Goal: Task Accomplishment & Management: Manage account settings

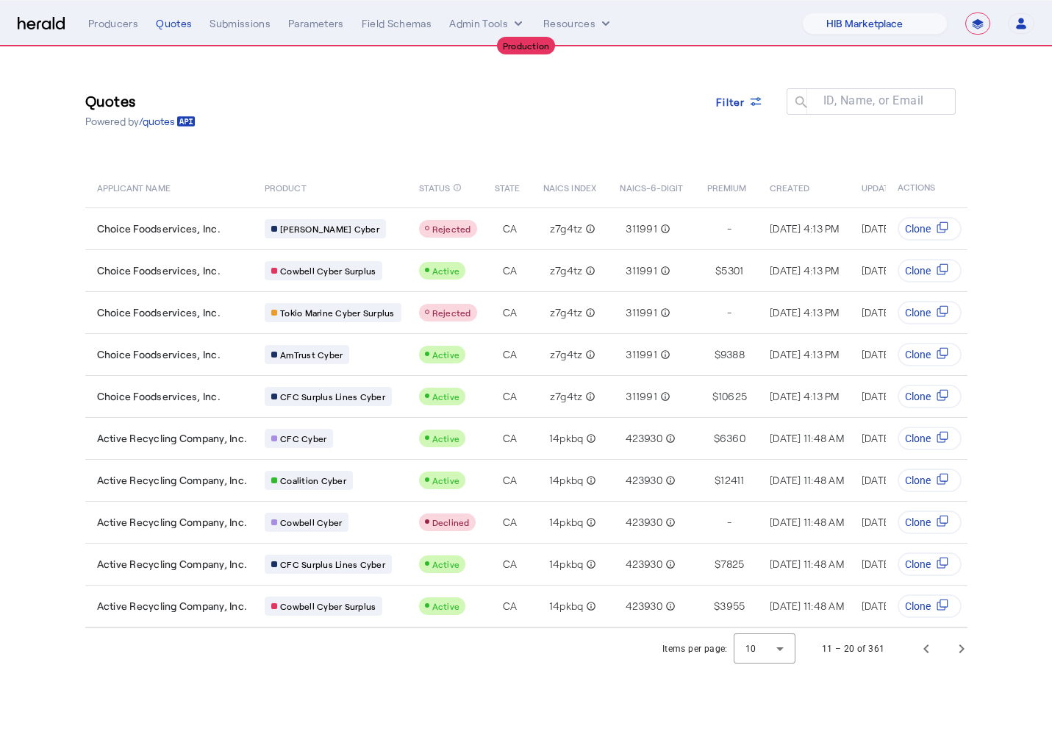
select select "pfm_a9p2_hib_marketplace"
select select "**********"
click at [830, 14] on select "1Fort Affinity Risk Billy BindHQ Bunker CRC Campus Coverage Citadel Fifthwall F…" at bounding box center [875, 23] width 146 height 22
select select "pfm_lx2v_founder_shield"
click at [802, 12] on select "1Fort Affinity Risk Billy BindHQ Bunker CRC Campus Coverage Citadel Fifthwall F…" at bounding box center [875, 23] width 146 height 22
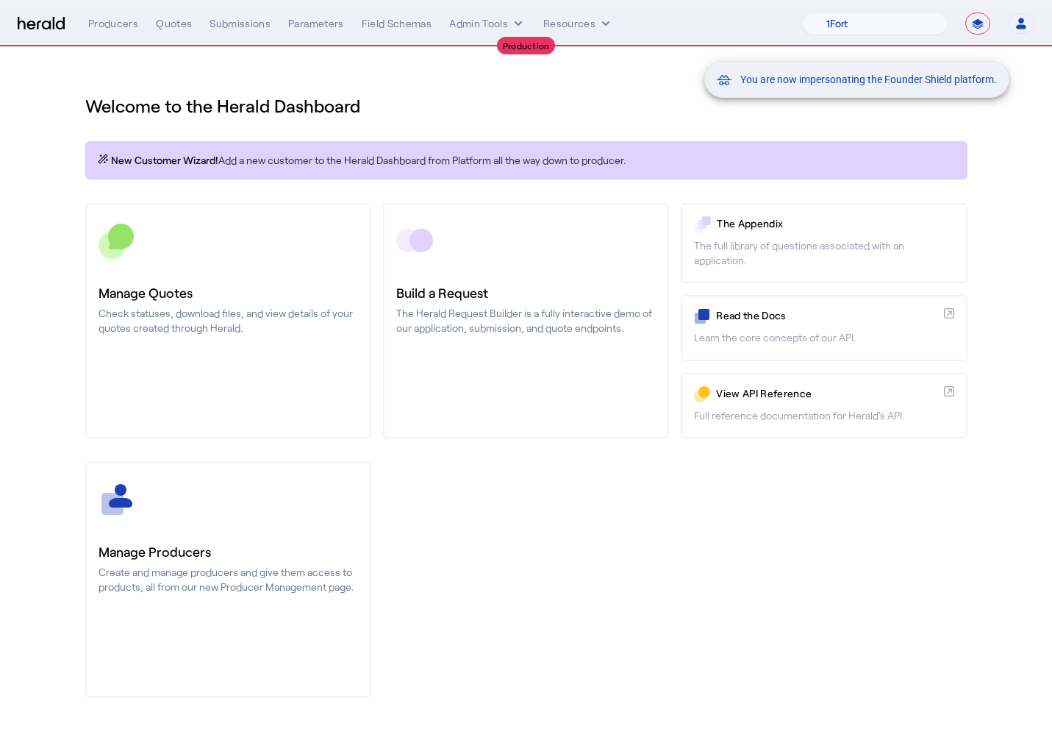
click at [198, 50] on div "You are now impersonating the Founder Shield platform." at bounding box center [526, 364] width 1052 height 729
click at [166, 21] on div "You are now impersonating the Founder Shield platform." at bounding box center [526, 364] width 1052 height 729
click at [166, 26] on div "You are now impersonating the Founder Shield platform." at bounding box center [526, 364] width 1052 height 729
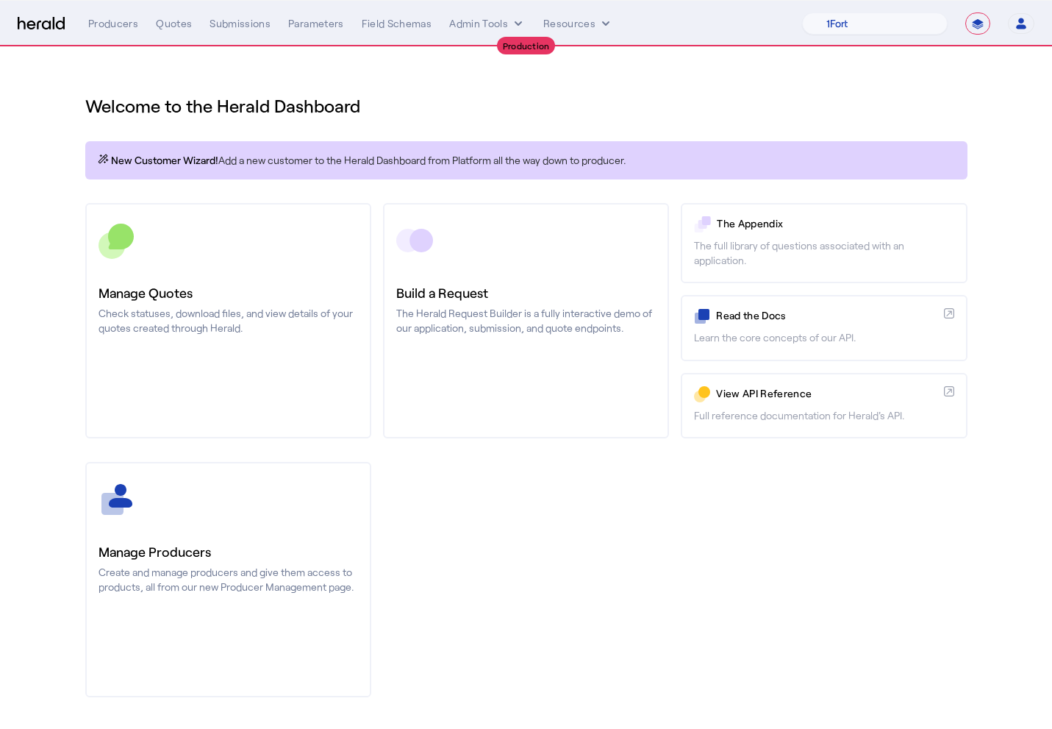
click at [167, 26] on div "Quotes" at bounding box center [174, 23] width 36 height 15
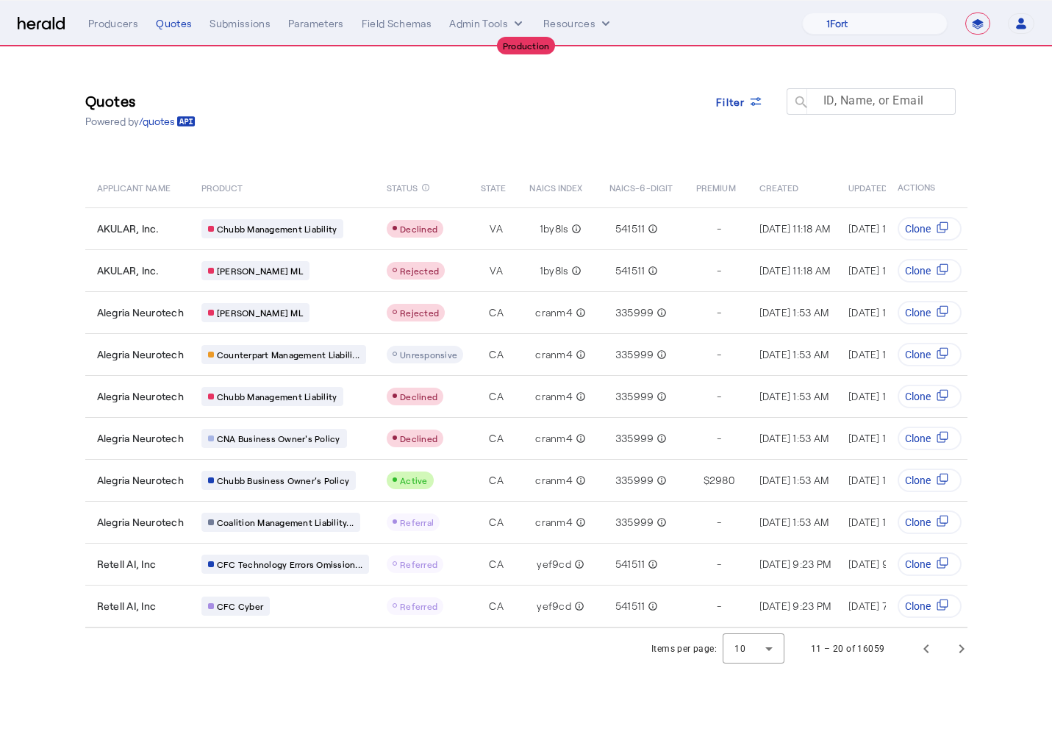
click at [843, 100] on mat-label "ID, Name, or Email" at bounding box center [873, 100] width 101 height 14
click at [843, 100] on input "ID, Name, or Email" at bounding box center [878, 101] width 132 height 18
paste input "**********"
type input "**********"
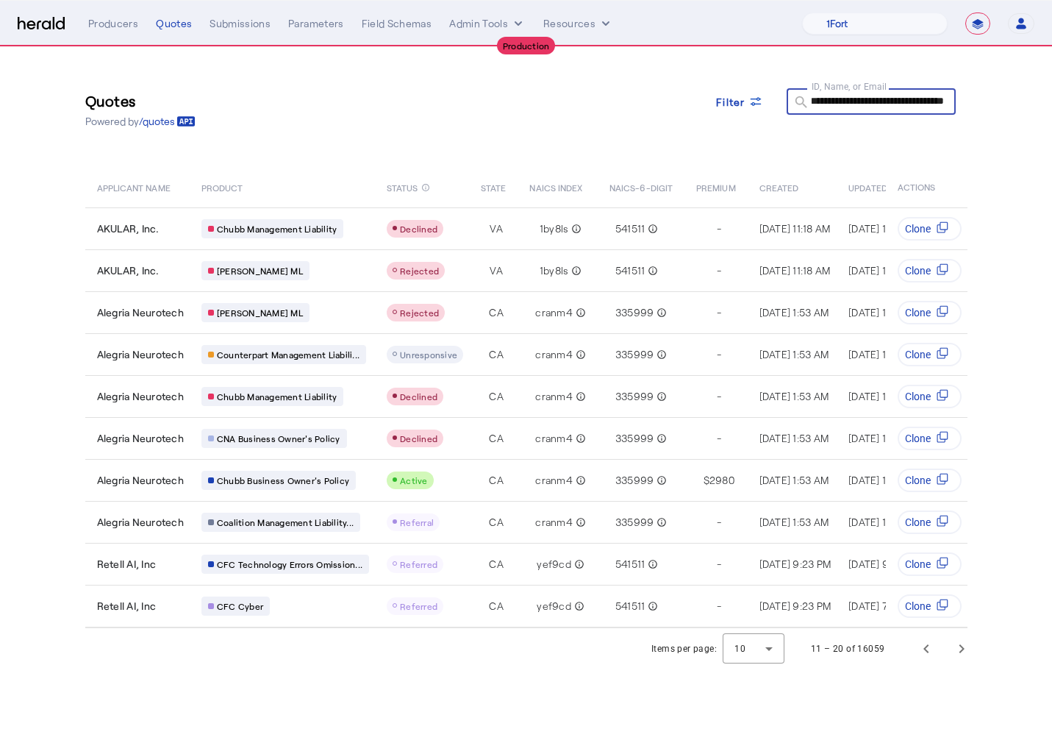
scroll to position [0, 0]
click at [826, 132] on div "**********" at bounding box center [526, 109] width 882 height 66
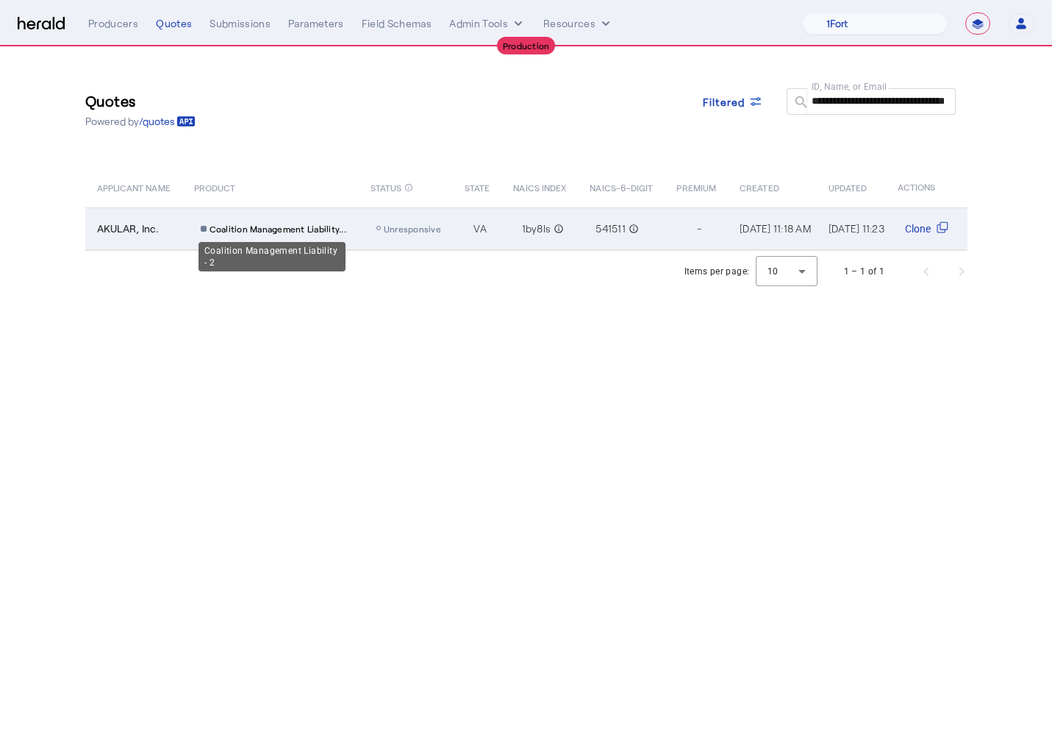
click at [311, 232] on span "Coalition Management Liability..." at bounding box center [278, 229] width 137 height 12
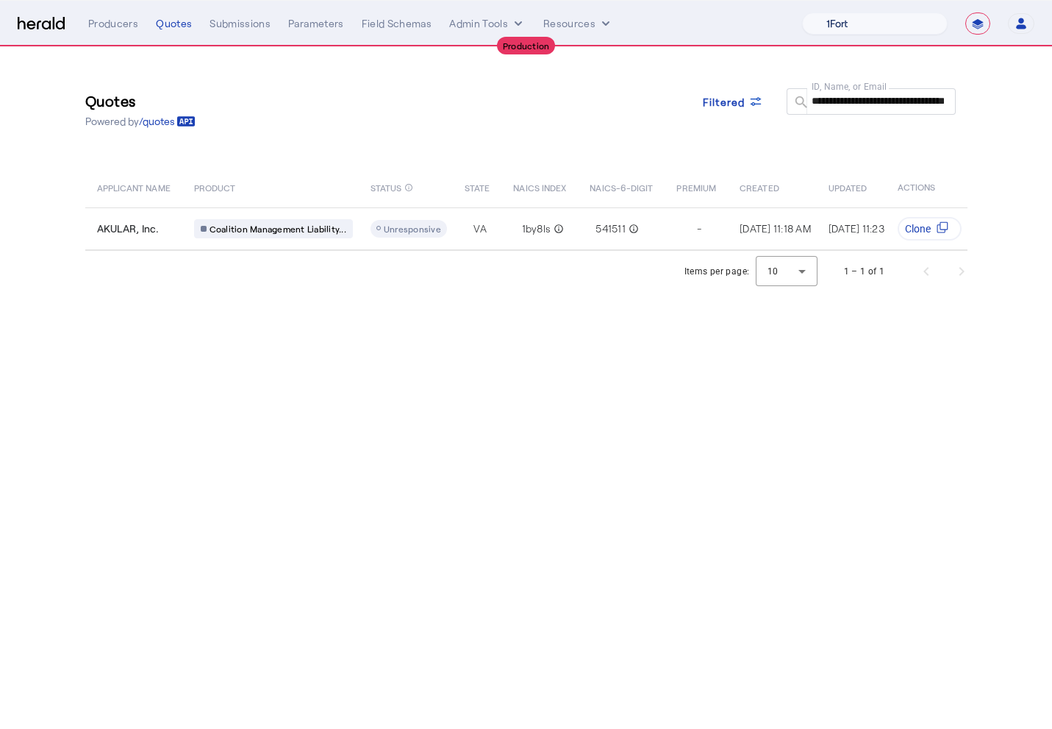
click at [903, 32] on select "1Fort Affinity Risk [PERSON_NAME] [PERSON_NAME] CRC Campus Coverage Citadel Fif…" at bounding box center [875, 23] width 146 height 22
select select "pfm_26eq_USI"
click at [802, 12] on select "1Fort Affinity Risk [PERSON_NAME] [PERSON_NAME] CRC Campus Coverage Citadel Fif…" at bounding box center [875, 23] width 146 height 22
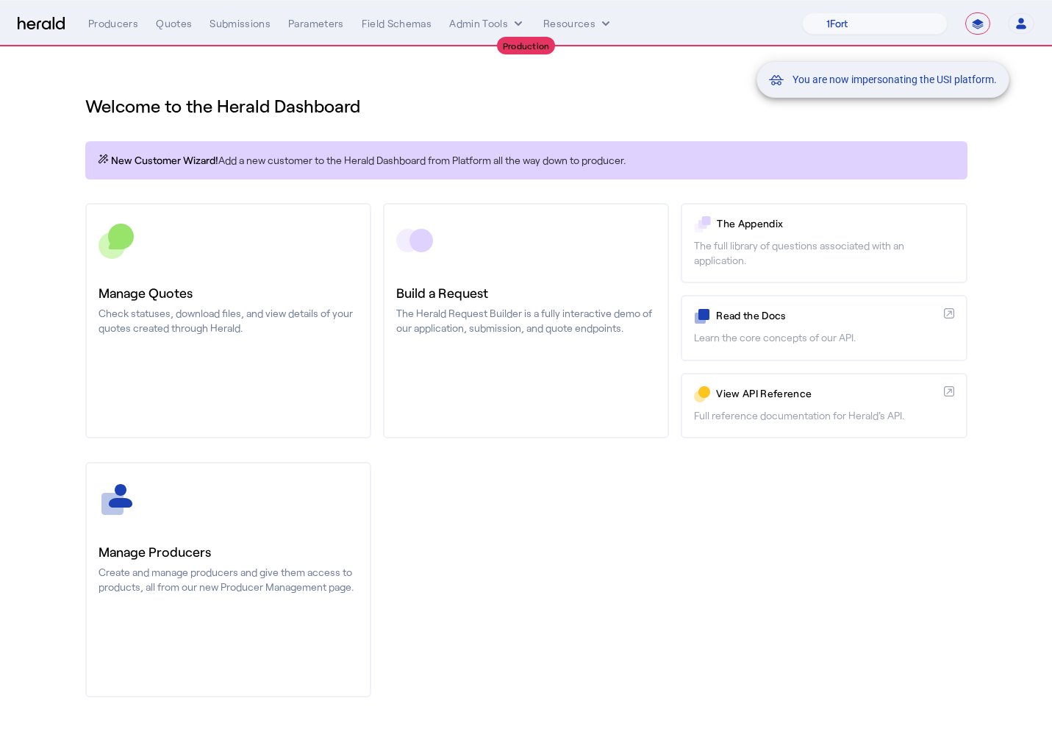
click at [174, 51] on div "You are now impersonating the USI platform." at bounding box center [526, 364] width 1052 height 729
click at [173, 21] on div "You are now impersonating the USI platform." at bounding box center [526, 364] width 1052 height 729
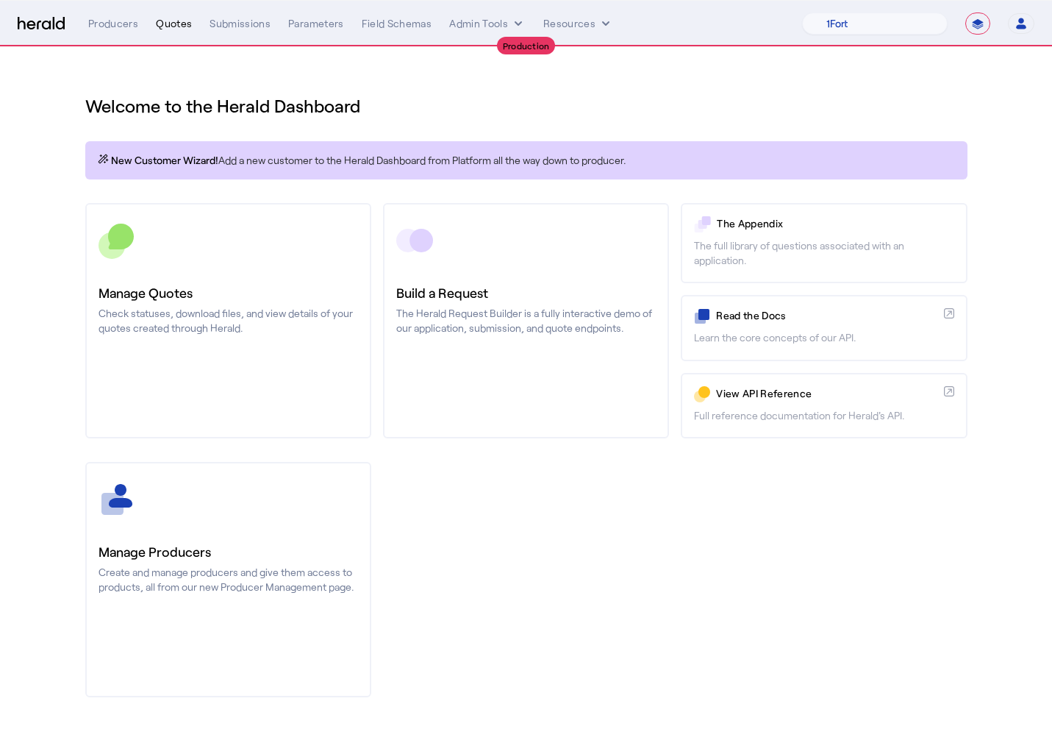
click at [173, 26] on div "Quotes" at bounding box center [174, 23] width 36 height 15
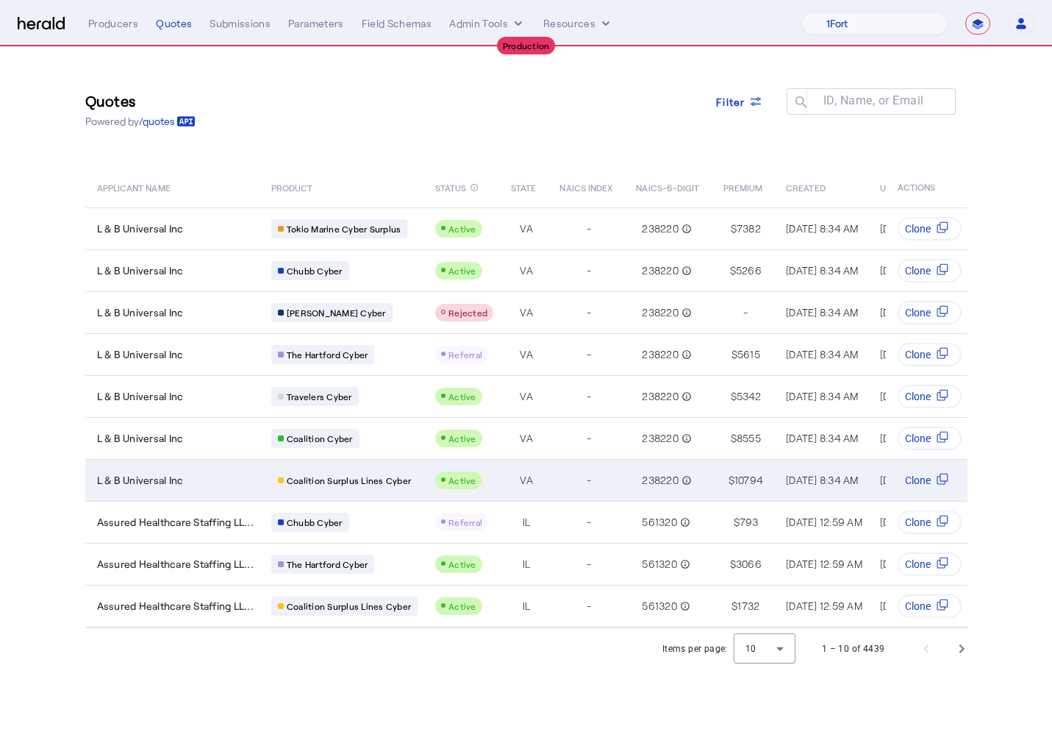
click at [215, 491] on td "L & B Universal Inc" at bounding box center [172, 480] width 174 height 42
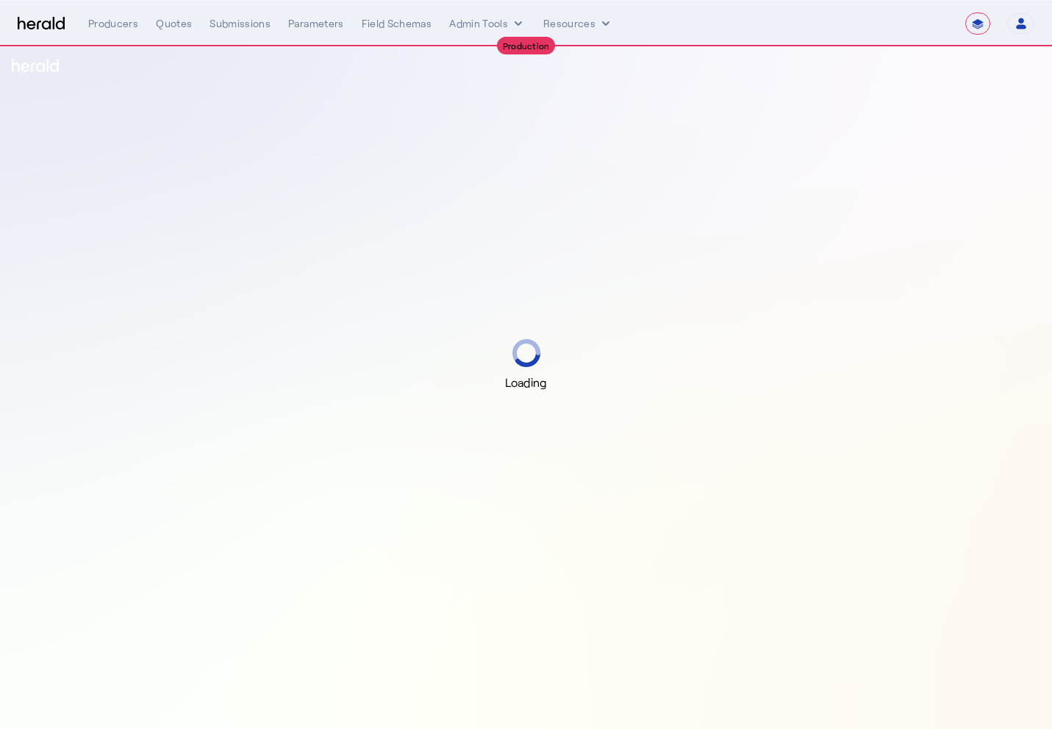
select select "**********"
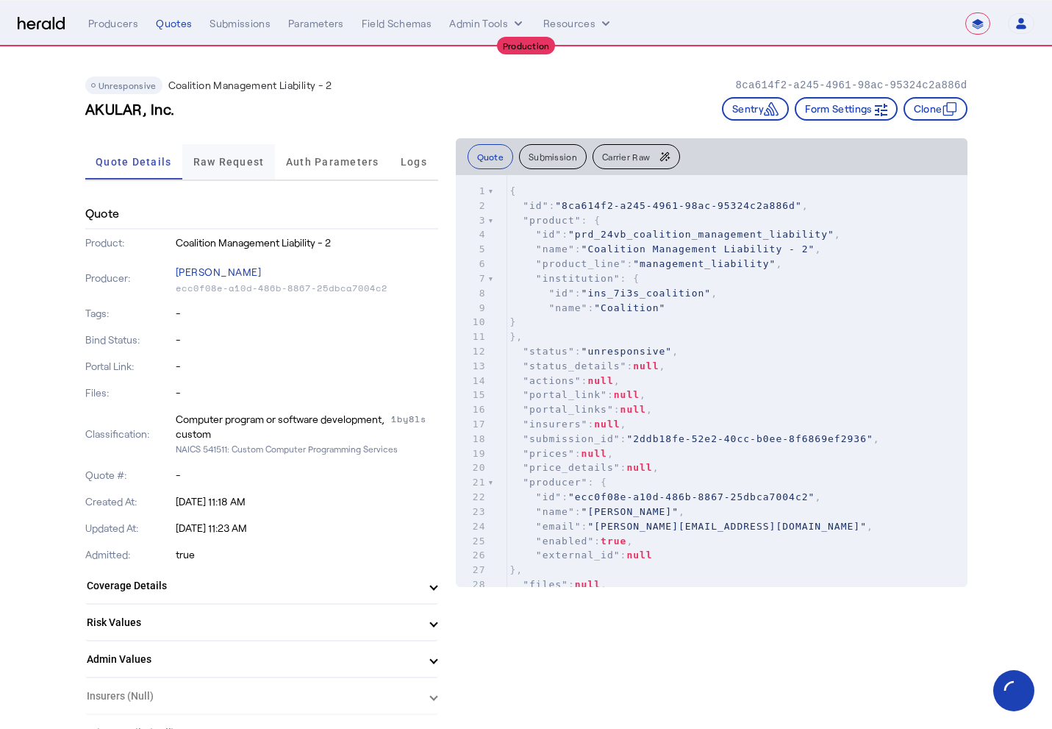
click at [229, 171] on span "Raw Request" at bounding box center [228, 161] width 71 height 35
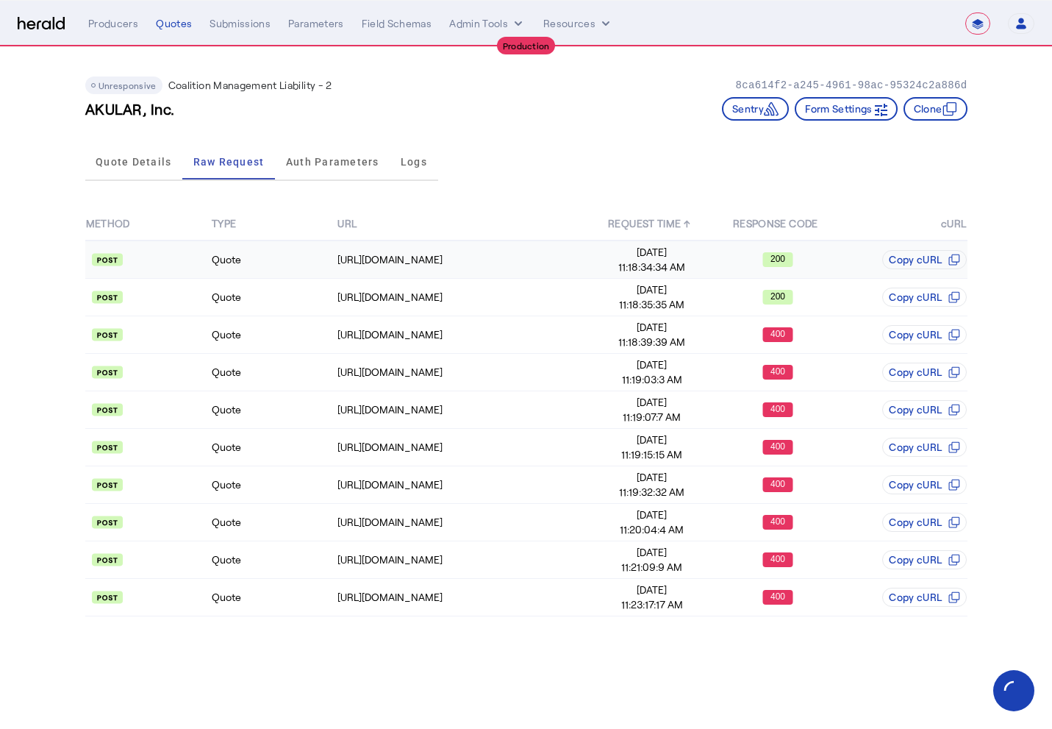
click at [255, 263] on td "Quote" at bounding box center [274, 259] width 126 height 38
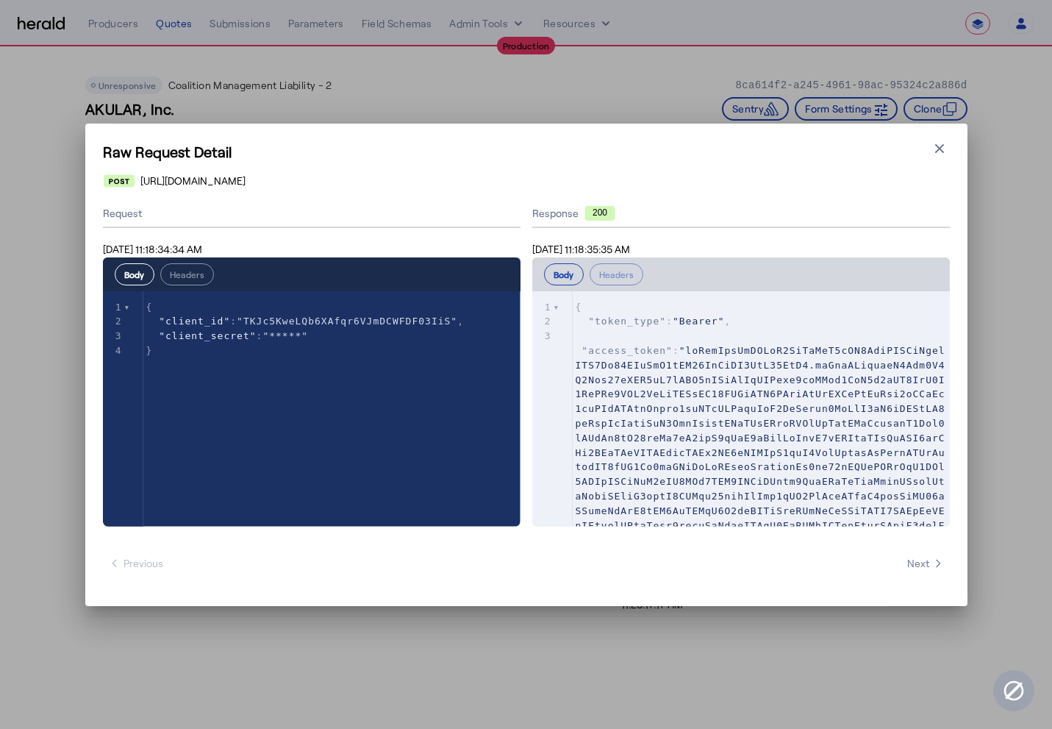
click at [935, 158] on h1 "Raw Request Detail" at bounding box center [526, 151] width 847 height 21
click at [935, 150] on icon "button" at bounding box center [939, 148] width 15 height 15
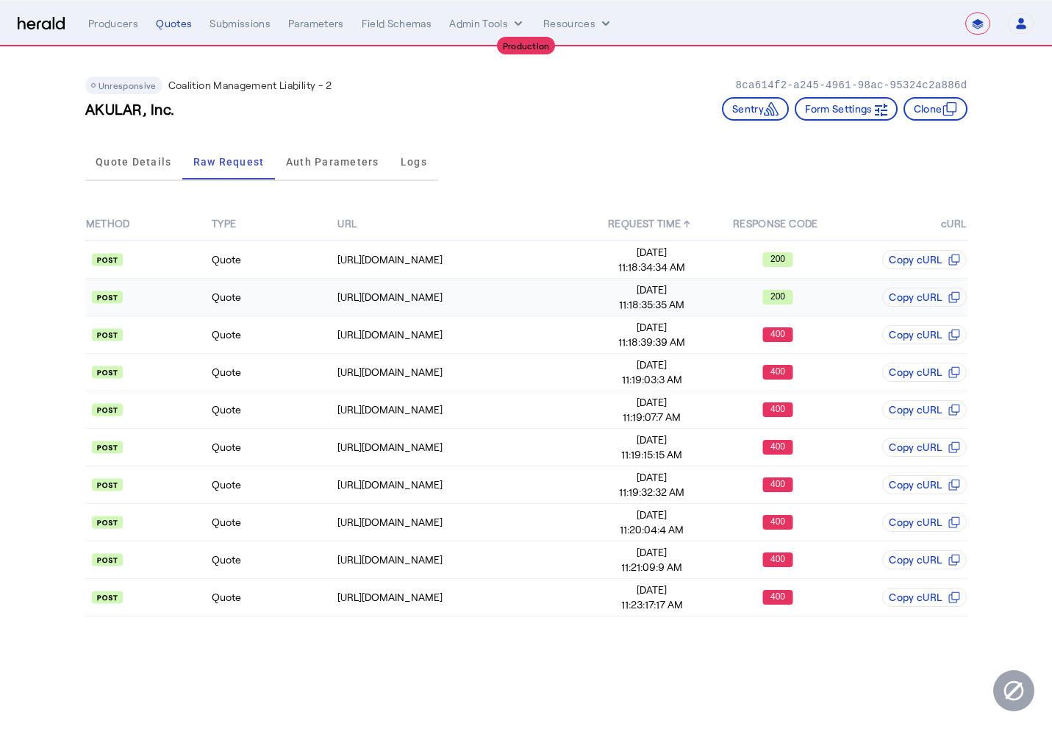
click at [287, 290] on td "Quote" at bounding box center [274, 297] width 126 height 37
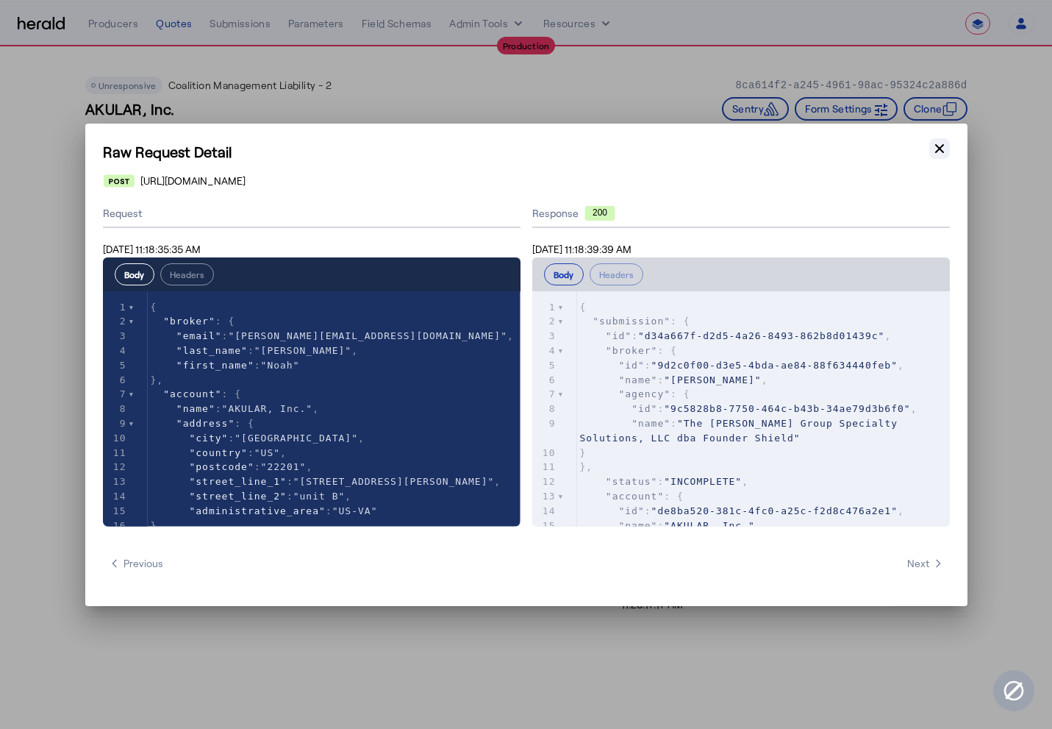
click at [935, 141] on icon "button" at bounding box center [939, 148] width 15 height 15
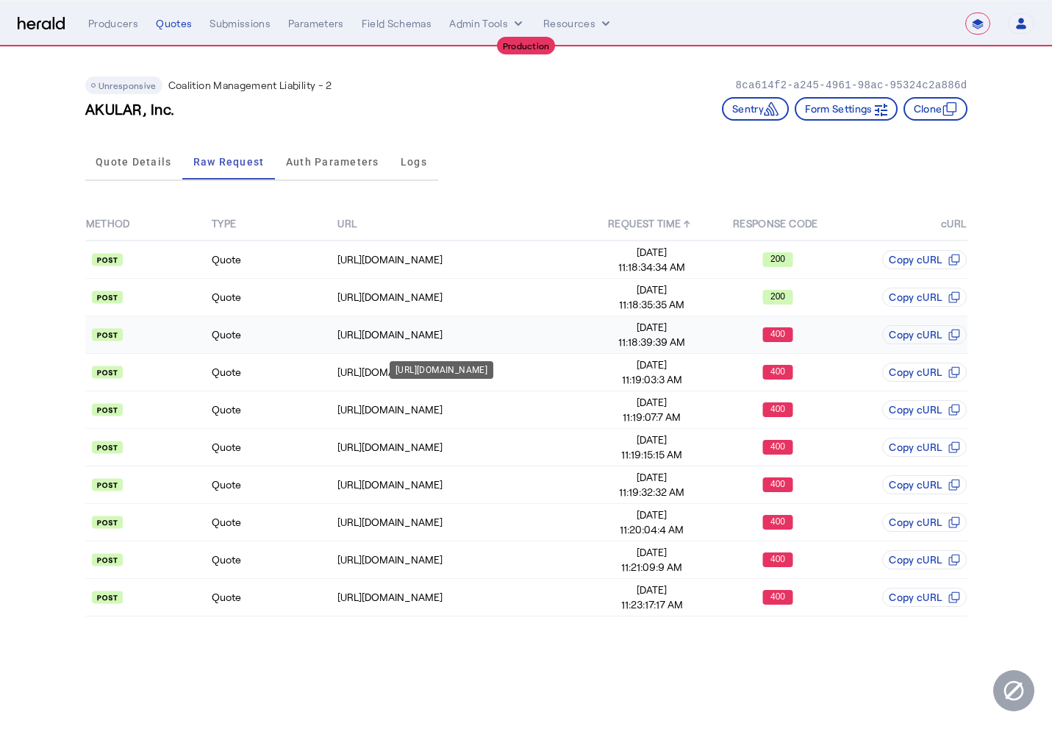
click at [469, 331] on div "https://distribution-api.coalitioninc.com/v2/submissions/d34a667f-d2d5-4a26-849…" at bounding box center [462, 334] width 251 height 15
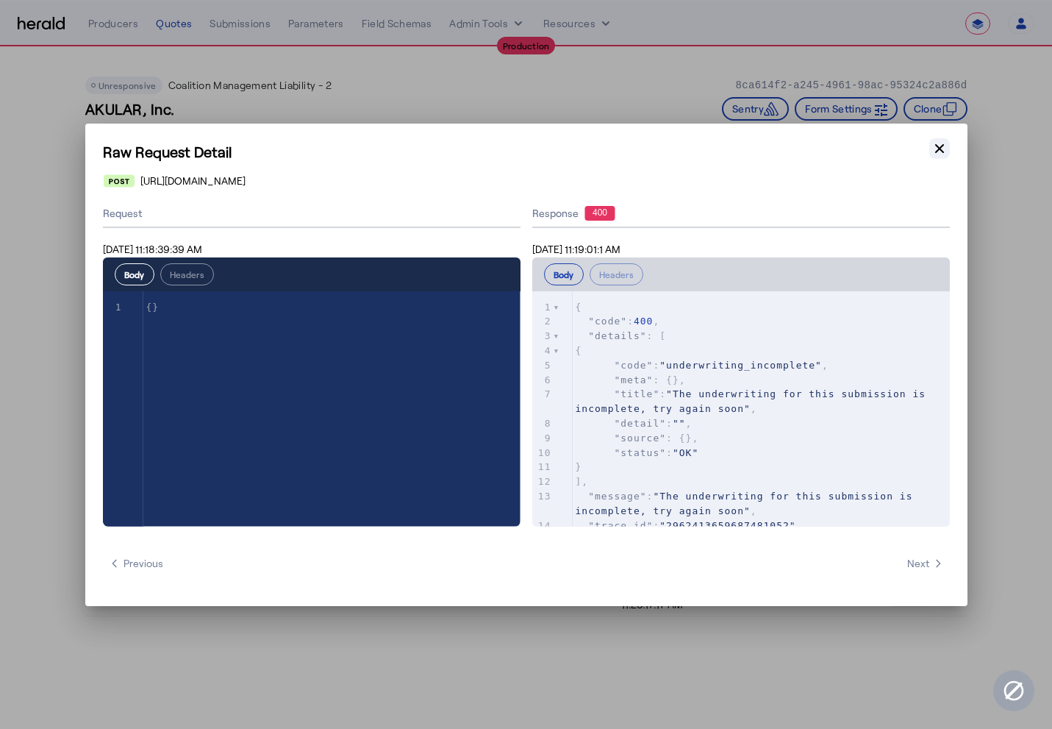
click at [940, 151] on icon "button" at bounding box center [939, 148] width 15 height 15
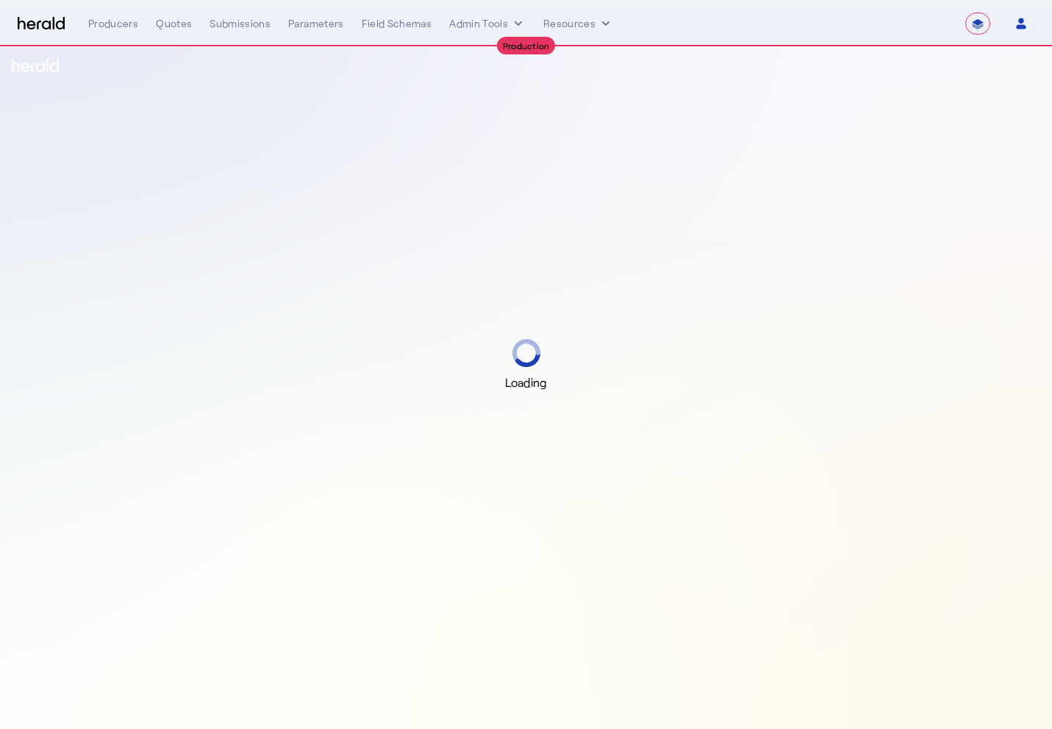
select select "**********"
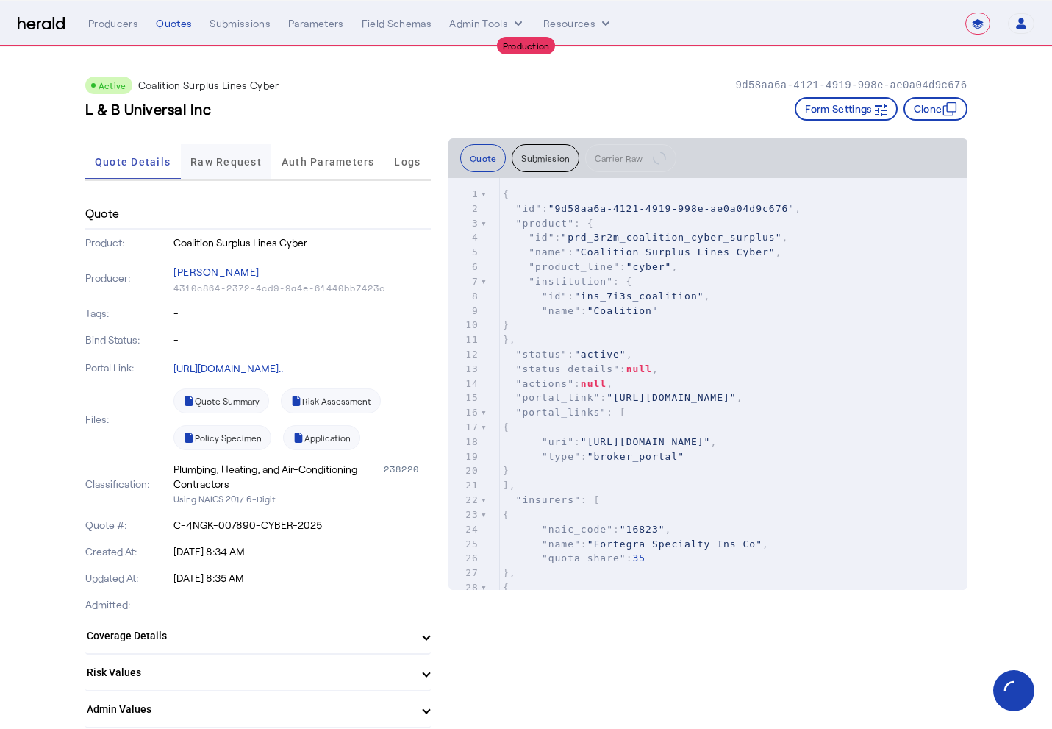
click at [217, 164] on span "Raw Request" at bounding box center [225, 162] width 71 height 10
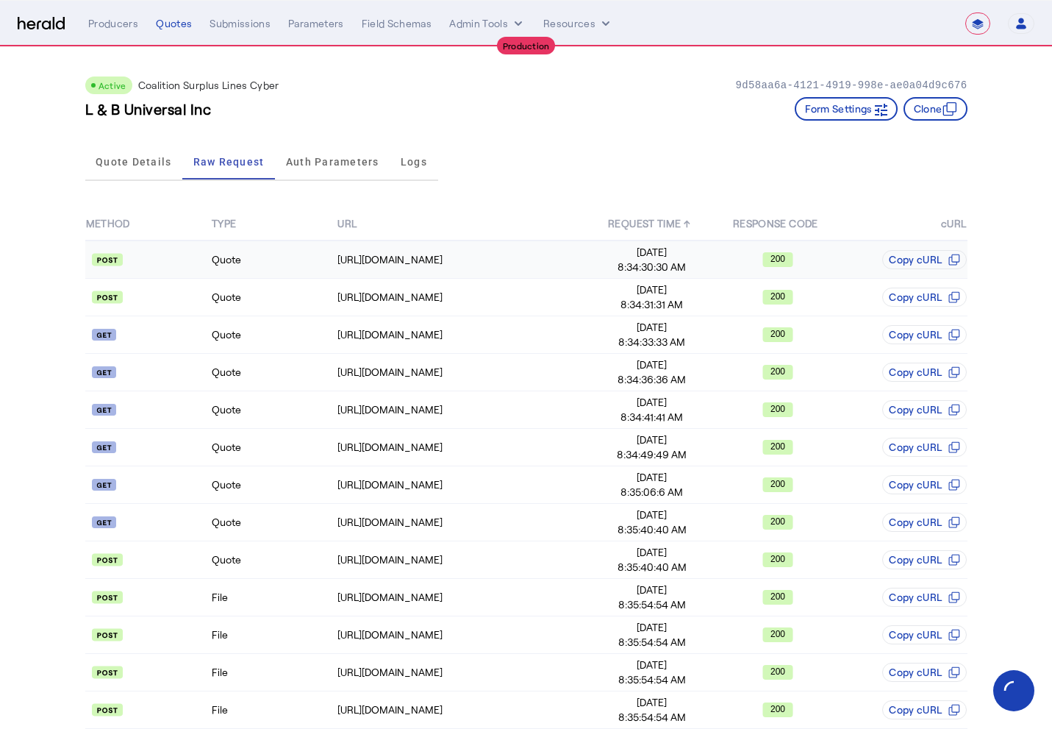
click at [221, 271] on td "Quote" at bounding box center [274, 259] width 126 height 38
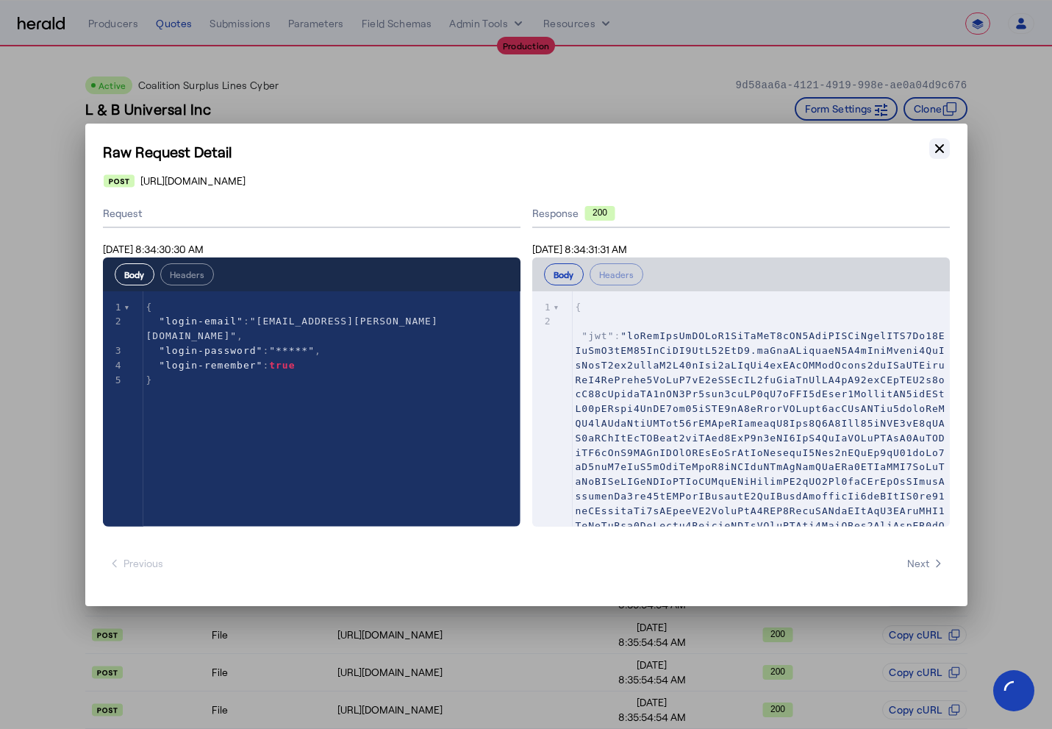
click at [942, 149] on icon "button" at bounding box center [939, 148] width 15 height 15
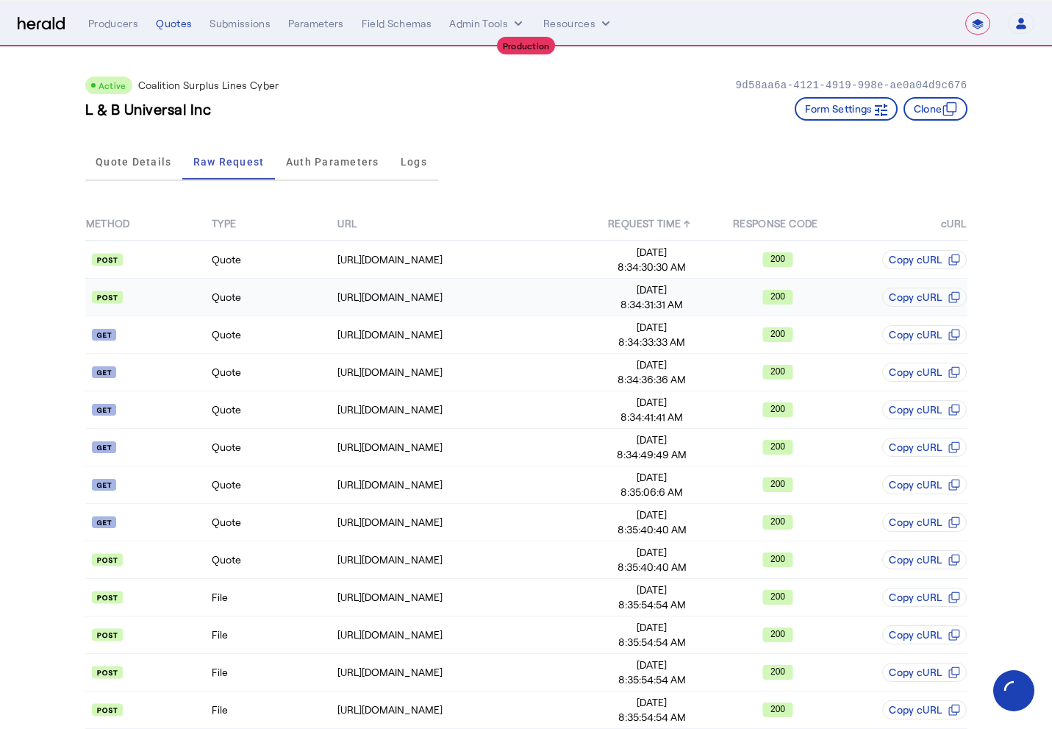
click at [252, 301] on td "Quote" at bounding box center [274, 297] width 126 height 37
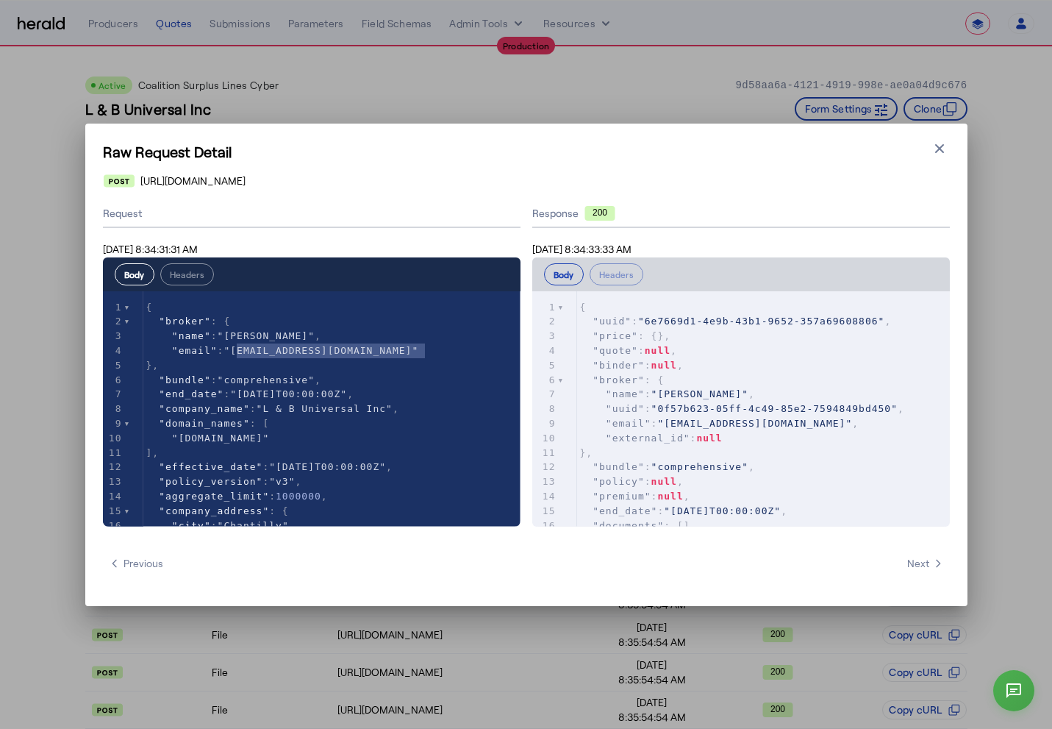
type textarea "**********"
click at [934, 147] on icon "button" at bounding box center [939, 148] width 15 height 15
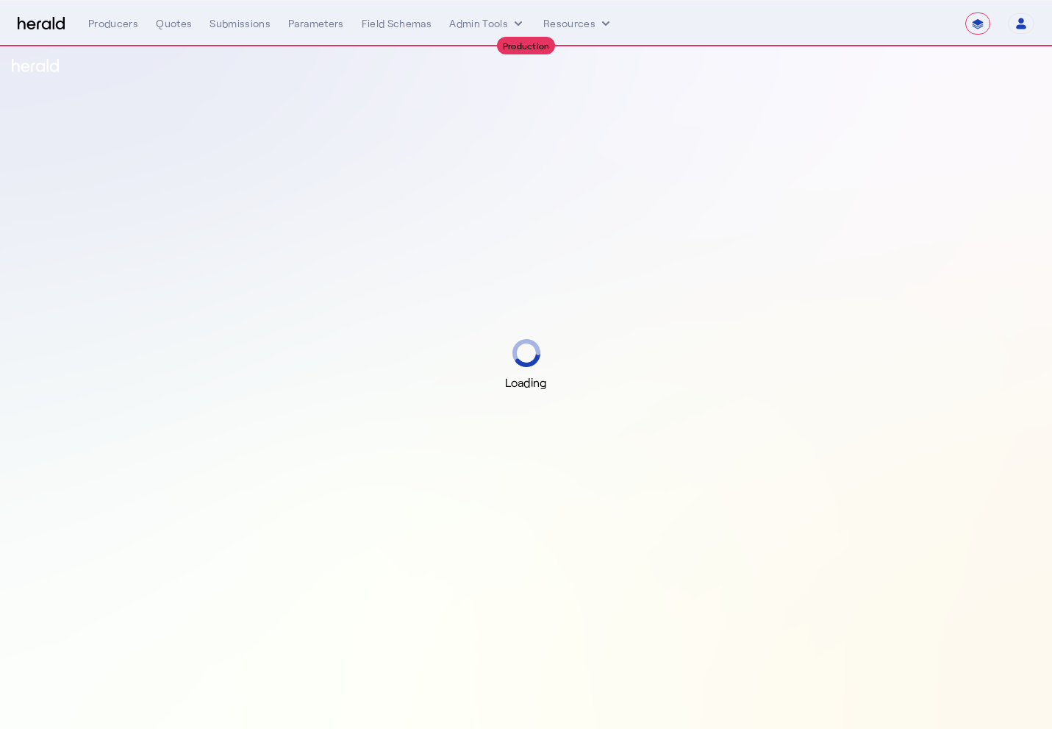
select select "**********"
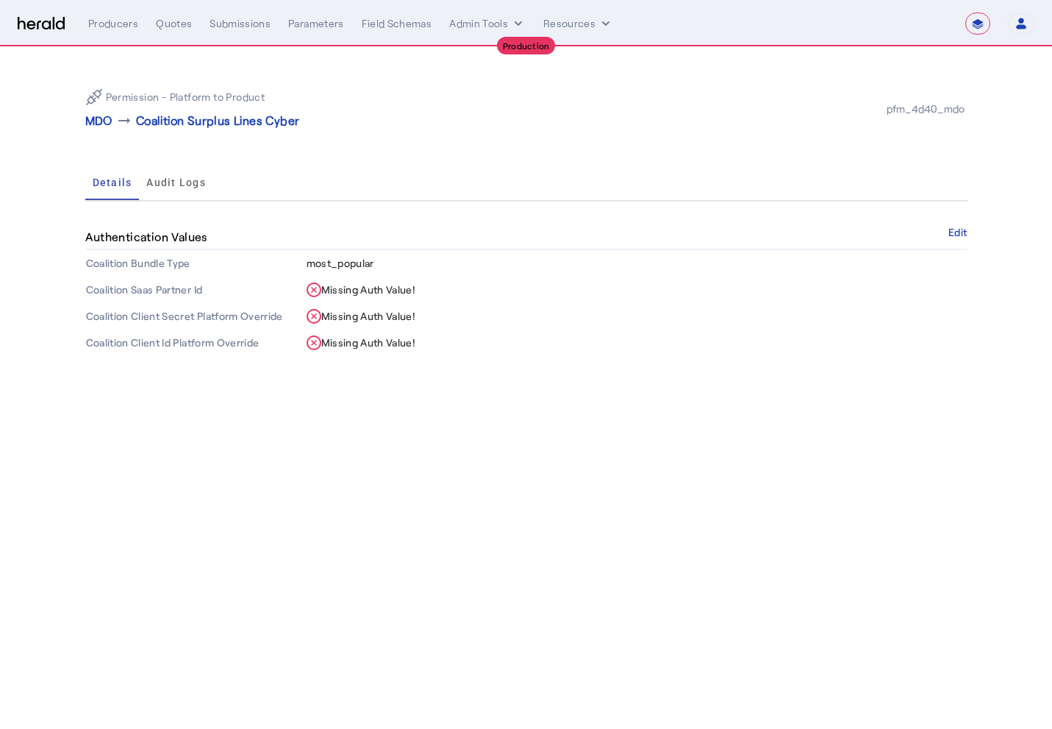
select select "**********"
click at [163, 18] on div "Quotes" at bounding box center [174, 23] width 36 height 15
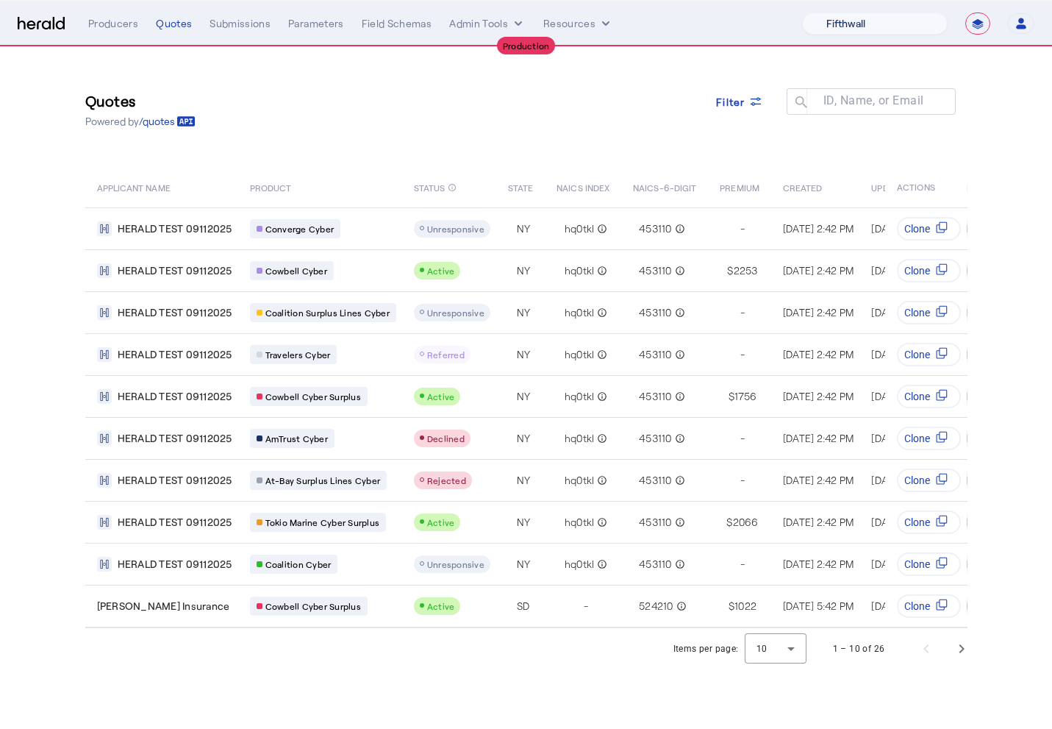
click at [907, 27] on select "1Fort Affinity Risk [PERSON_NAME] [PERSON_NAME] CRC Campus Coverage Citadel Fif…" at bounding box center [875, 23] width 146 height 22
select select "pfm_xsxs_xsbrokers"
click at [802, 12] on select "1Fort Affinity Risk Billy BindHQ Bunker CRC Campus Coverage Citadel Fifthwall F…" at bounding box center [875, 23] width 146 height 22
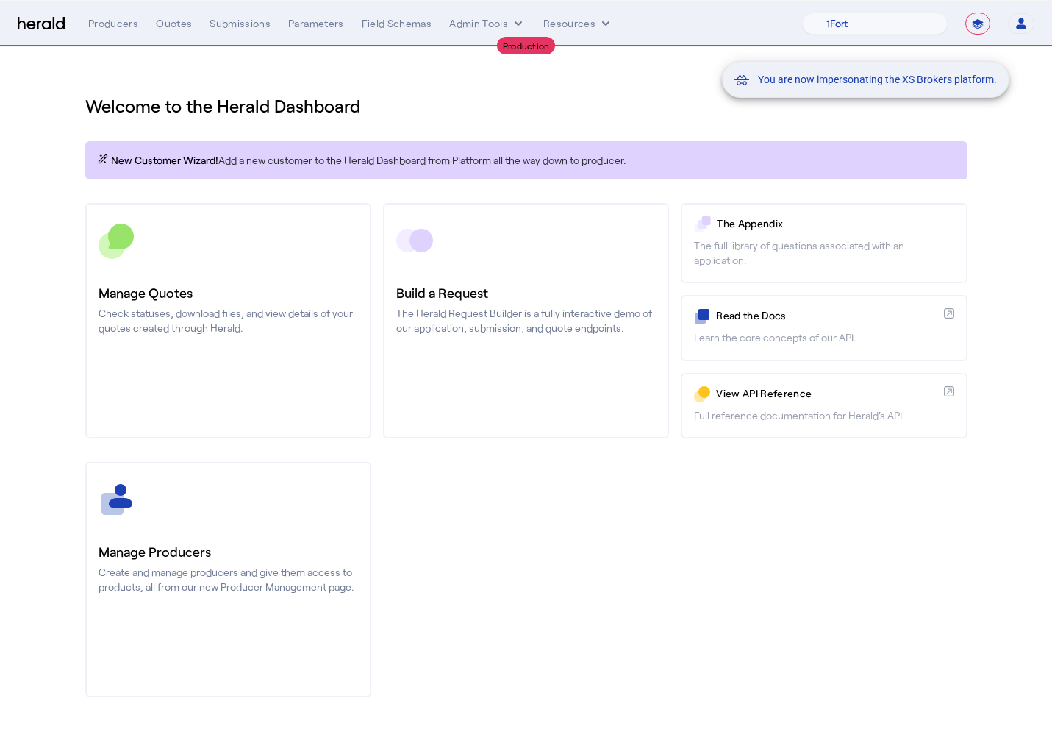
click at [172, 20] on div "You are now impersonating the XS Brokers platform." at bounding box center [526, 364] width 1052 height 729
click at [175, 43] on div "You are now impersonating the XS Brokers platform." at bounding box center [526, 364] width 1052 height 729
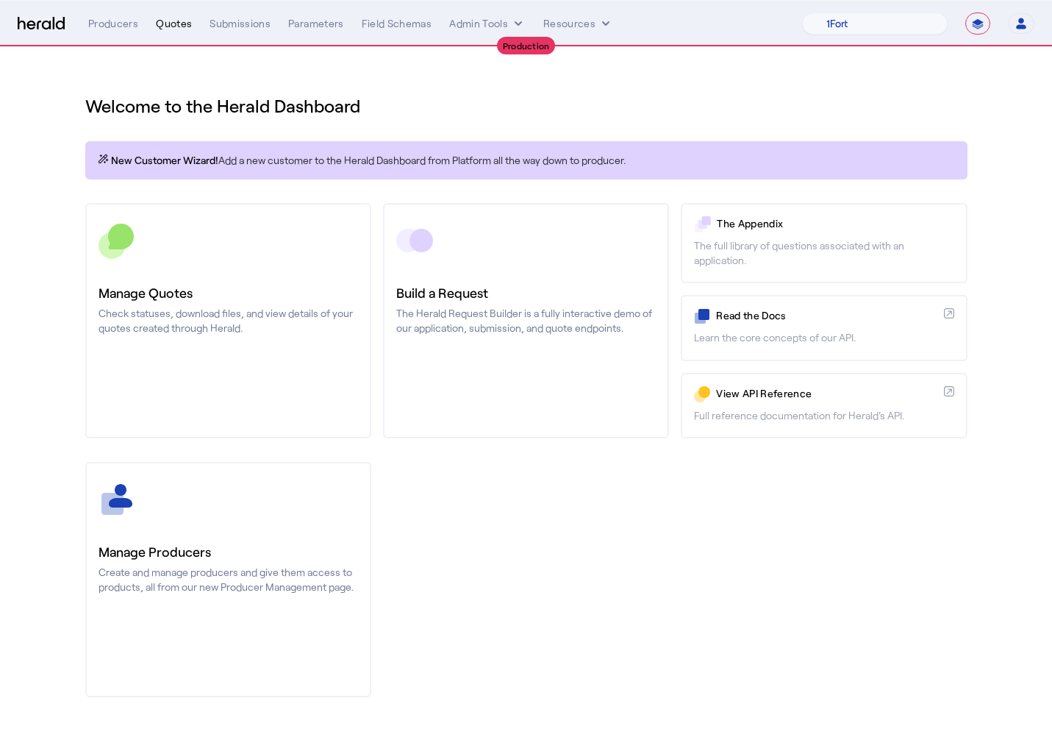
click at [173, 24] on div "Quotes" at bounding box center [174, 23] width 36 height 15
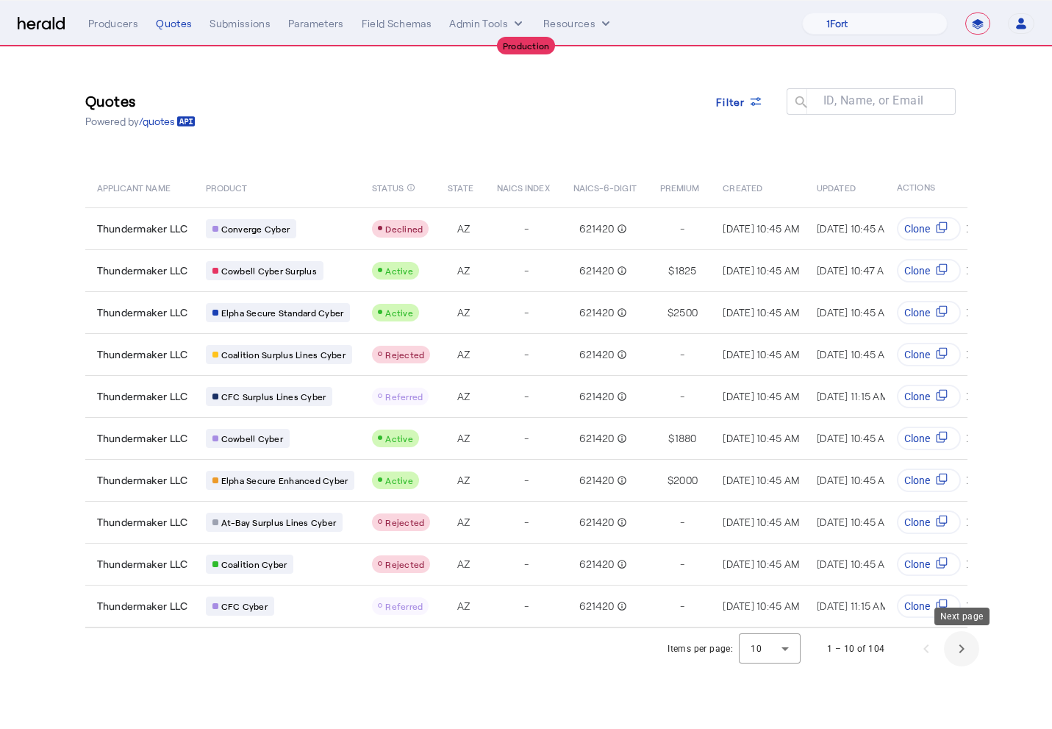
click at [952, 646] on span "Next page" at bounding box center [961, 648] width 35 height 35
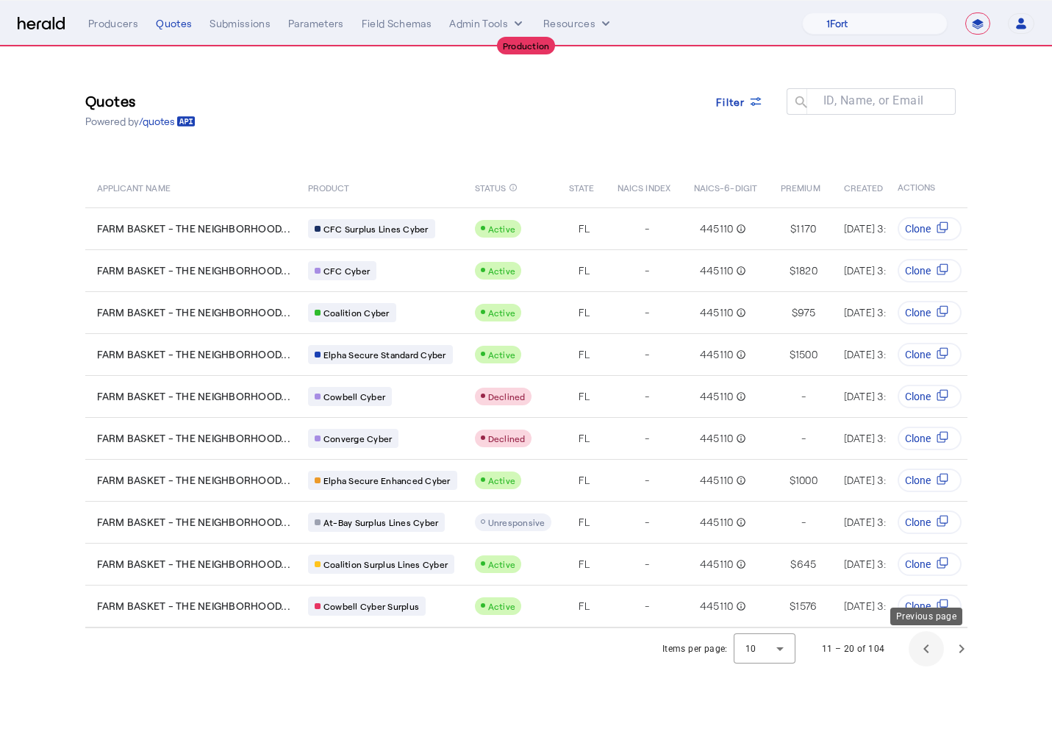
click at [928, 648] on span "Previous page" at bounding box center [926, 648] width 35 height 35
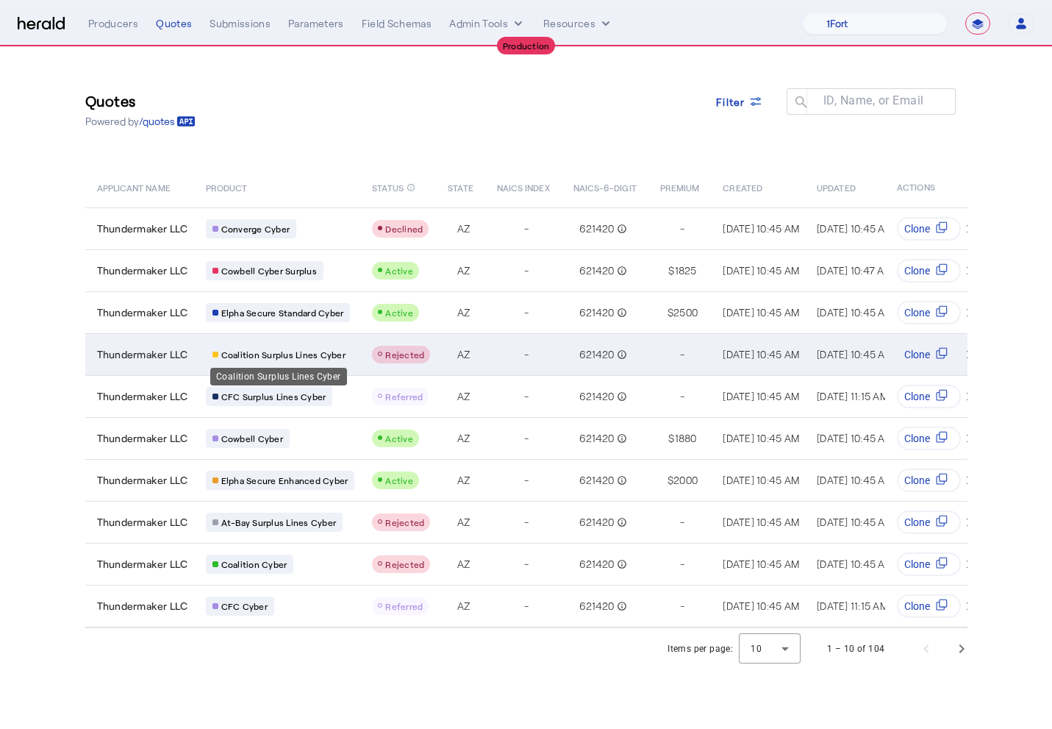
click at [325, 355] on span "Coalition Surplus Lines Cyber" at bounding box center [283, 354] width 124 height 12
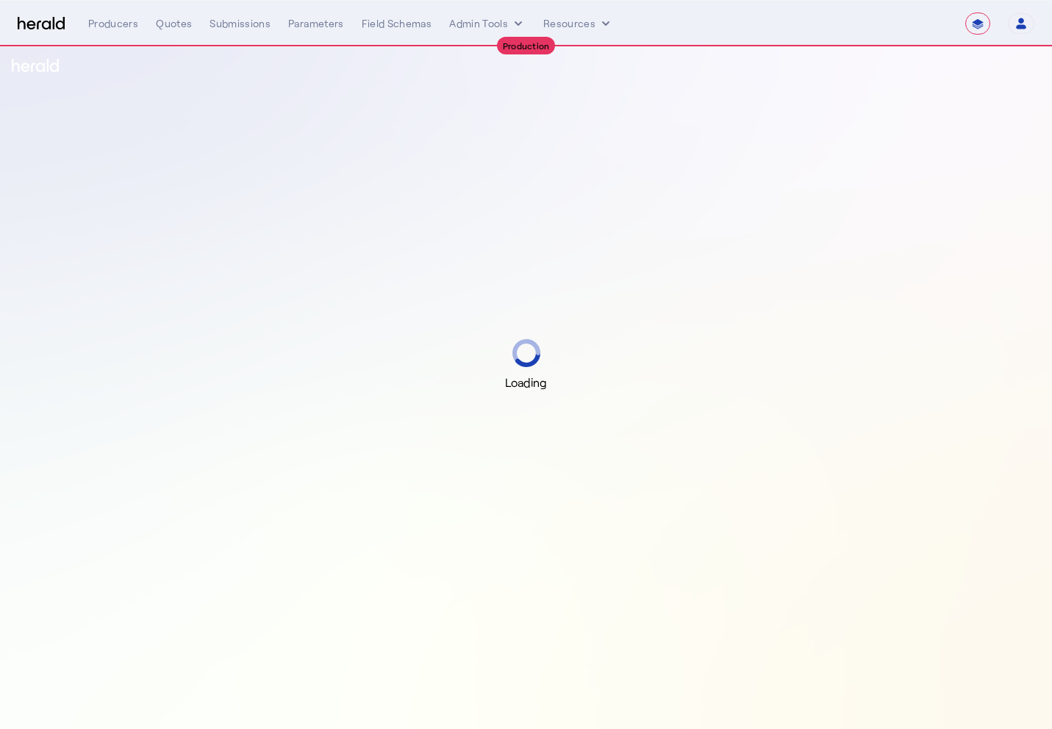
select select "**********"
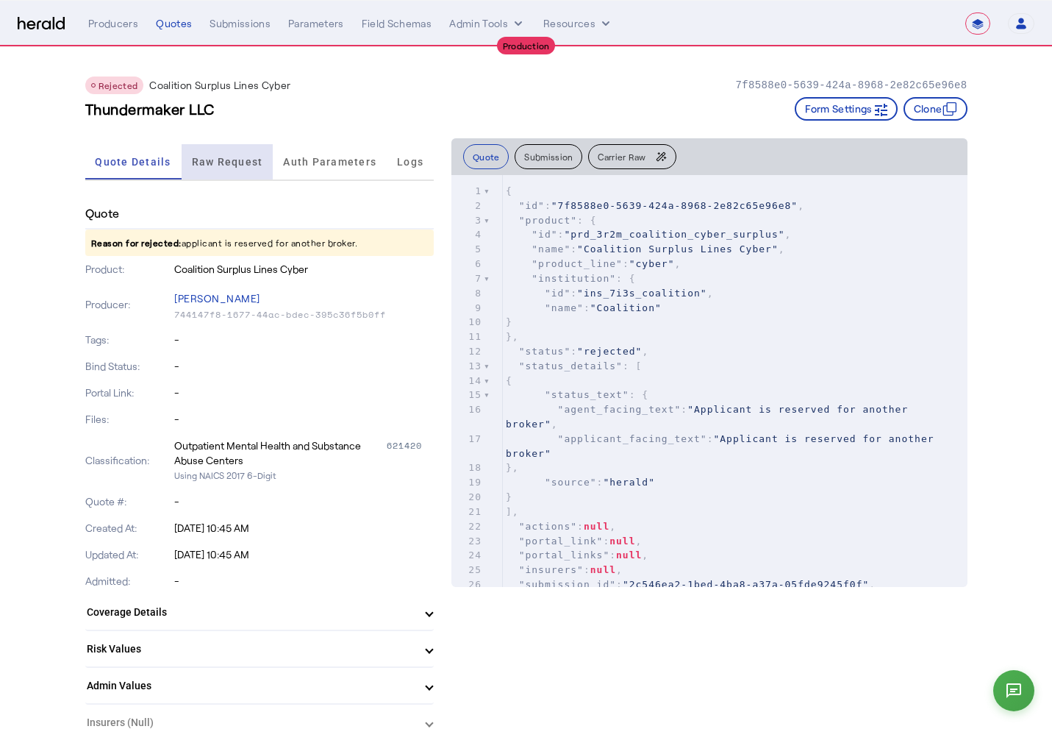
click at [192, 162] on span "Raw Request" at bounding box center [227, 162] width 71 height 10
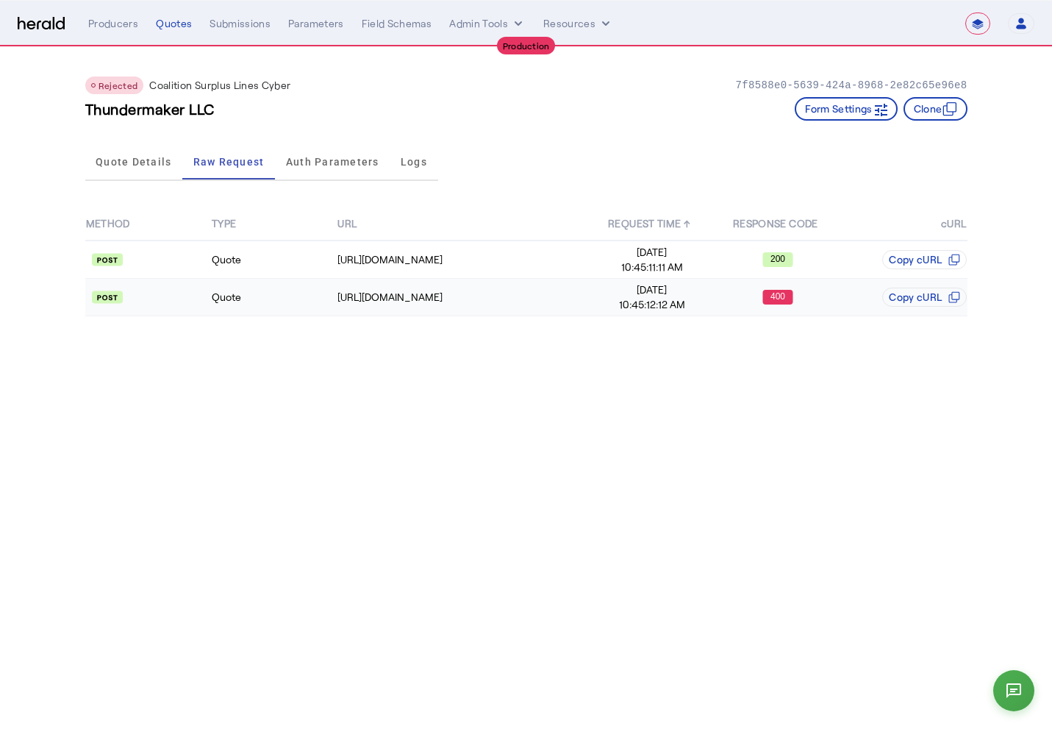
click at [282, 285] on td "Quote" at bounding box center [274, 297] width 126 height 37
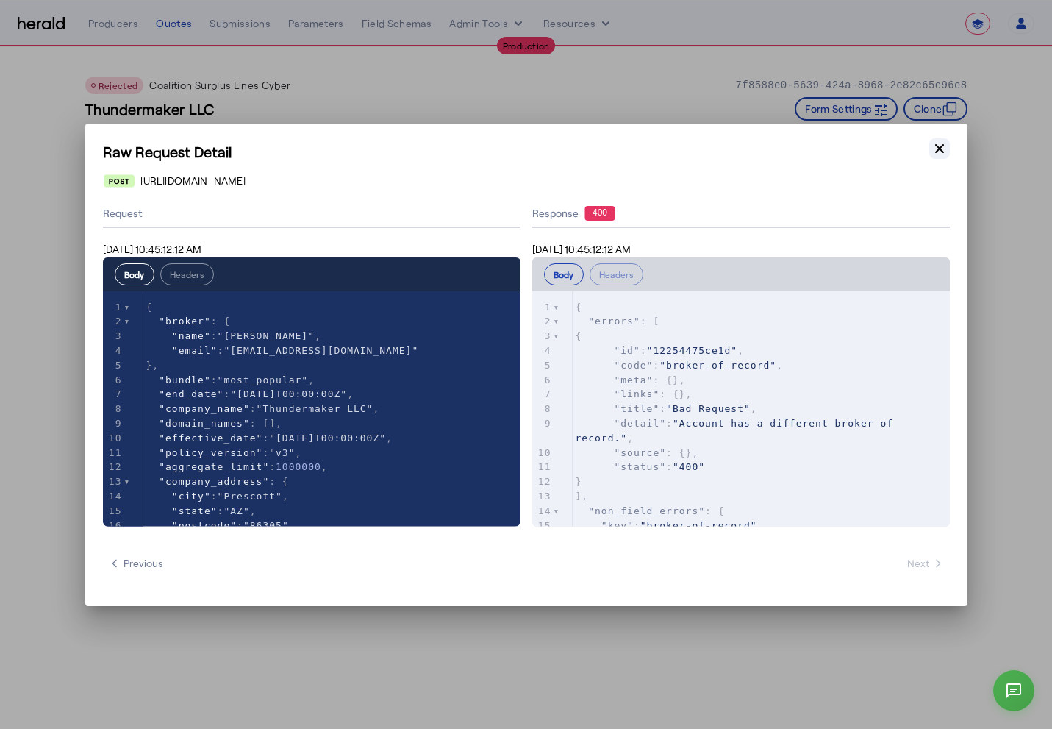
click at [939, 151] on icon "button" at bounding box center [939, 148] width 15 height 15
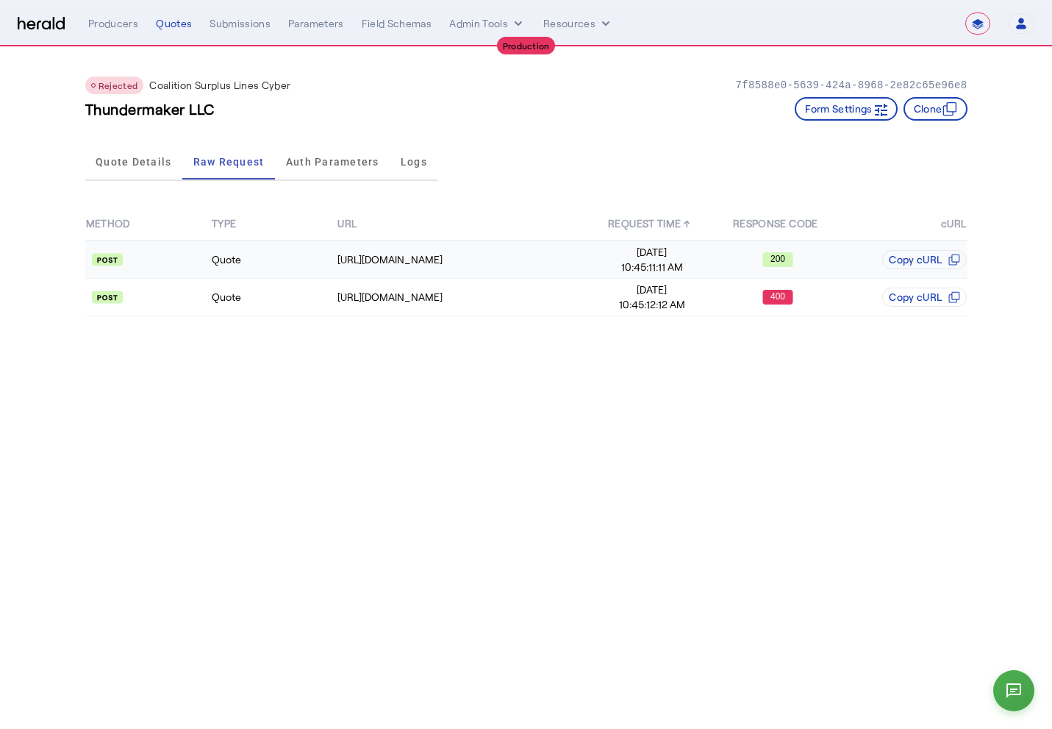
click at [226, 260] on td "Quote" at bounding box center [274, 259] width 126 height 38
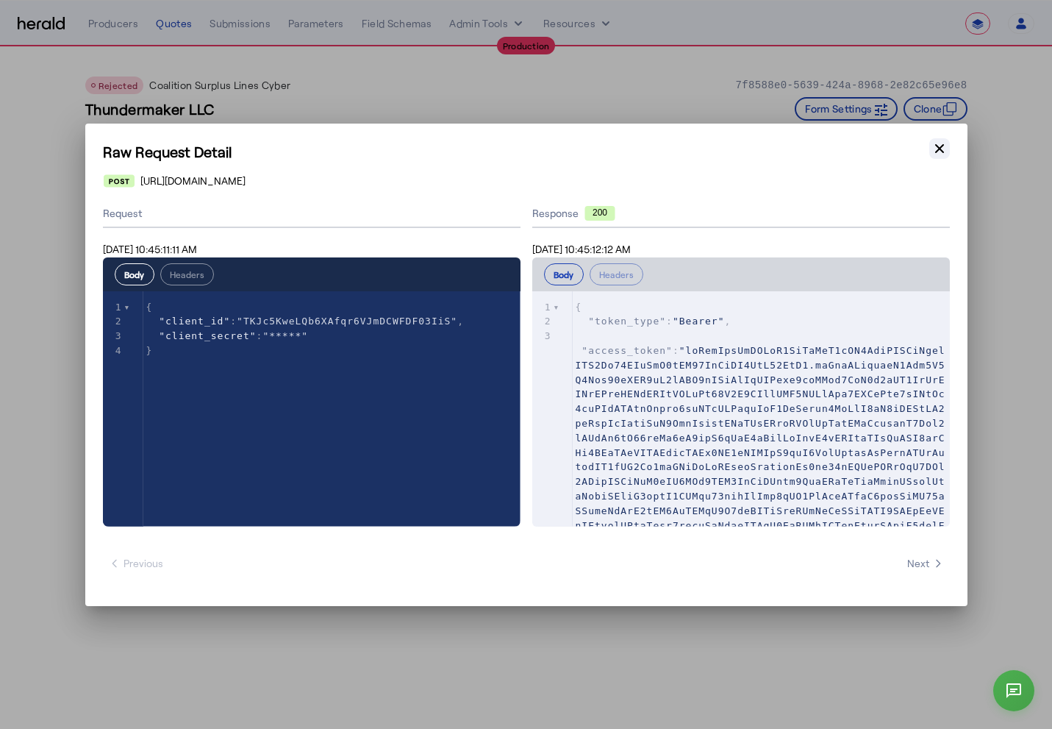
click at [937, 139] on button "Close modal" at bounding box center [939, 148] width 21 height 21
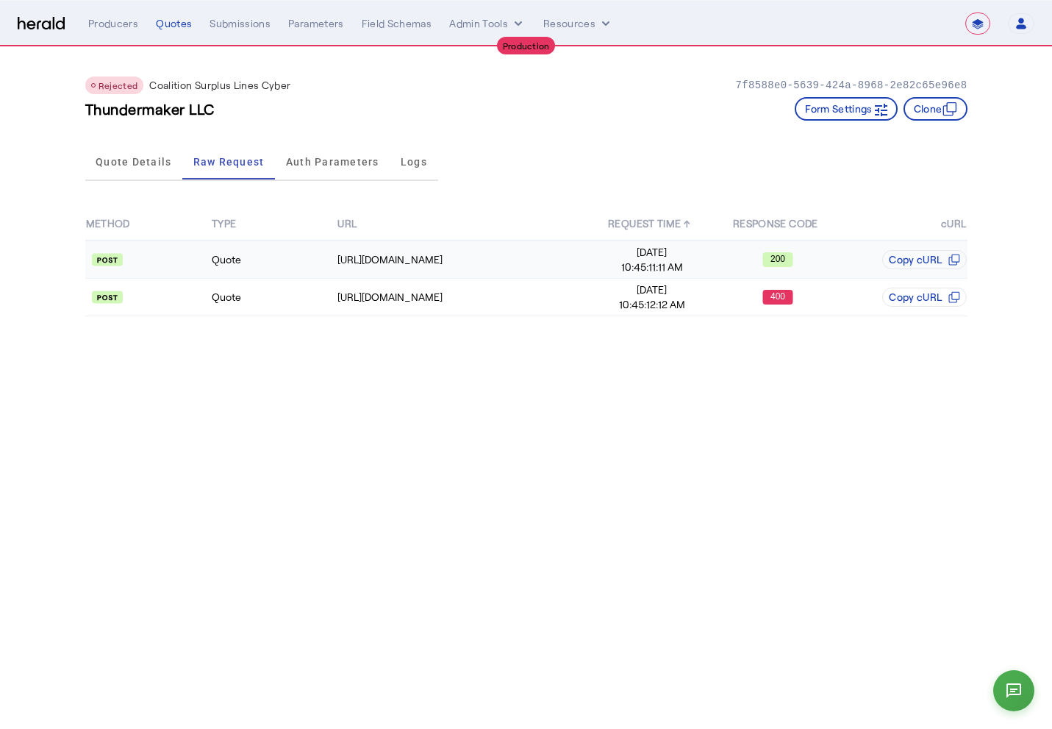
click at [219, 249] on td "Quote" at bounding box center [274, 259] width 126 height 38
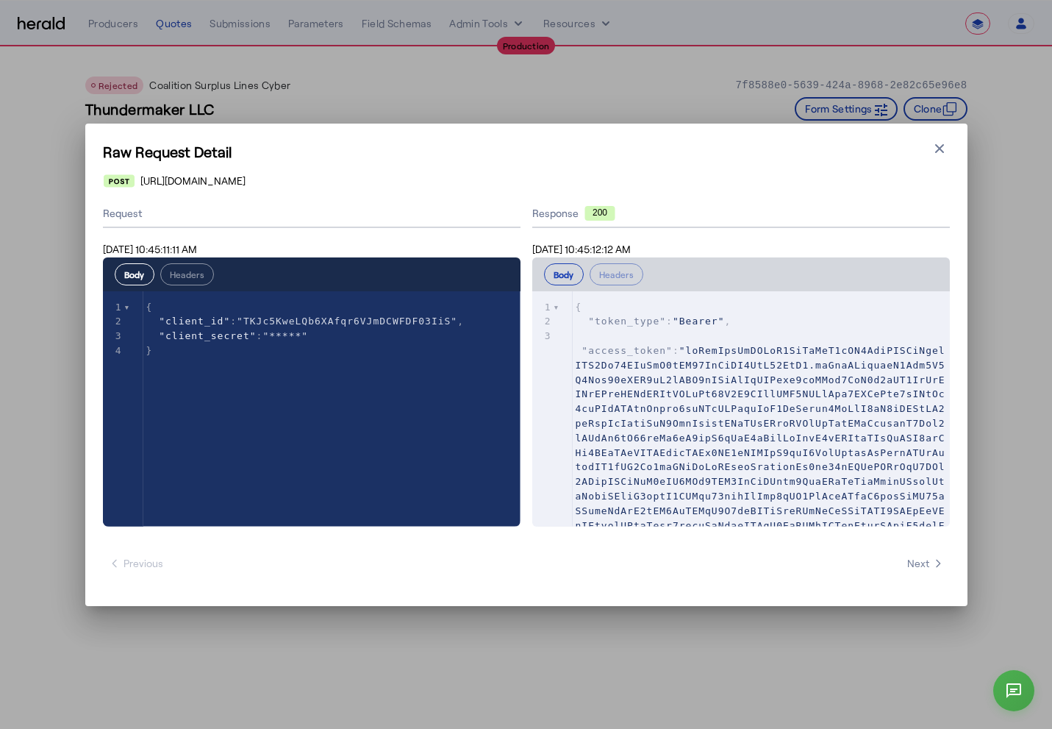
click at [935, 136] on div "Raw Request Detail Close modal https://distribution-api.coalitioninc.com/v2/oau…" at bounding box center [526, 365] width 882 height 482
click at [937, 146] on icon "button" at bounding box center [939, 147] width 9 height 9
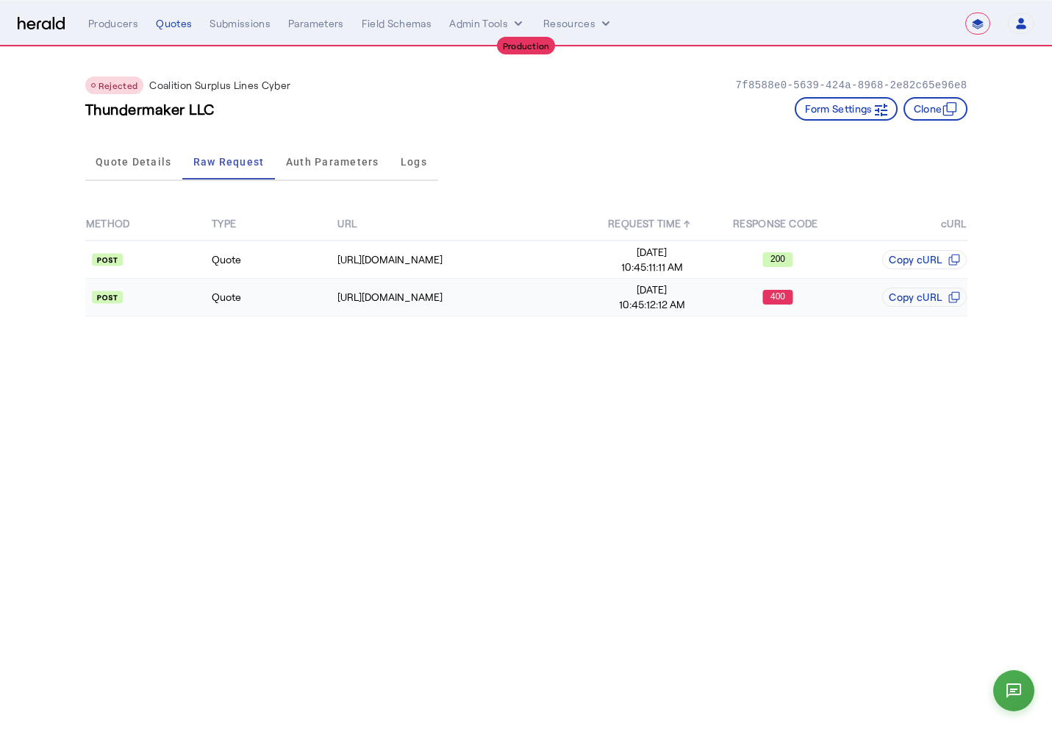
click at [215, 296] on td "Quote" at bounding box center [274, 297] width 126 height 37
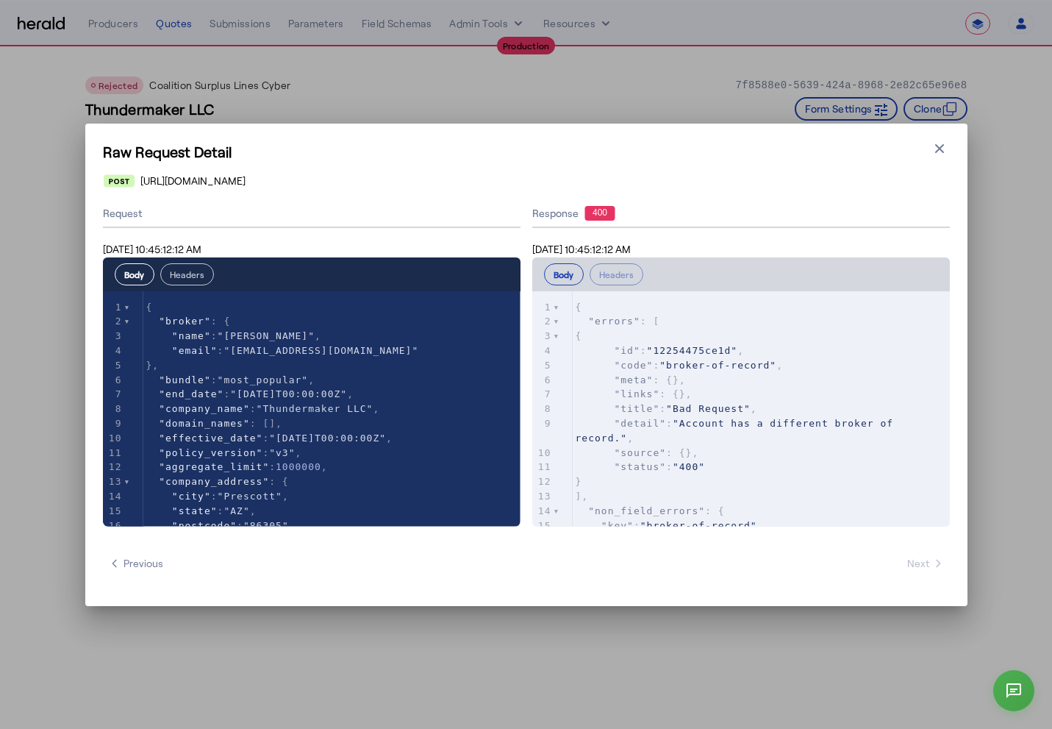
click at [197, 276] on button "Headers" at bounding box center [187, 274] width 54 height 22
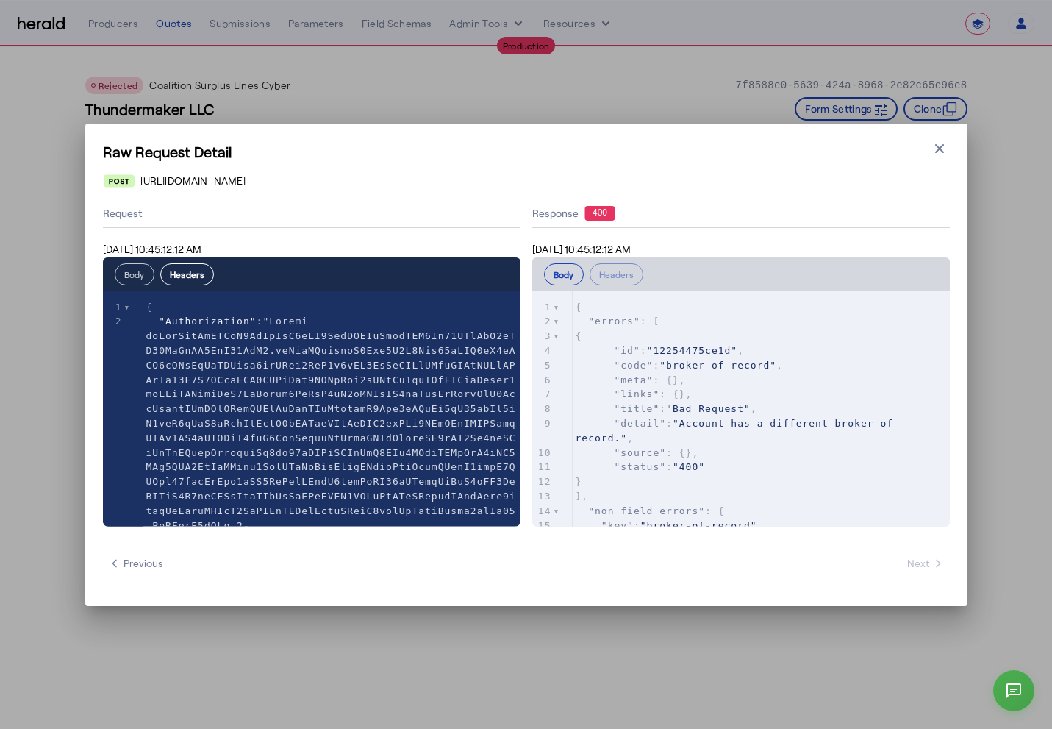
click at [141, 270] on button "Body" at bounding box center [135, 274] width 40 height 22
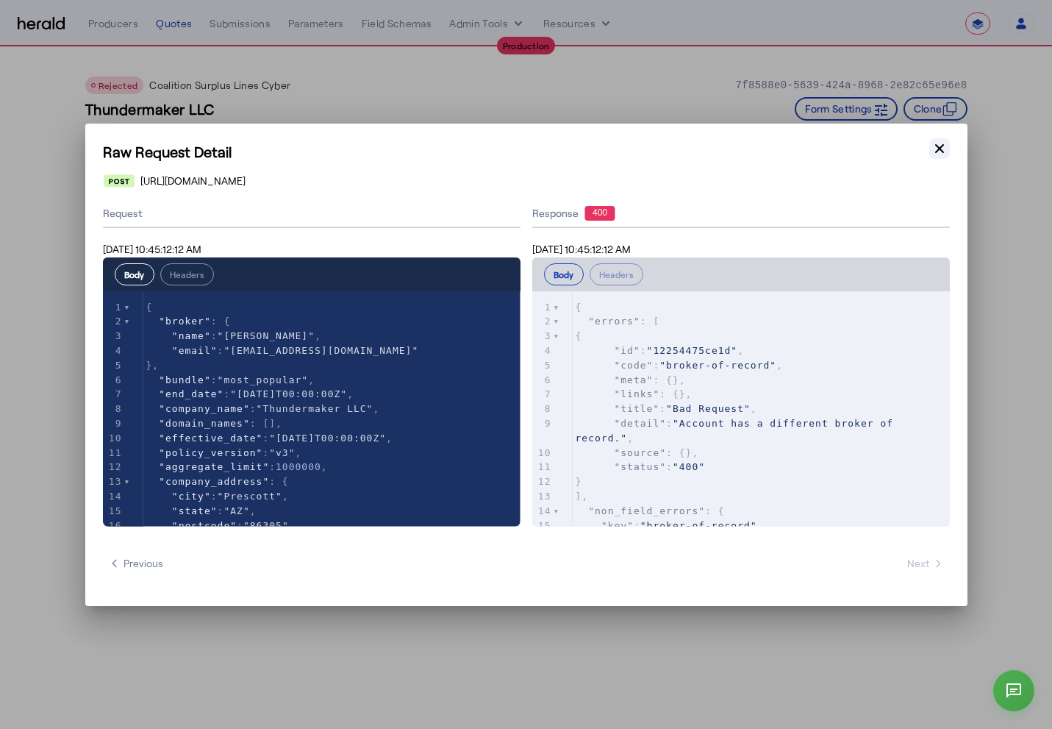
click at [931, 140] on button "Close modal" at bounding box center [939, 148] width 21 height 21
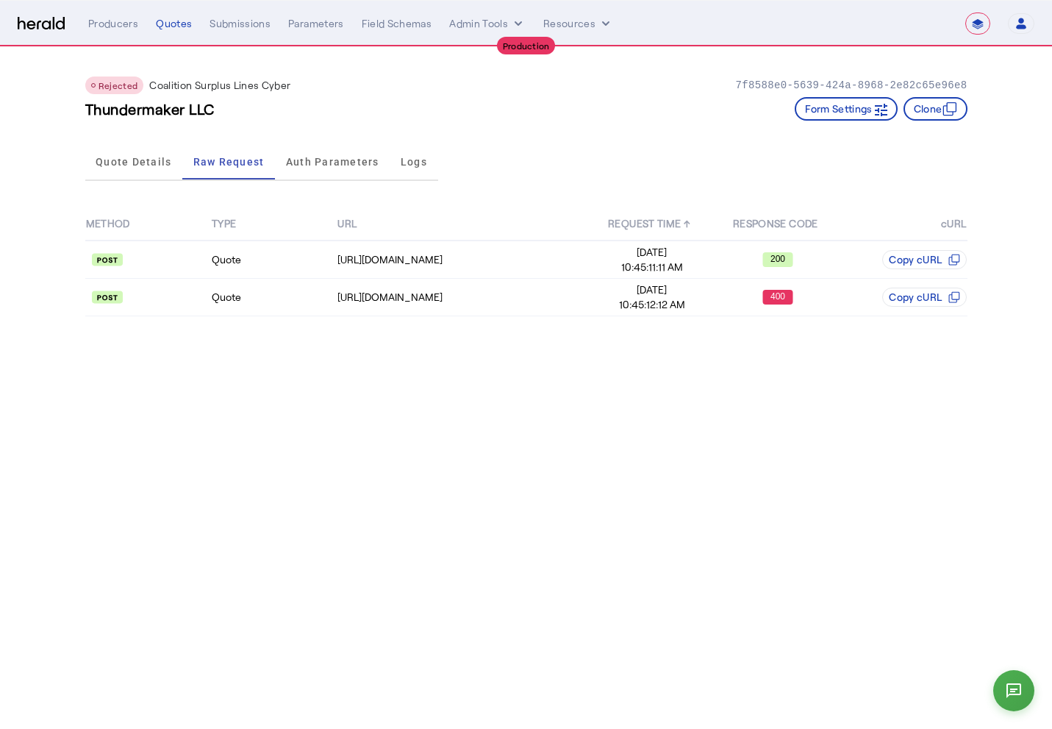
click at [104, 328] on div "METHOD TYPE URL REQUEST TIME ↑ RESPONSE CODE cURL Quote https://distribution-ap…" at bounding box center [526, 262] width 882 height 150
click at [140, 171] on span "Quote Details" at bounding box center [134, 161] width 76 height 35
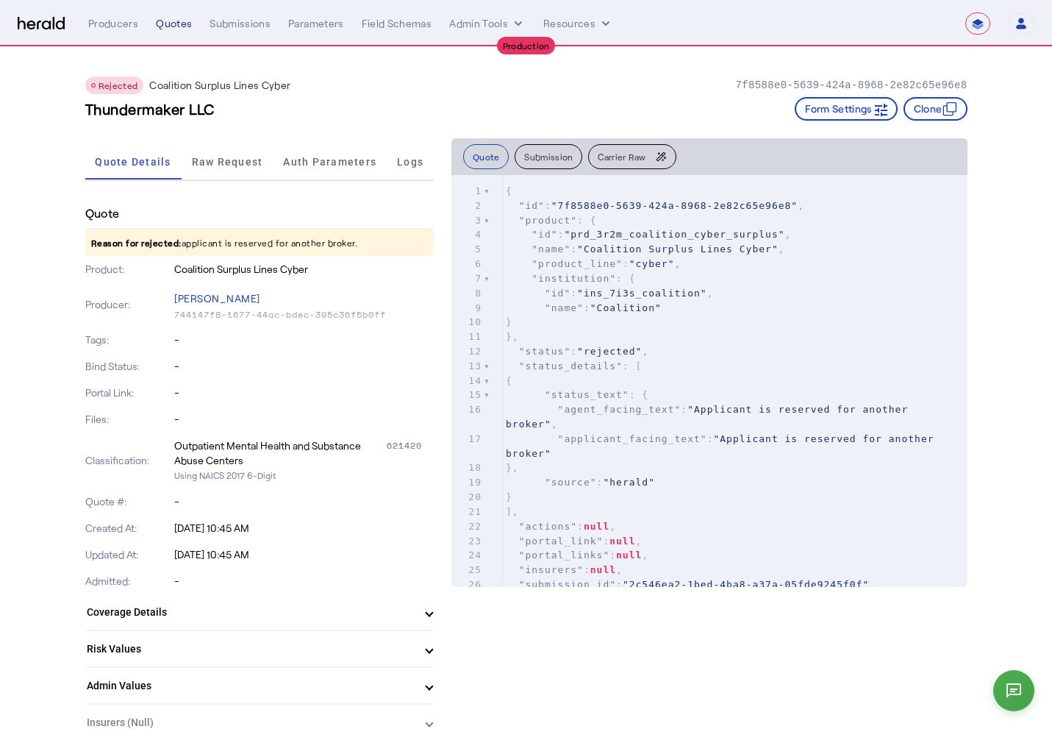
click at [185, 29] on div "Quotes" at bounding box center [174, 23] width 36 height 15
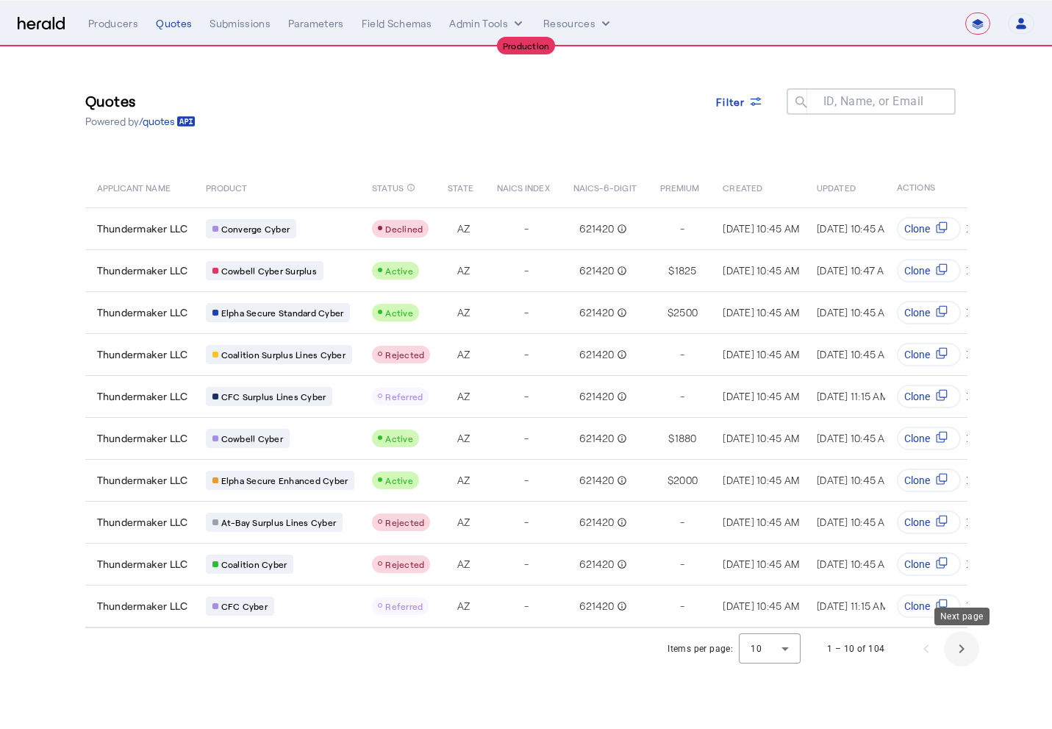
click at [968, 651] on span "Next page" at bounding box center [961, 648] width 35 height 35
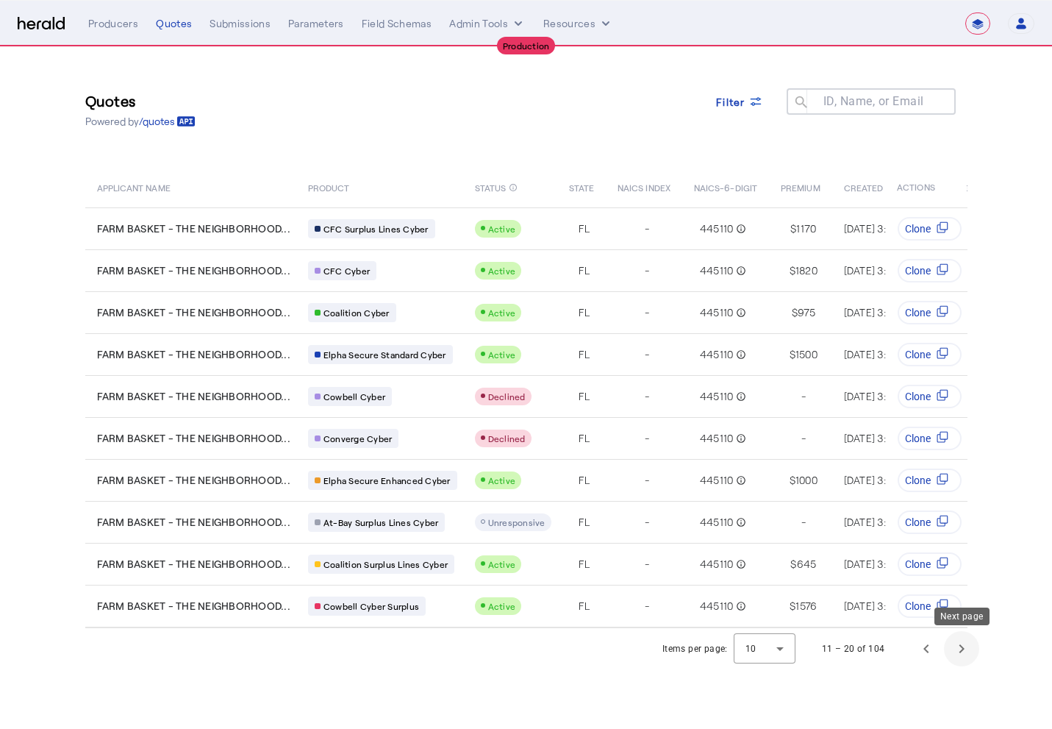
click at [968, 651] on span "Next page" at bounding box center [961, 648] width 35 height 35
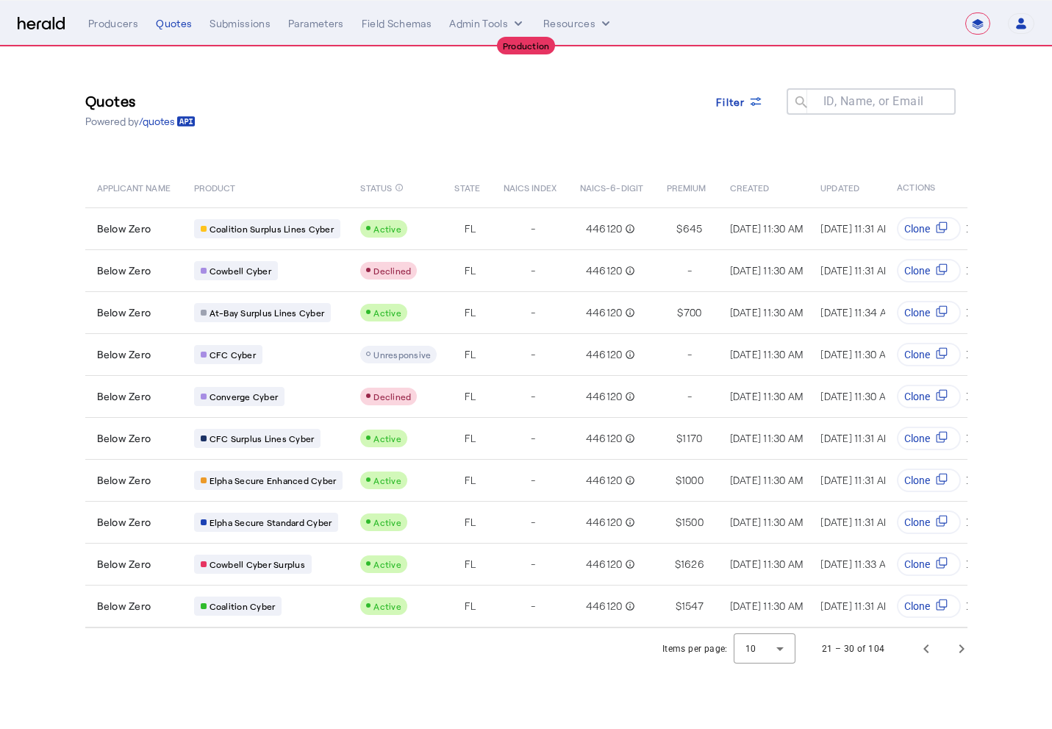
click at [834, 99] on mat-label "ID, Name, or Email" at bounding box center [873, 101] width 101 height 14
click at [834, 99] on input "ID, Name, or Email" at bounding box center [878, 101] width 132 height 18
type input "*******"
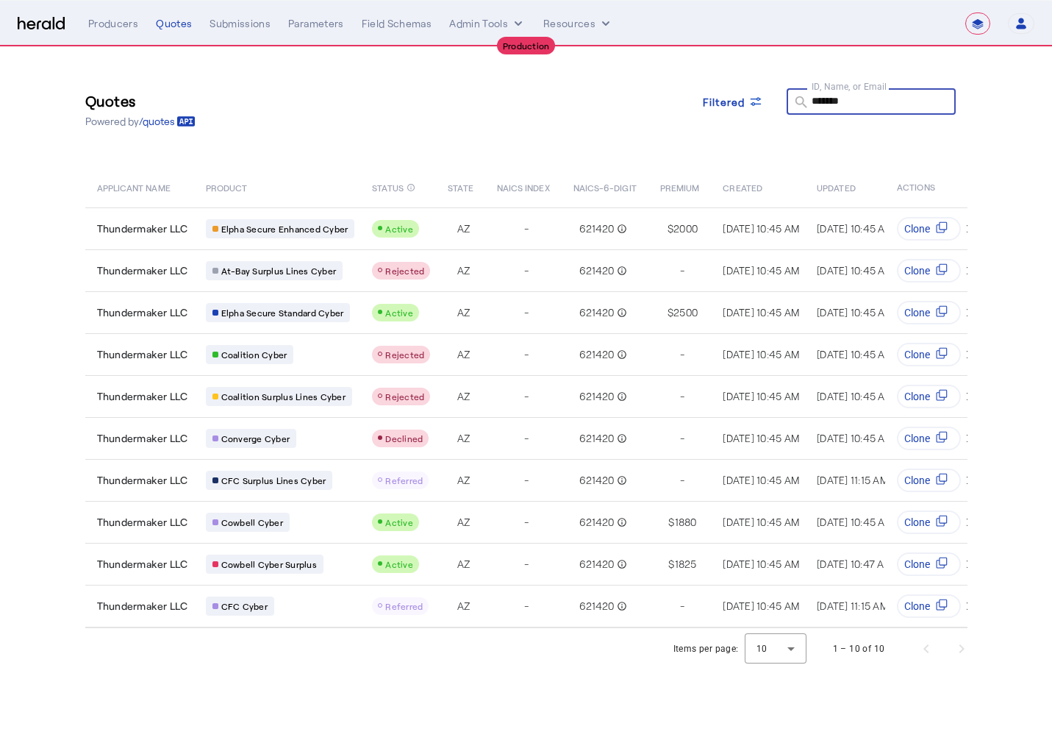
click at [869, 101] on input "*******" at bounding box center [878, 101] width 132 height 18
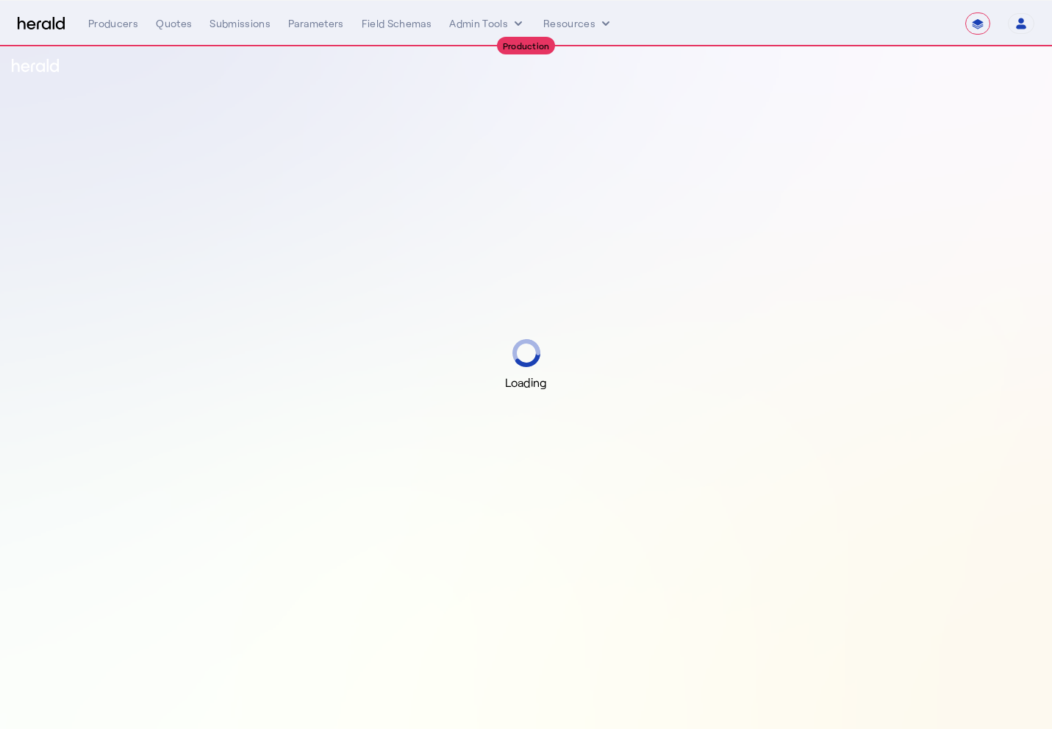
select select "**********"
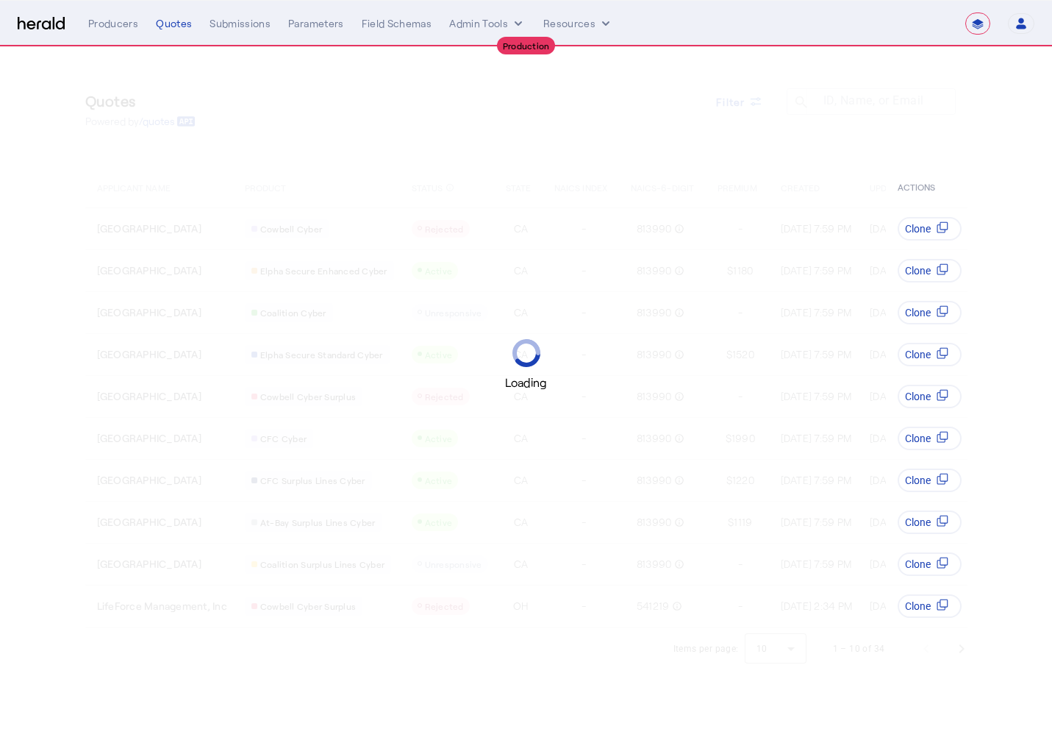
select select "**********"
select select "pfm_4d40_mdo"
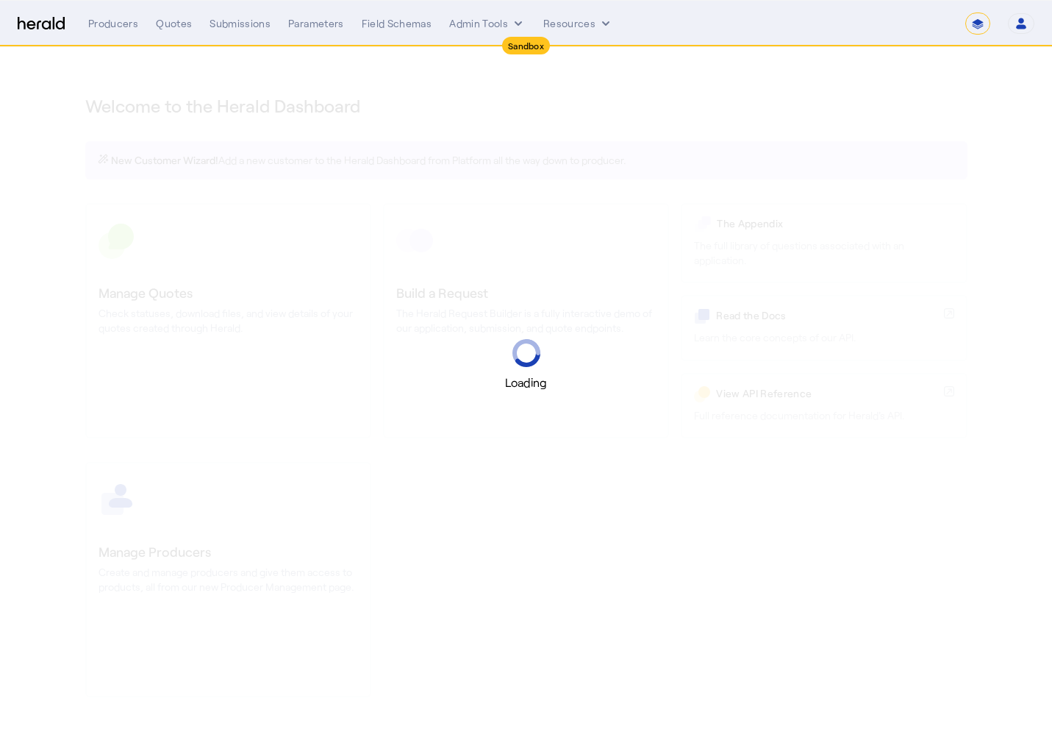
select select "*******"
select select "pfm_2v8p_herald_api"
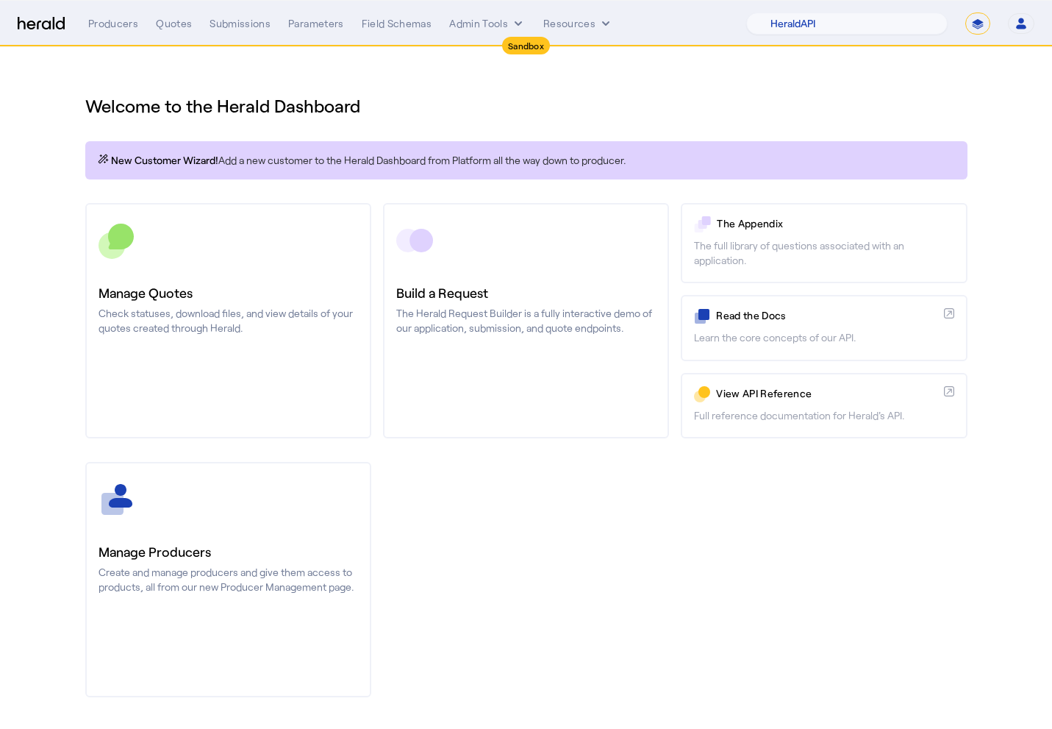
click at [967, 25] on select "**********" at bounding box center [977, 23] width 25 height 22
select select "**********"
click at [965, 12] on select "**********" at bounding box center [977, 23] width 25 height 22
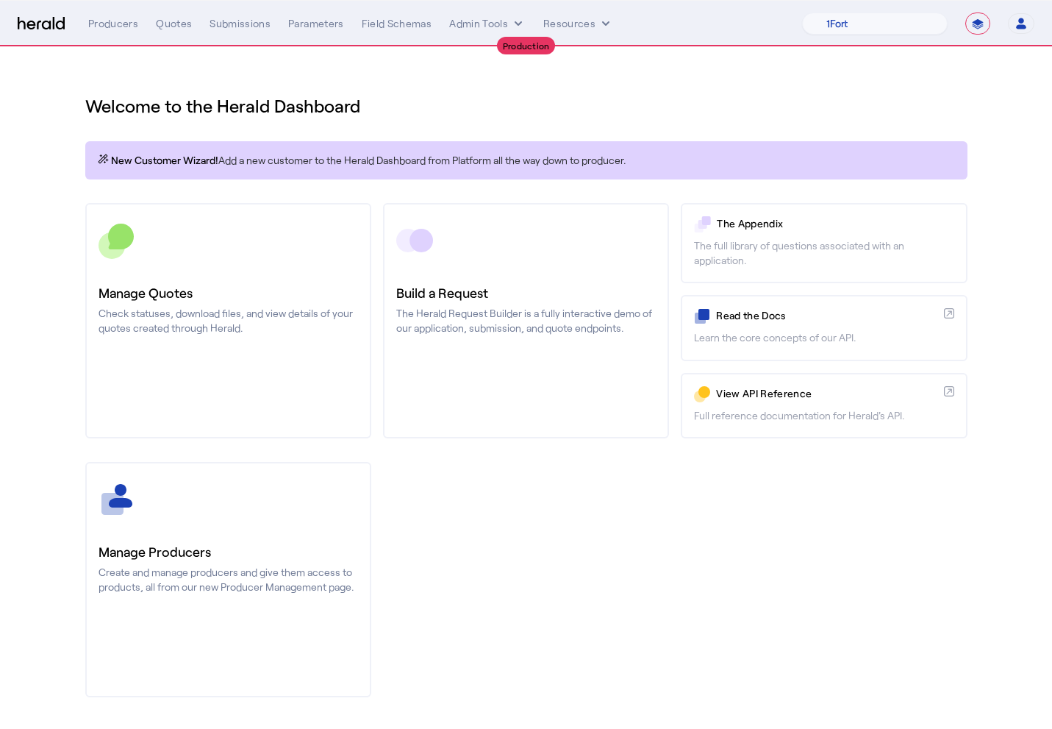
click at [513, 93] on div "Welcome to the Herald Dashboard" at bounding box center [526, 96] width 882 height 41
click at [174, 28] on div "Quotes" at bounding box center [174, 23] width 36 height 15
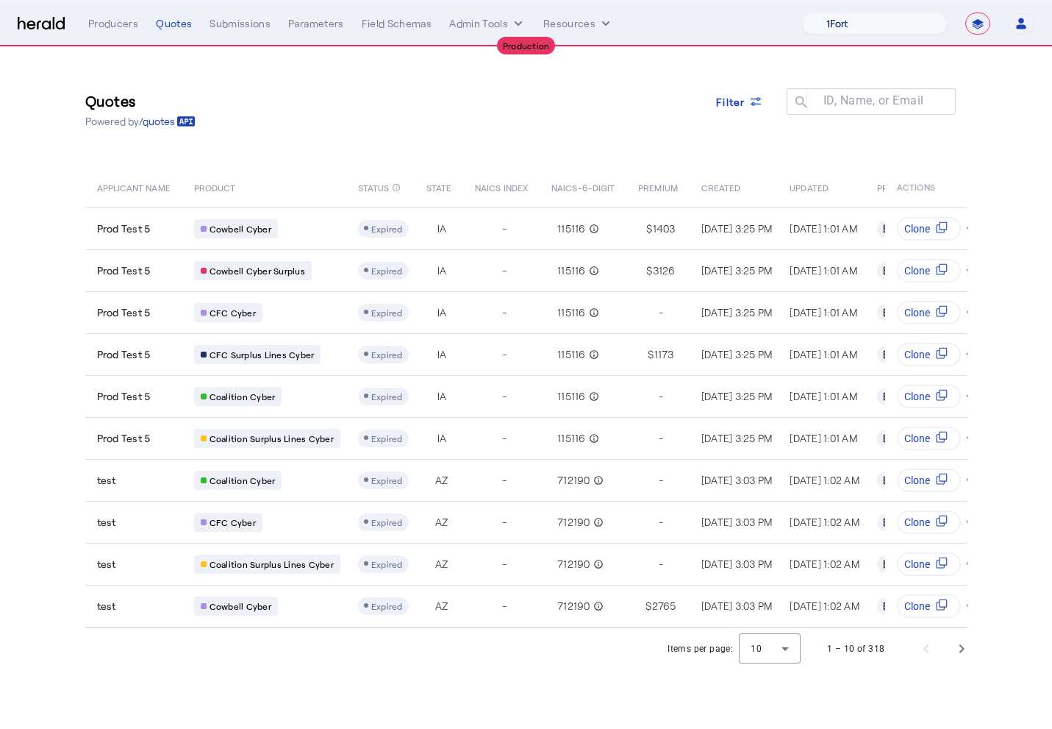
click at [873, 20] on select "1Fort Affinity Risk [PERSON_NAME] [PERSON_NAME] CRC Campus Coverage Citadel Fif…" at bounding box center [875, 23] width 146 height 22
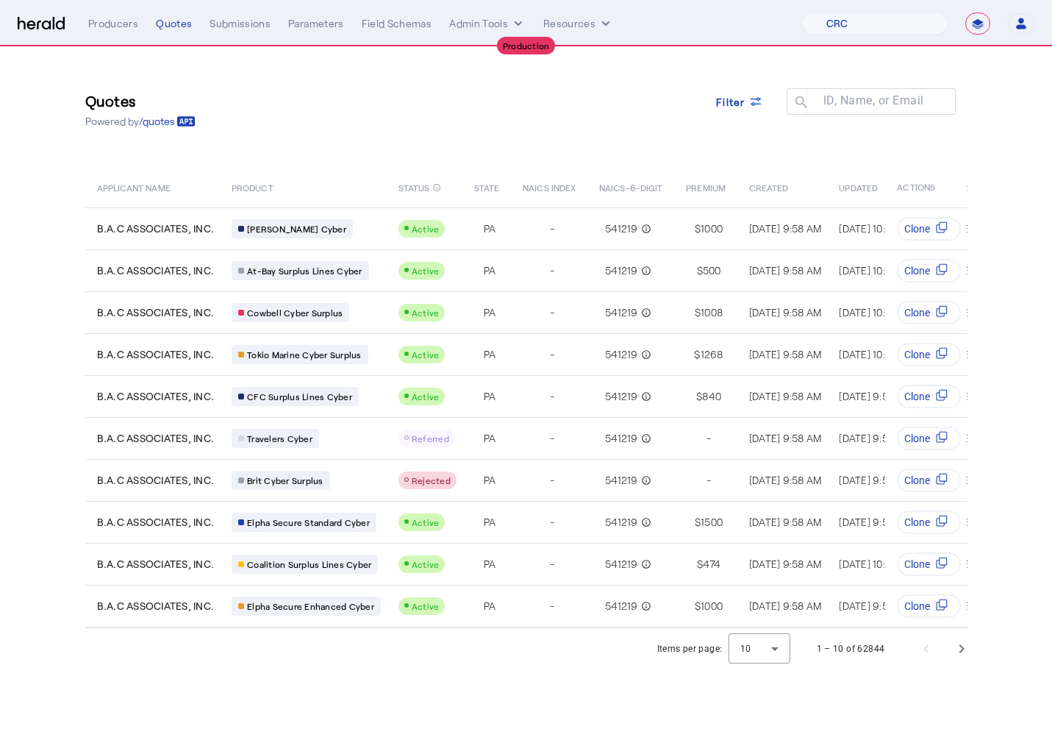
select select "pfm_h3db_crc"
select select "**********"
click at [820, 20] on select "1Fort Affinity Risk [PERSON_NAME] [PERSON_NAME] CRC Campus Coverage Citadel Fif…" at bounding box center [875, 23] width 146 height 22
select select "pfm_lg12_libertygroup"
click at [802, 12] on select "1Fort Affinity Risk [PERSON_NAME] [PERSON_NAME] CRC Campus Coverage Citadel Fif…" at bounding box center [875, 23] width 146 height 22
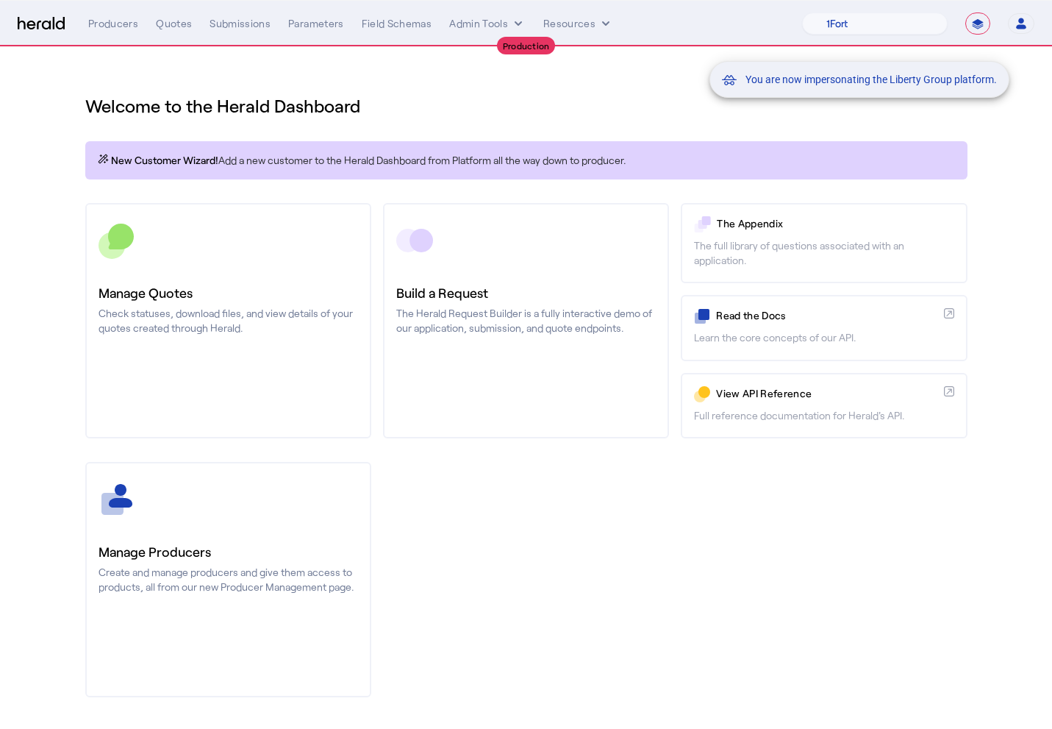
click at [166, 40] on div "You are now impersonating the Liberty Group platform." at bounding box center [526, 364] width 1052 height 729
click at [166, 24] on div "You are now impersonating the Liberty Group platform." at bounding box center [526, 364] width 1052 height 729
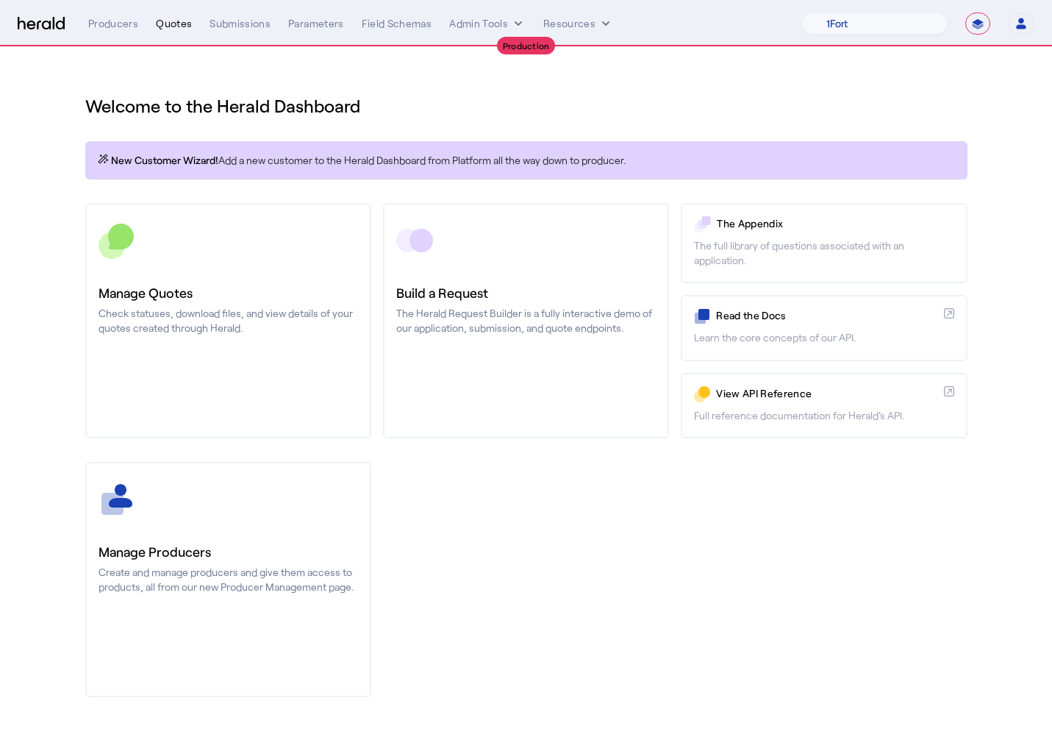
click at [171, 26] on div "Quotes" at bounding box center [174, 23] width 36 height 15
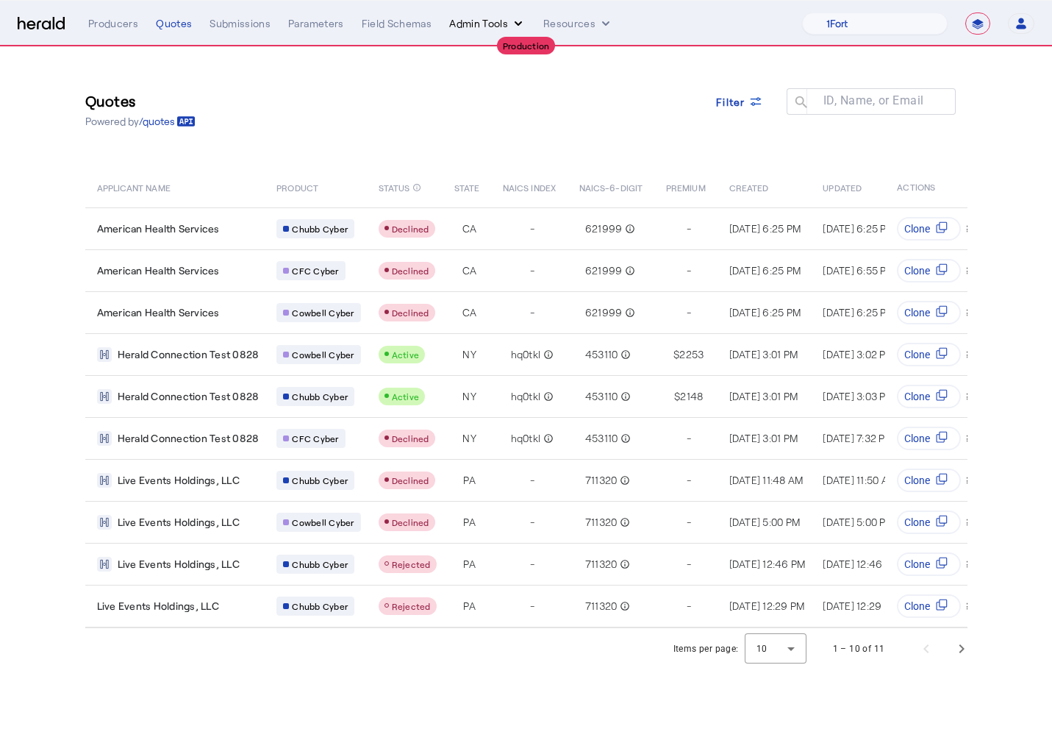
click at [484, 20] on button "Admin Tools" at bounding box center [487, 23] width 76 height 15
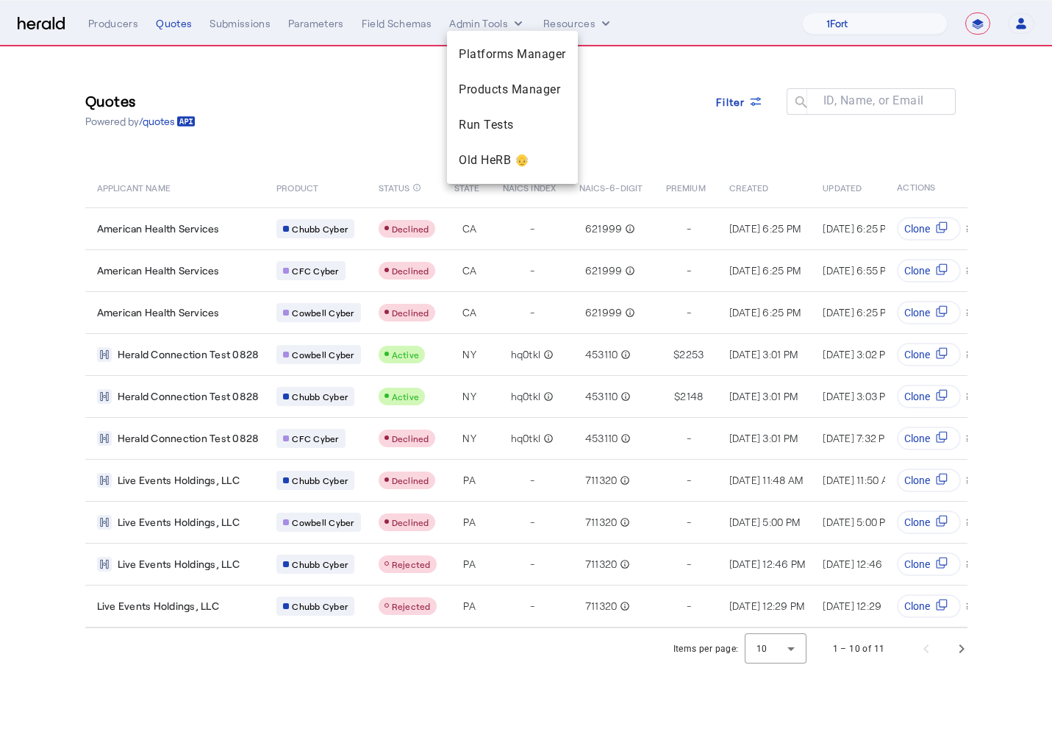
click at [482, 21] on div at bounding box center [526, 364] width 1052 height 729
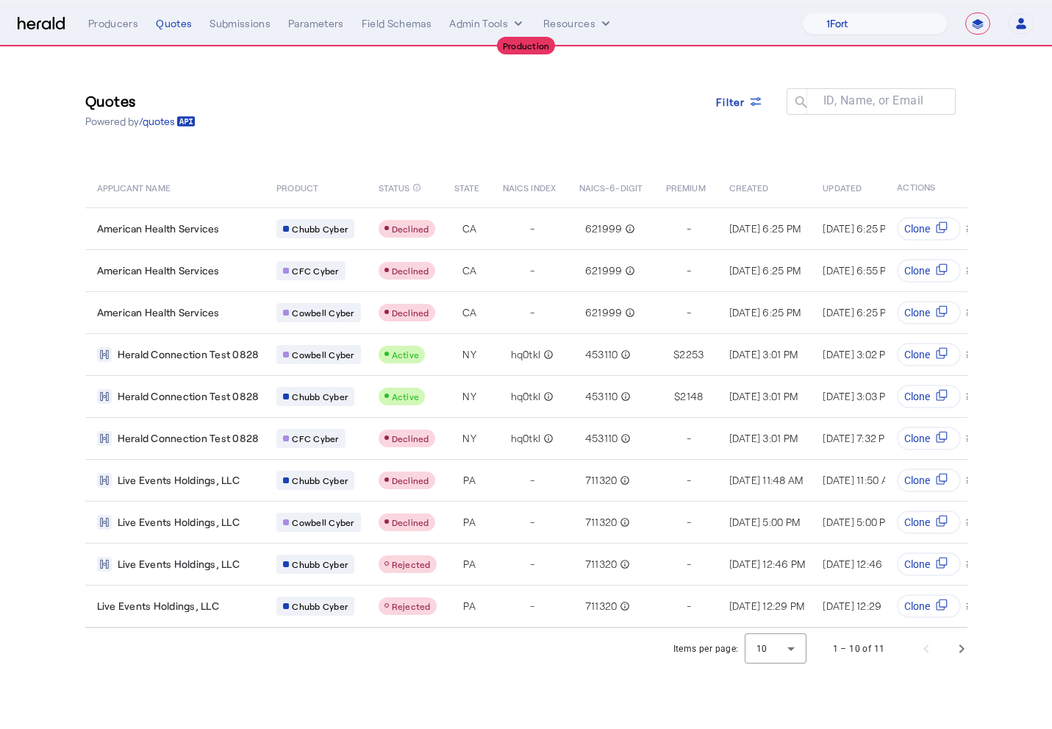
click at [482, 21] on button "Admin Tools" at bounding box center [487, 23] width 76 height 15
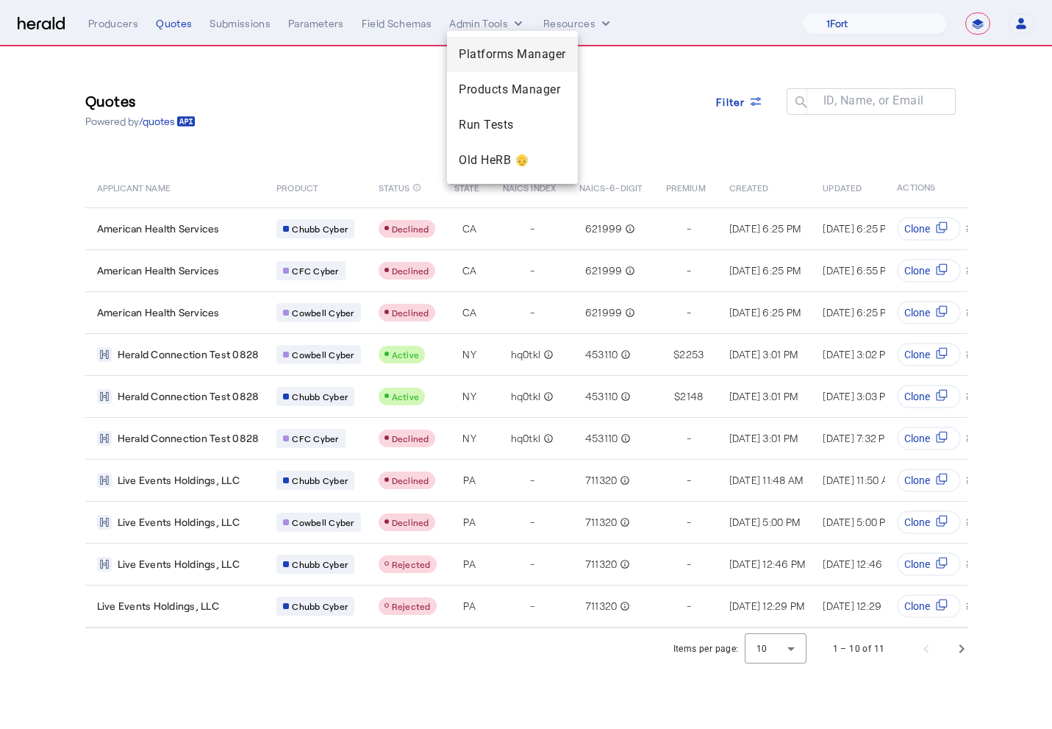
click at [478, 51] on span "Platforms Manager" at bounding box center [512, 55] width 107 height 18
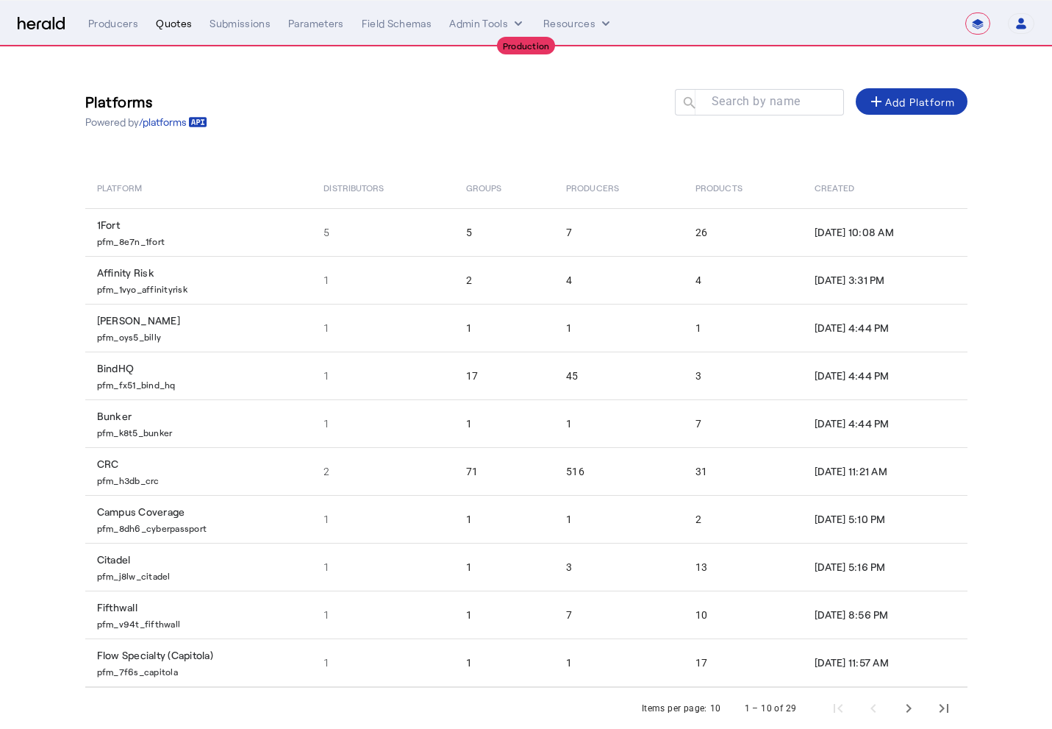
click at [164, 21] on div "Quotes" at bounding box center [174, 23] width 36 height 15
select select "pfm_lg12_libertygroup"
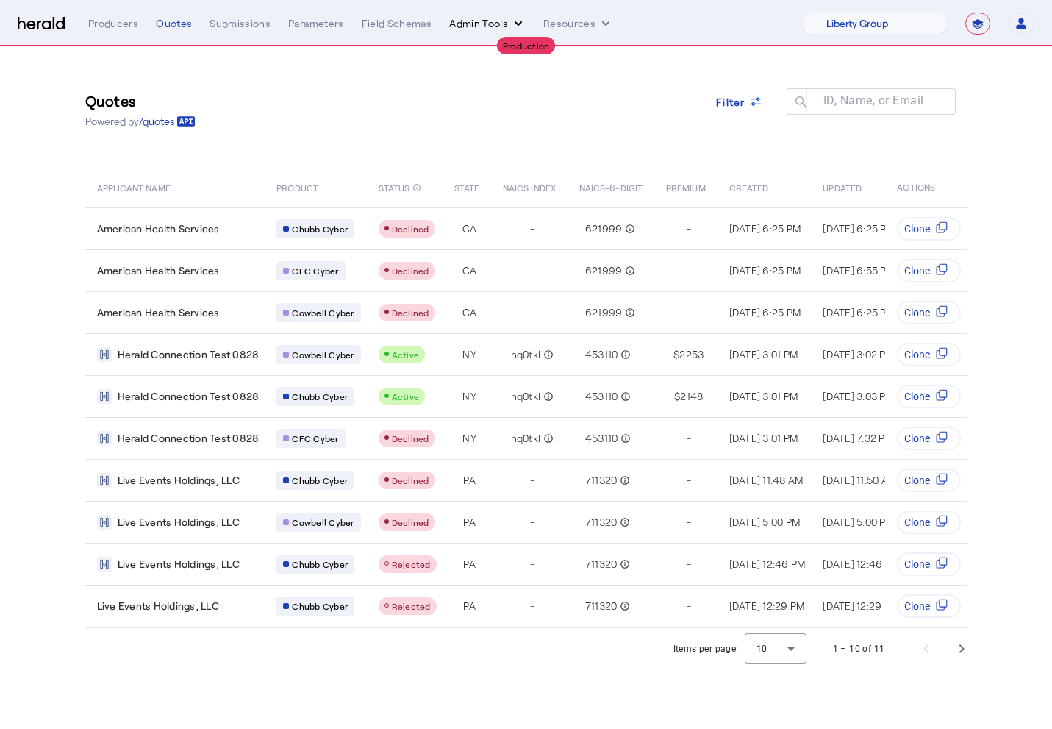
click at [456, 21] on button "Admin Tools" at bounding box center [487, 23] width 76 height 15
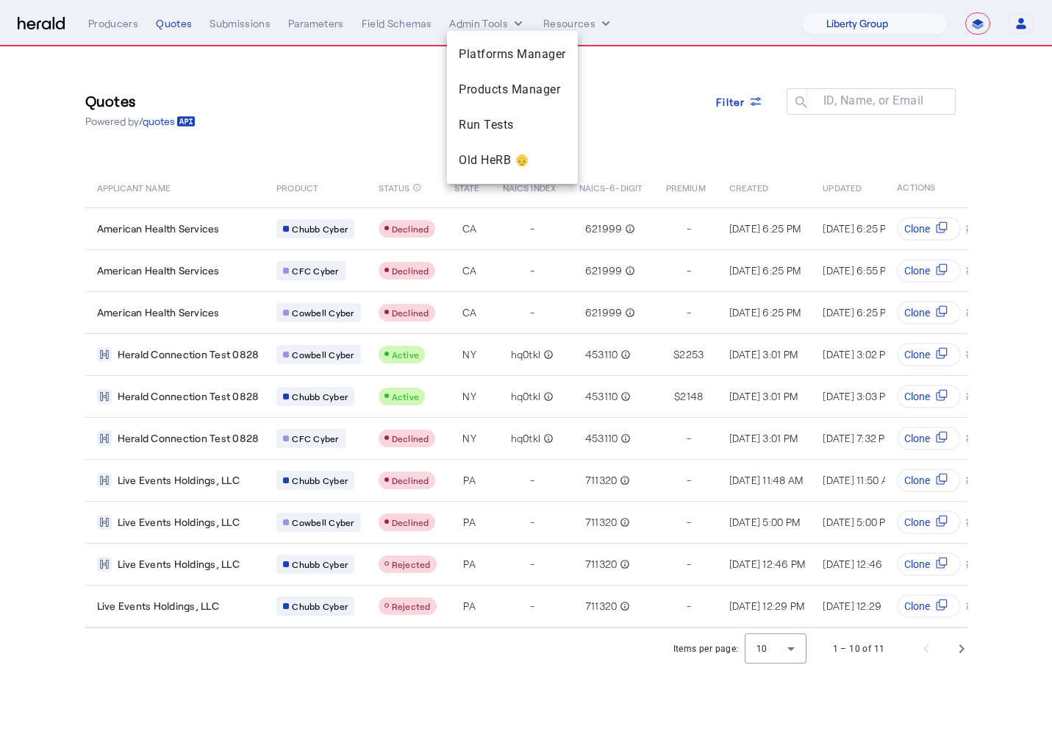
click at [307, 72] on div at bounding box center [526, 364] width 1052 height 729
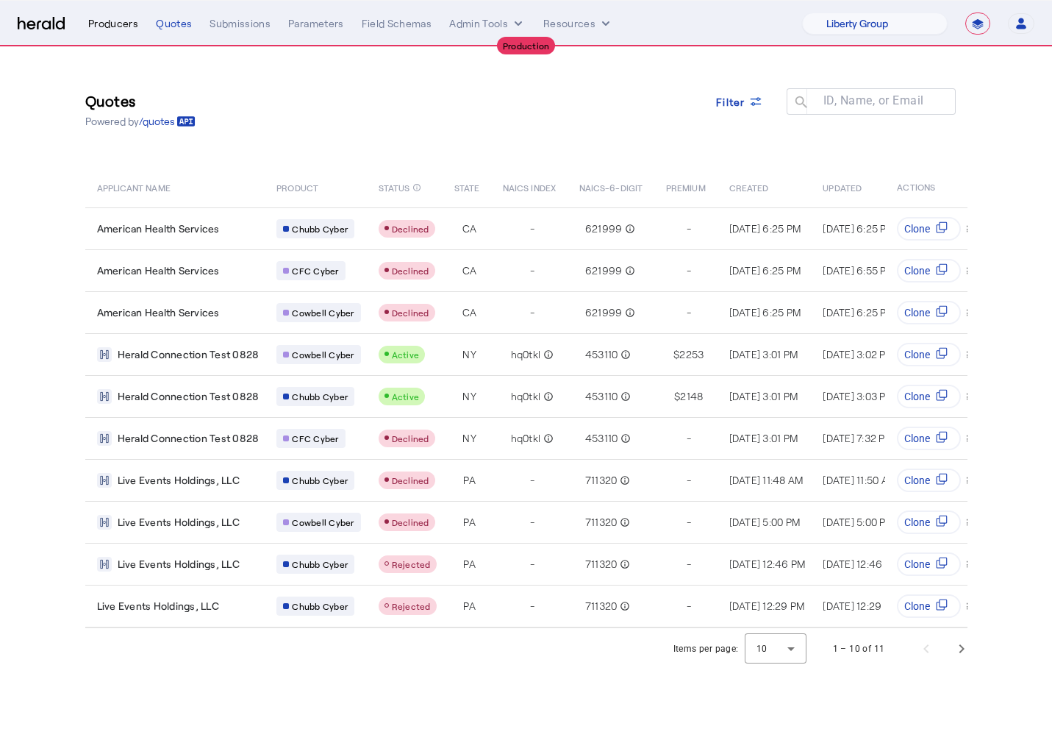
click at [109, 24] on div "Producers" at bounding box center [113, 23] width 50 height 15
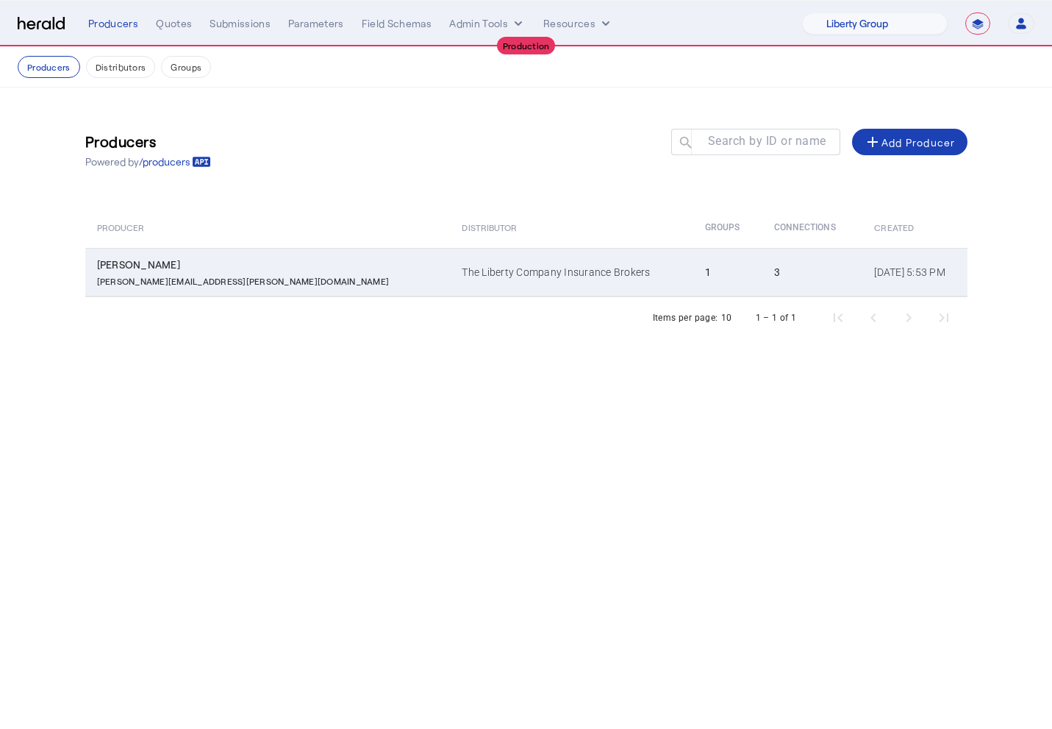
click at [201, 262] on div "Katie Pope" at bounding box center [271, 264] width 348 height 15
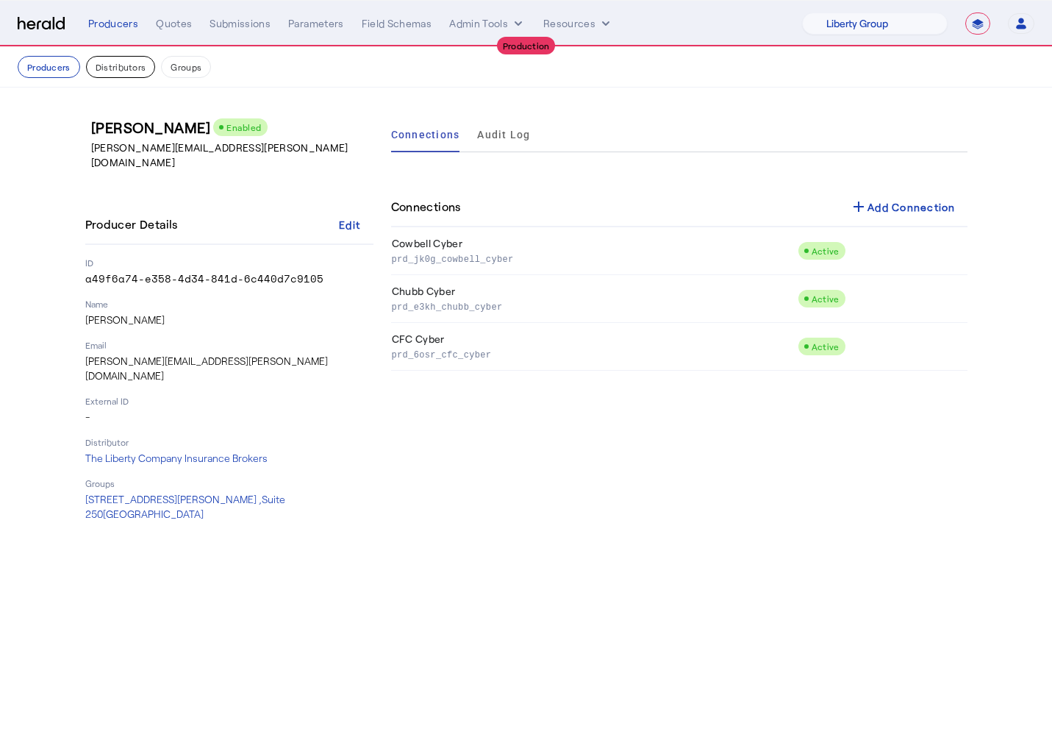
click at [114, 72] on button "Distributors" at bounding box center [121, 67] width 70 height 22
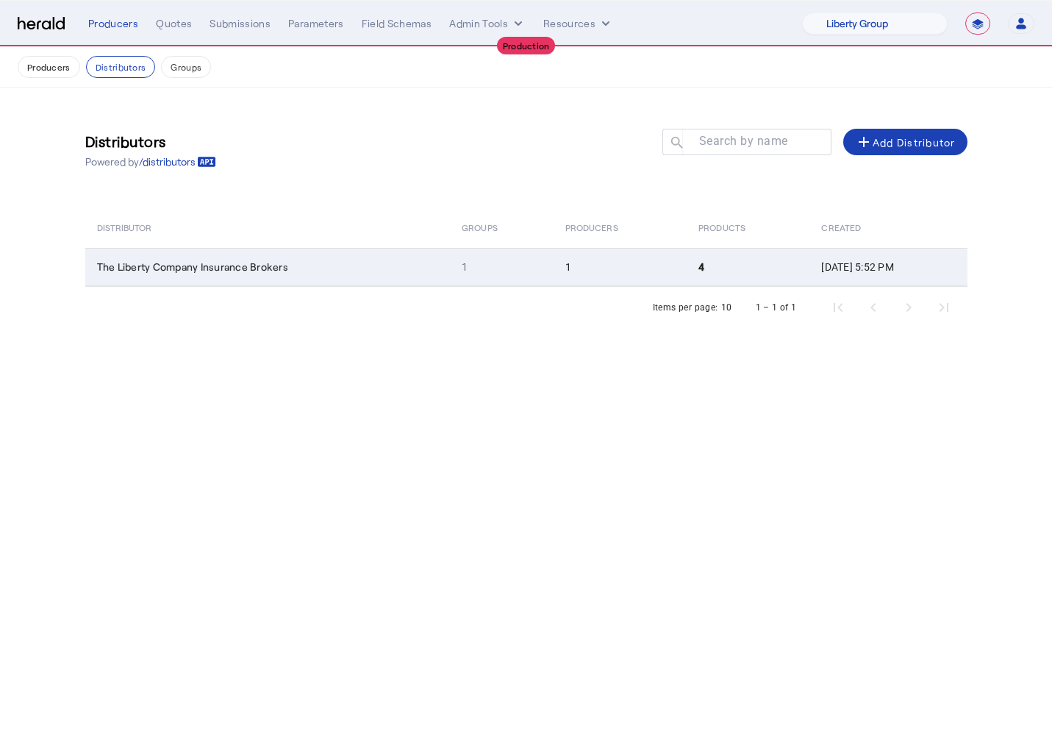
click at [211, 269] on span "The Liberty Company Insurance Brokers" at bounding box center [192, 266] width 191 height 12
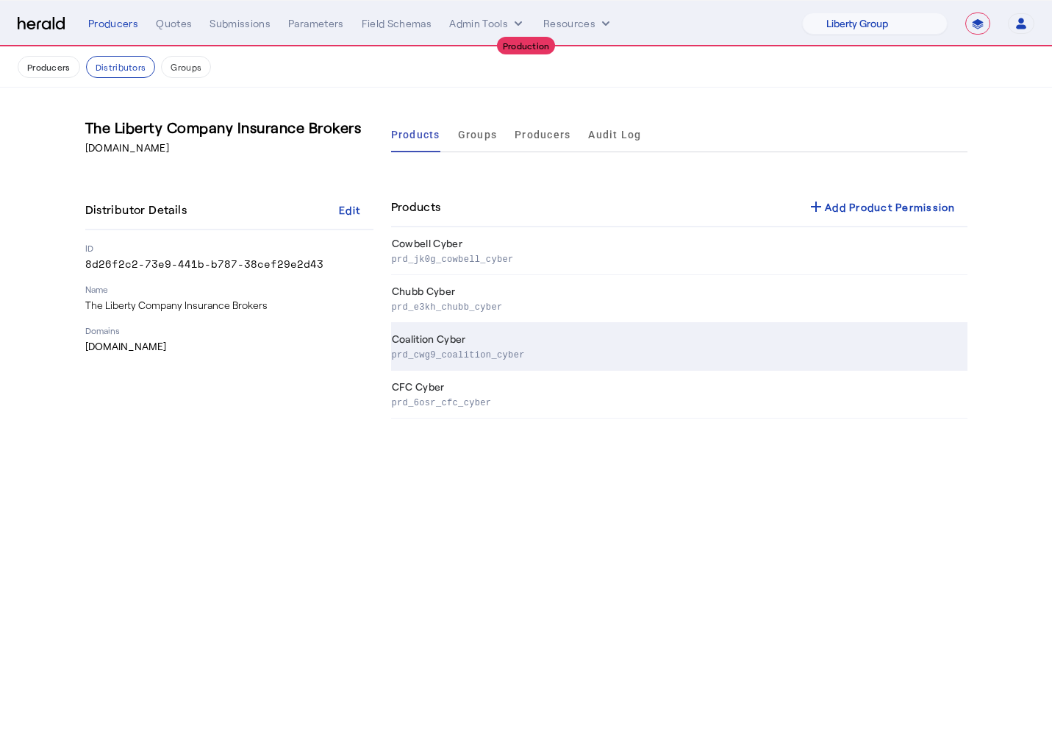
click at [467, 343] on td "Coalition Cyber prd_cwg9_coalition_cyber" at bounding box center [679, 347] width 576 height 48
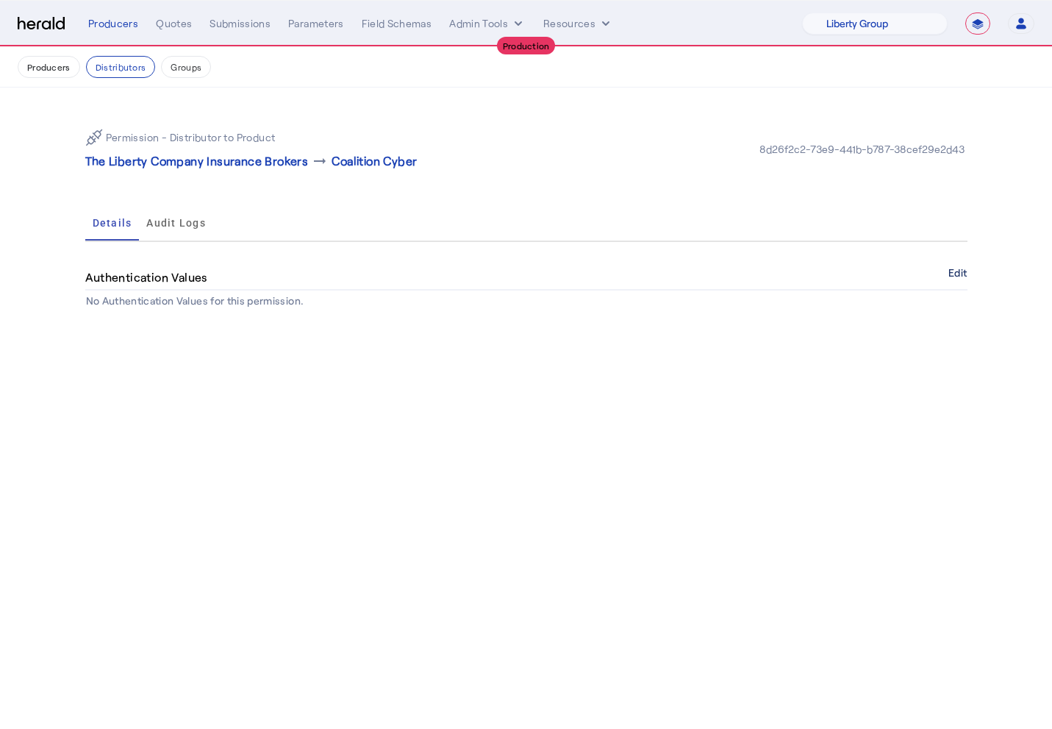
click at [948, 269] on button "Edit" at bounding box center [957, 272] width 18 height 9
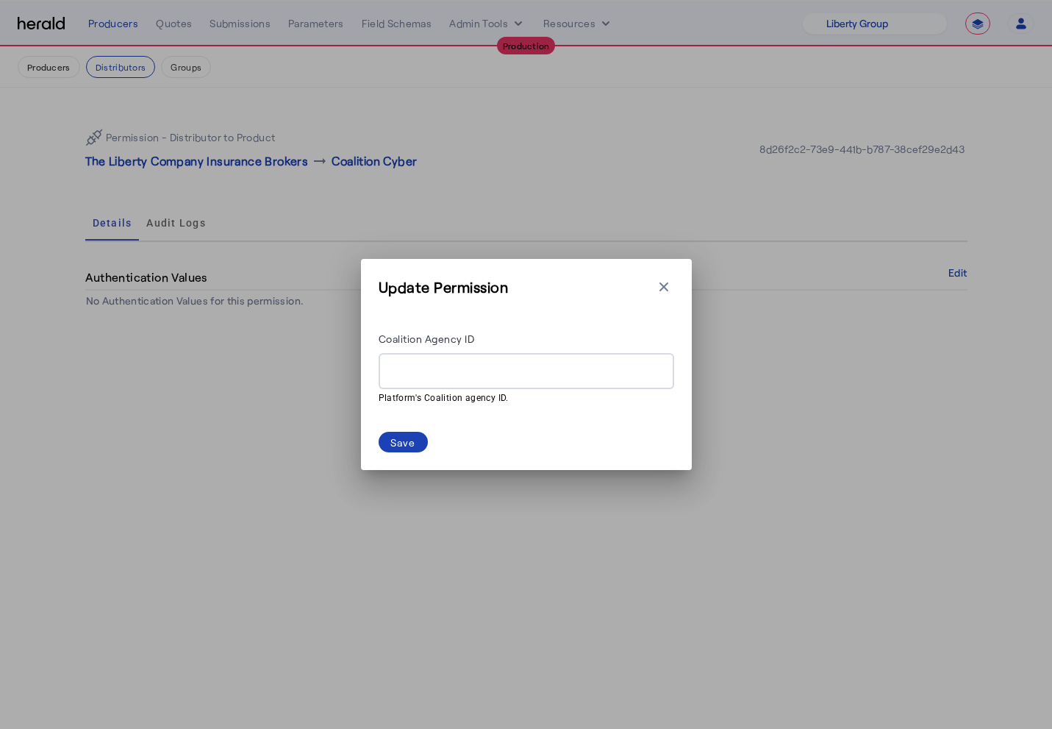
click at [521, 369] on input "Coalition Agency ID" at bounding box center [526, 371] width 272 height 18
paste input "**********"
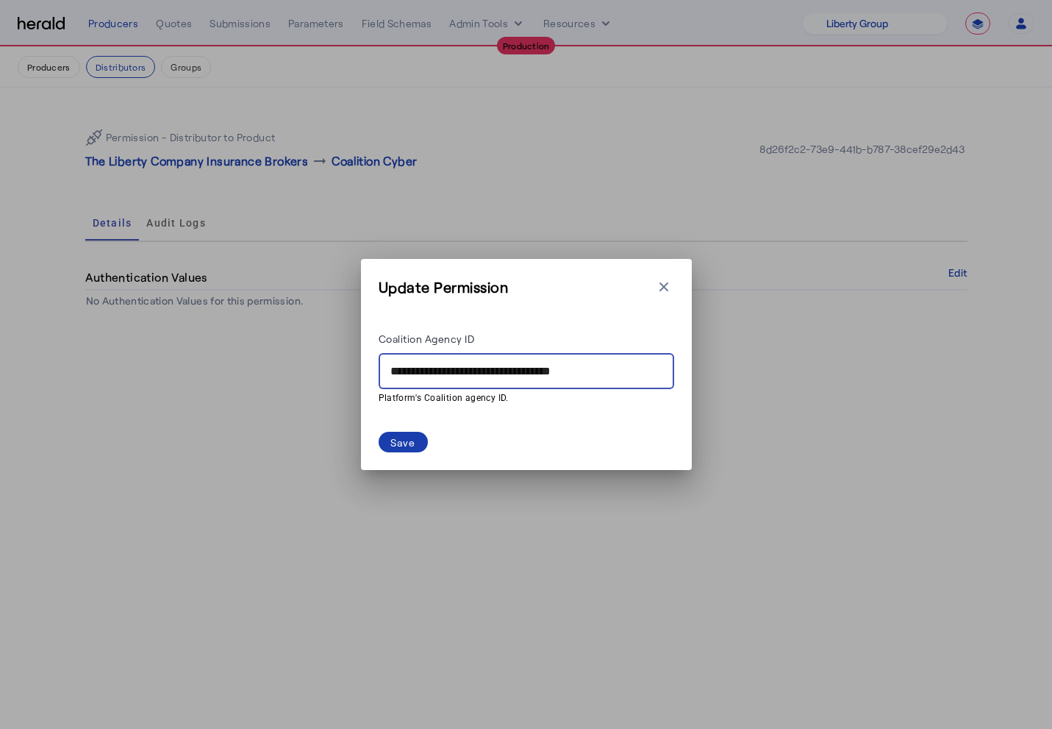
type input "**********"
click at [407, 437] on div "Save" at bounding box center [403, 442] width 26 height 15
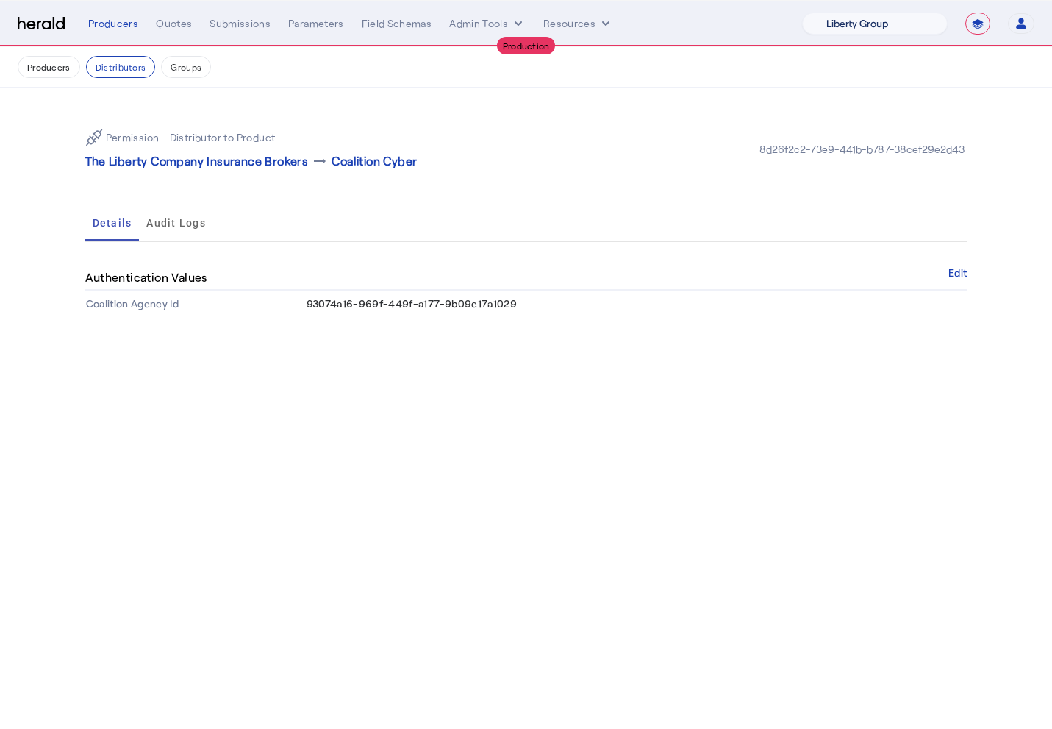
click at [851, 12] on select "1Fort Affinity Risk Billy BindHQ Bunker CRC Campus Coverage Citadel Fifthwall F…" at bounding box center [875, 23] width 146 height 22
select select "pfm_xpt3_xptspecialty"
click at [802, 12] on select "1Fort Affinity Risk Billy BindHQ Bunker CRC Campus Coverage Citadel Fifthwall F…" at bounding box center [875, 23] width 146 height 22
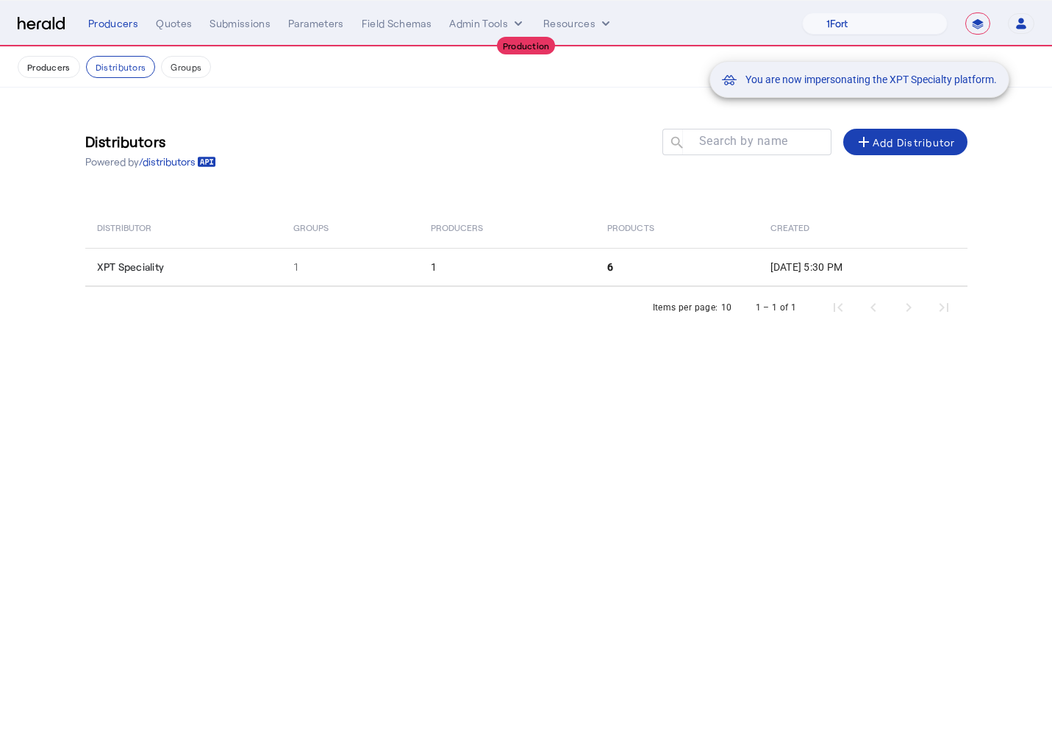
click at [112, 34] on div "You are now impersonating the XPT Specialty platform." at bounding box center [526, 364] width 1052 height 729
click at [112, 23] on div "You are now impersonating the XPT Specialty platform." at bounding box center [526, 364] width 1052 height 729
click at [112, 29] on div "You are now impersonating the XPT Specialty platform." at bounding box center [526, 364] width 1052 height 729
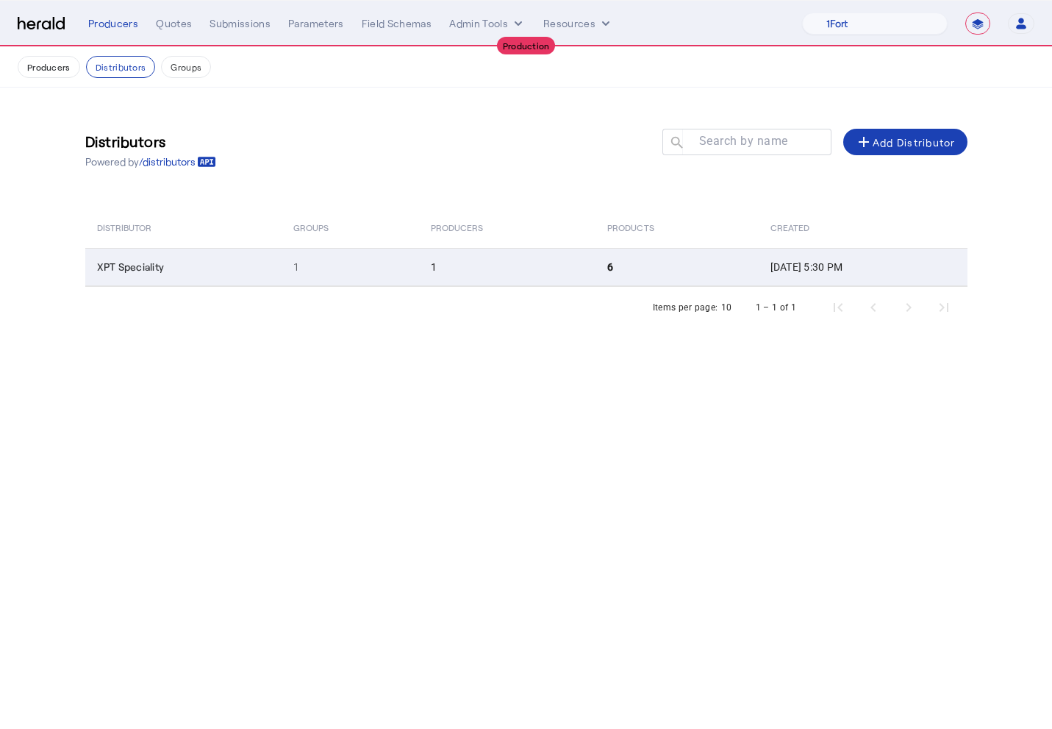
click at [162, 267] on span "XPT Speciality" at bounding box center [131, 266] width 68 height 12
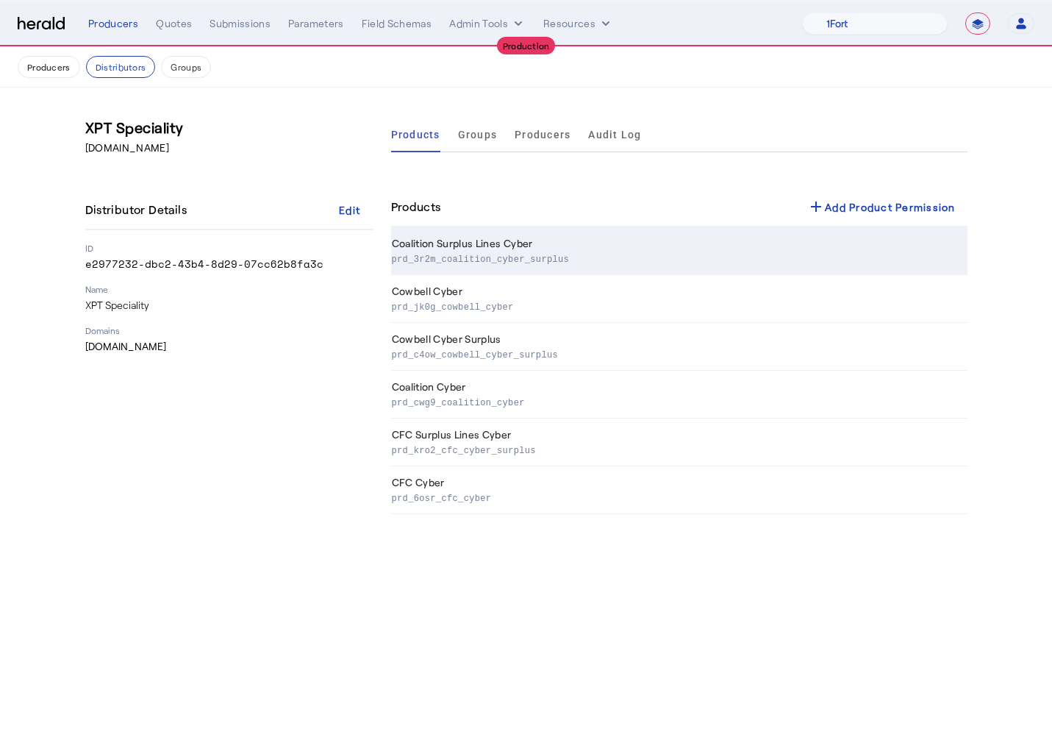
click at [499, 259] on p "prd_3r2m_coalition_cyber_surplus" at bounding box center [677, 258] width 570 height 15
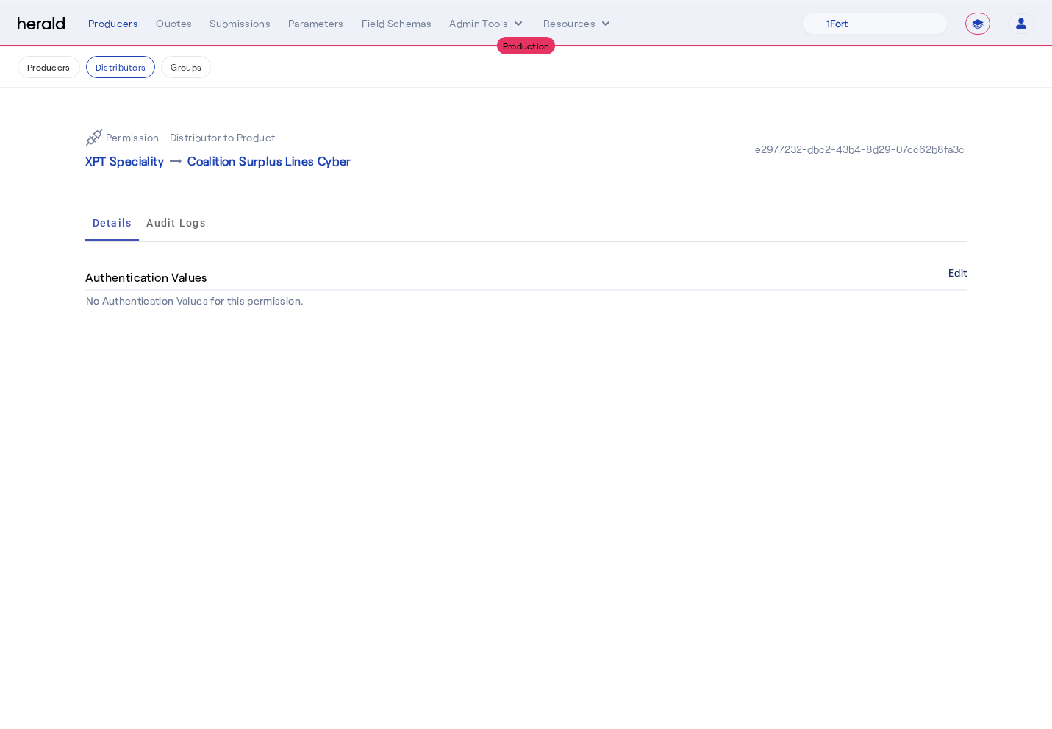
click at [960, 276] on button "Edit" at bounding box center [957, 272] width 18 height 9
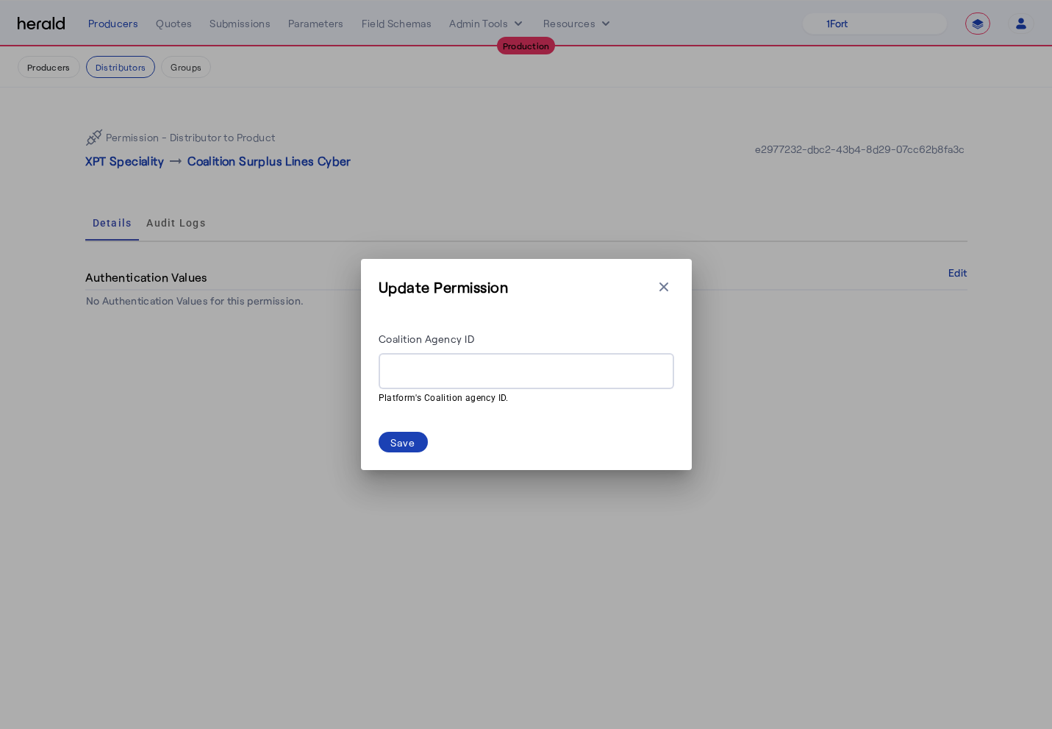
click at [543, 373] on input "Coalition Agency ID" at bounding box center [526, 371] width 272 height 18
paste input "**********"
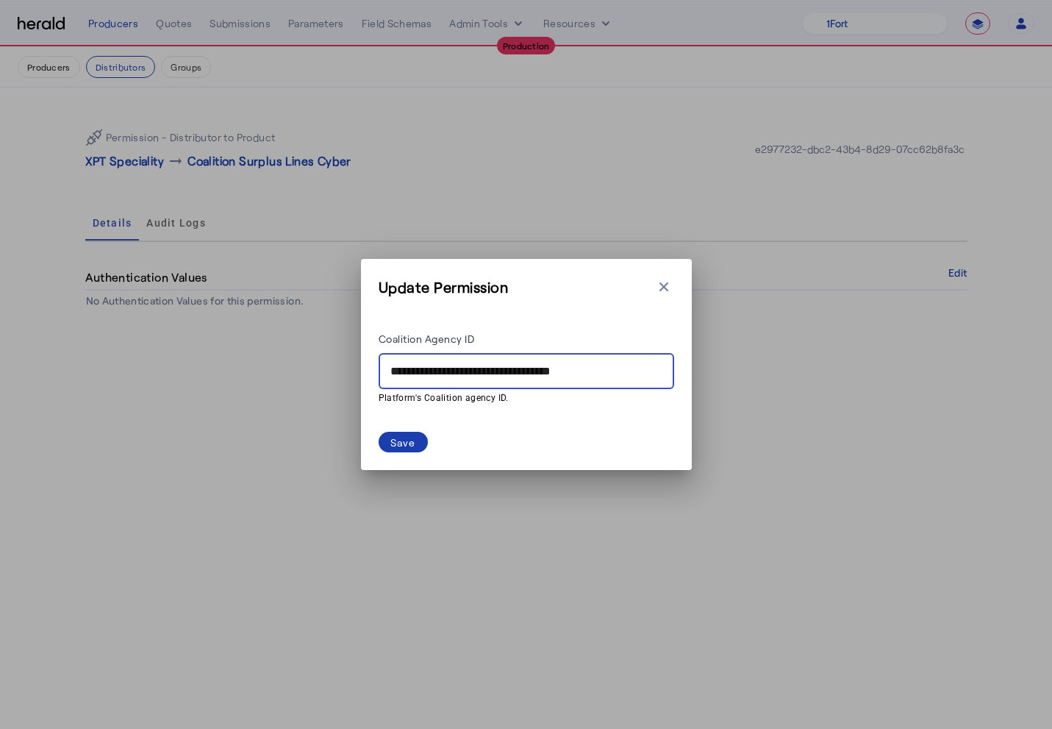
type input "**********"
click at [391, 438] on div "Save" at bounding box center [403, 442] width 26 height 15
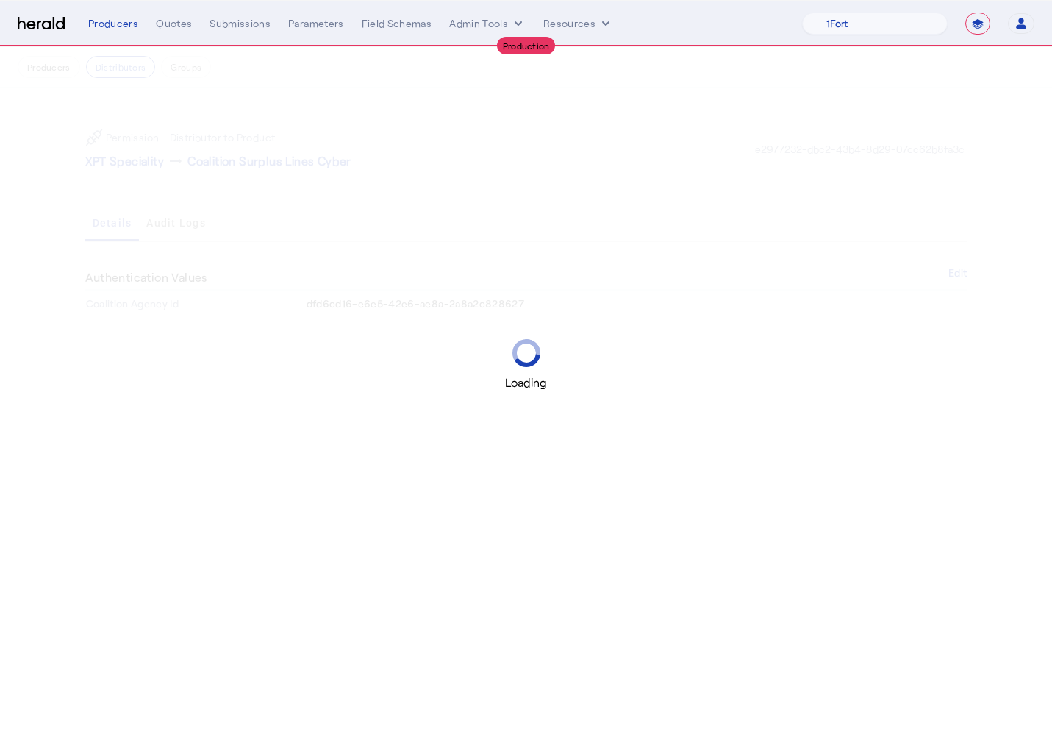
click at [122, 160] on div "Loading" at bounding box center [526, 364] width 1052 height 729
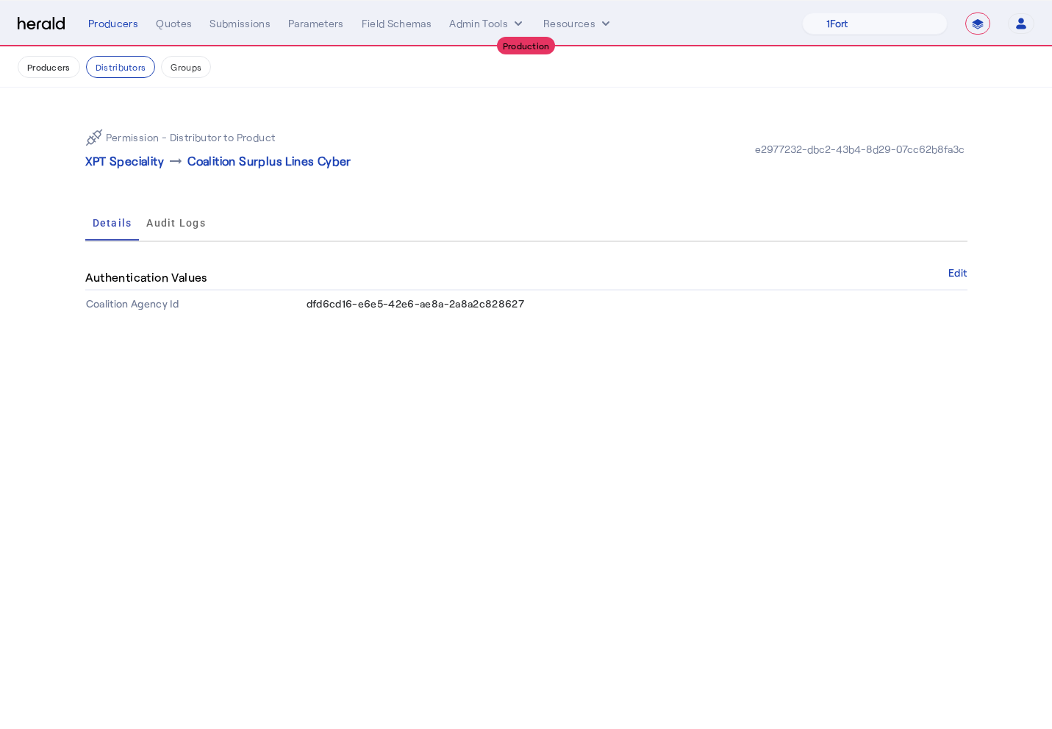
click at [120, 170] on div "Permission - Distributor to Product XPT Speciality arrow_right_alt Coalition Su…" at bounding box center [526, 149] width 882 height 65
click at [120, 154] on p "XPT Speciality" at bounding box center [124, 161] width 79 height 18
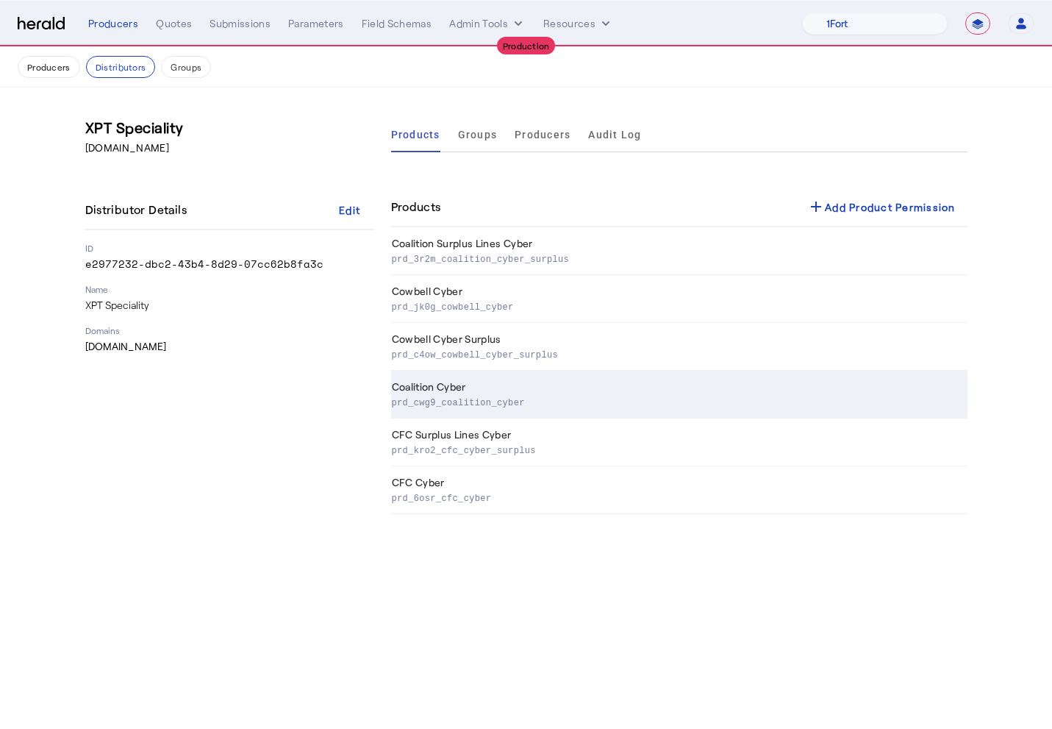
click at [463, 390] on td "Coalition Cyber prd_cwg9_coalition_cyber" at bounding box center [679, 395] width 576 height 48
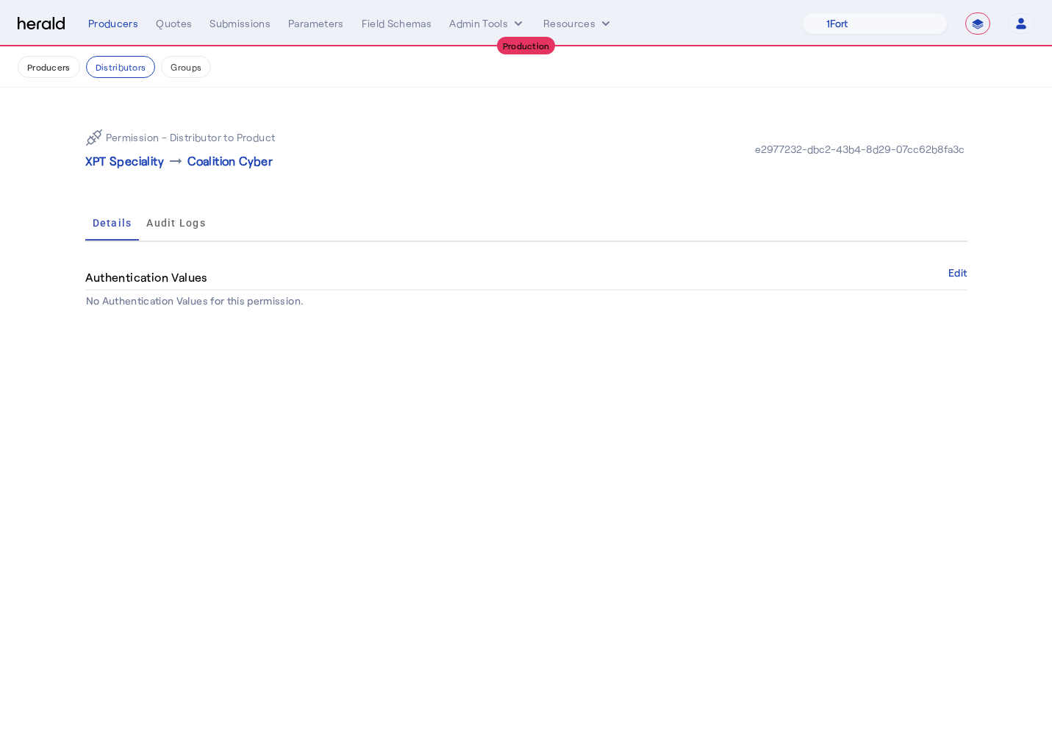
click at [947, 267] on div "Authentication Values Edit" at bounding box center [526, 277] width 882 height 25
click at [956, 273] on button "Edit" at bounding box center [957, 272] width 18 height 9
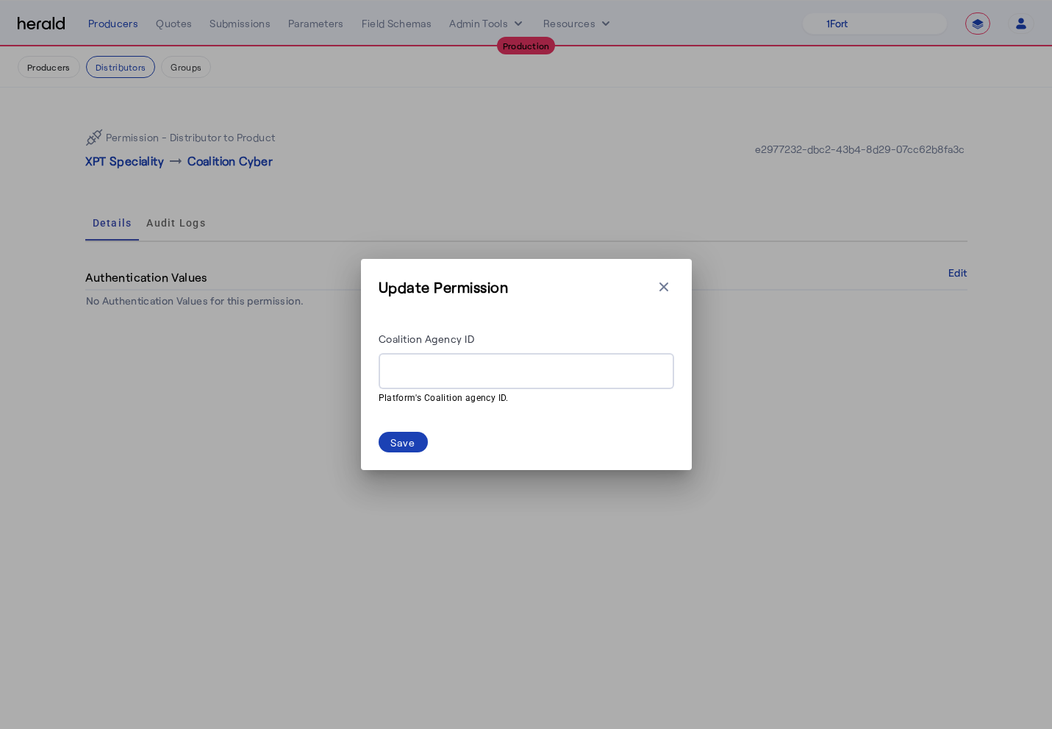
click at [512, 364] on input "Coalition Agency ID" at bounding box center [526, 371] width 272 height 18
paste input "**********"
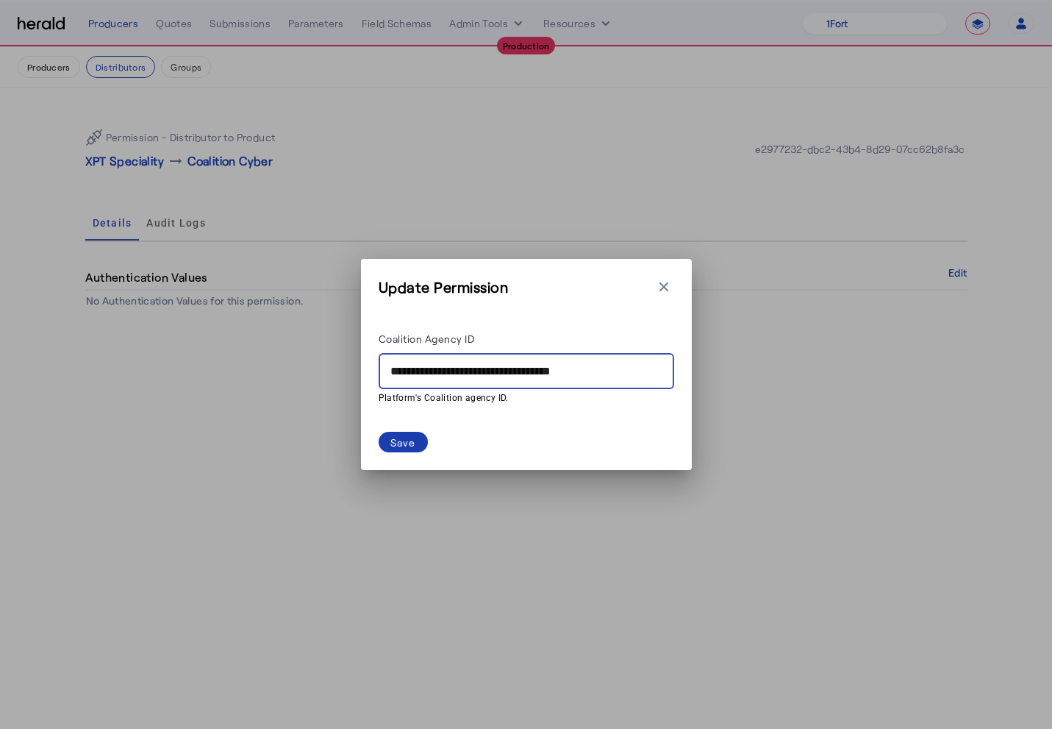
type input "**********"
click at [419, 442] on span at bounding box center [403, 442] width 49 height 21
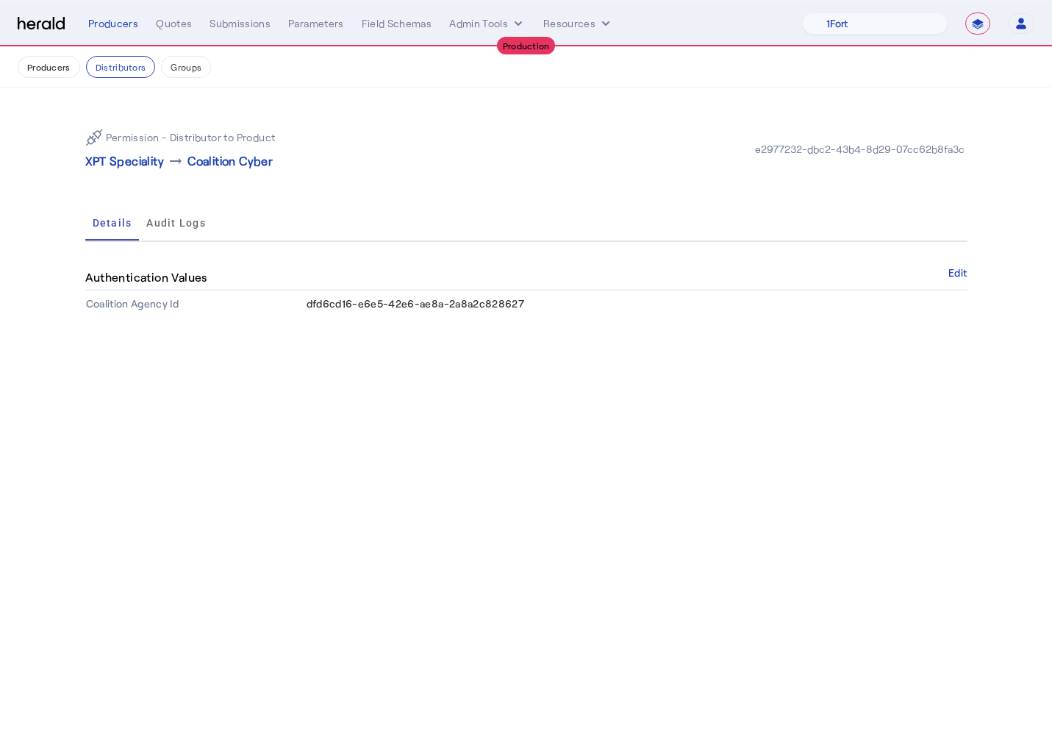
click at [190, 357] on body "**********" at bounding box center [526, 364] width 1052 height 729
click at [893, 21] on select "1Fort Affinity Risk Billy BindHQ Bunker CRC Campus Coverage Citadel Fifthwall F…" at bounding box center [875, 23] width 146 height 22
select select "pfm_lx2v_founder_shield"
click at [802, 12] on select "1Fort Affinity Risk Billy BindHQ Bunker CRC Campus Coverage Citadel Fifthwall F…" at bounding box center [875, 23] width 146 height 22
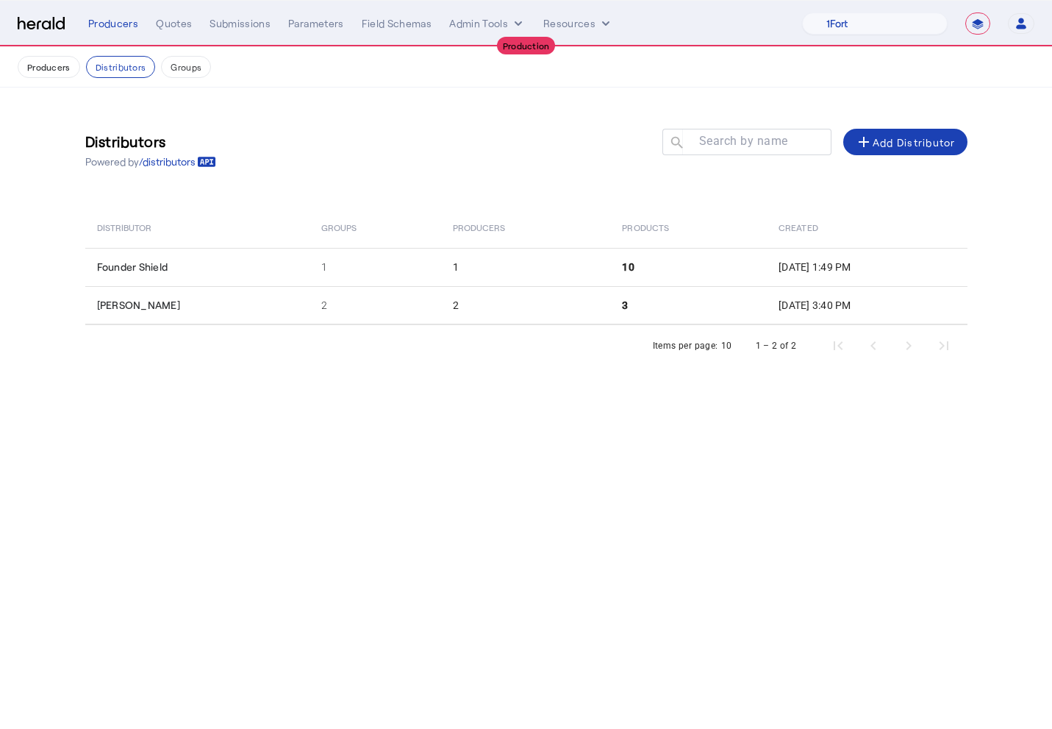
click at [148, 329] on div "Items per page: 10 1 – 2 of 2" at bounding box center [526, 345] width 882 height 41
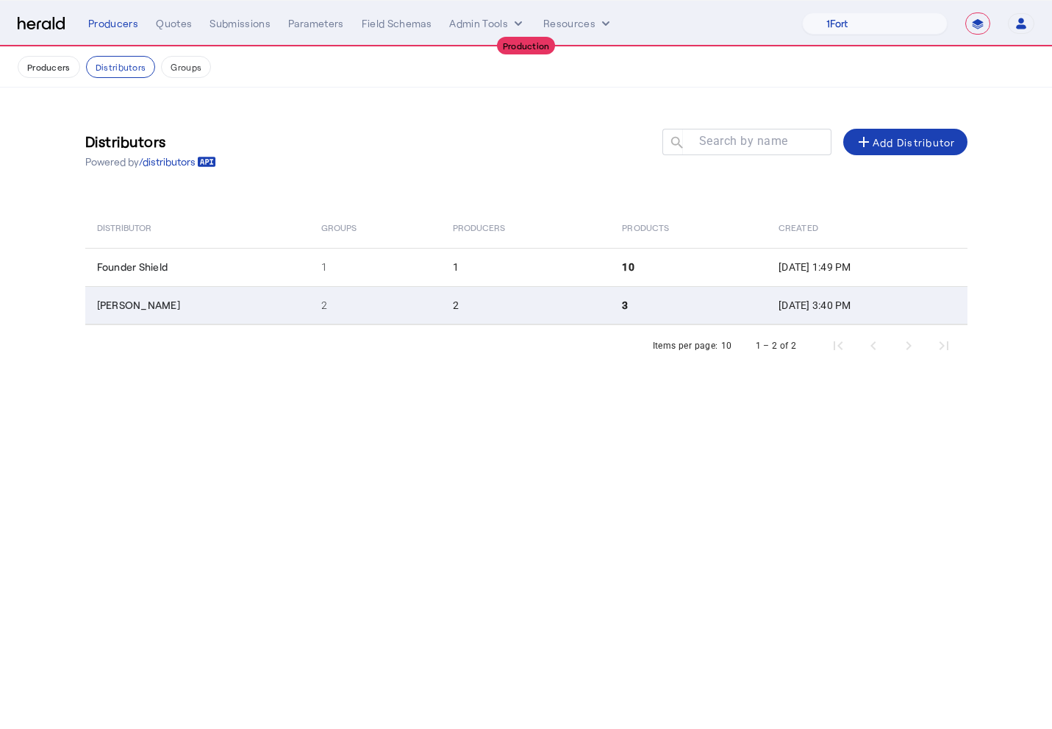
click at [157, 307] on td "Baldwin" at bounding box center [197, 305] width 224 height 38
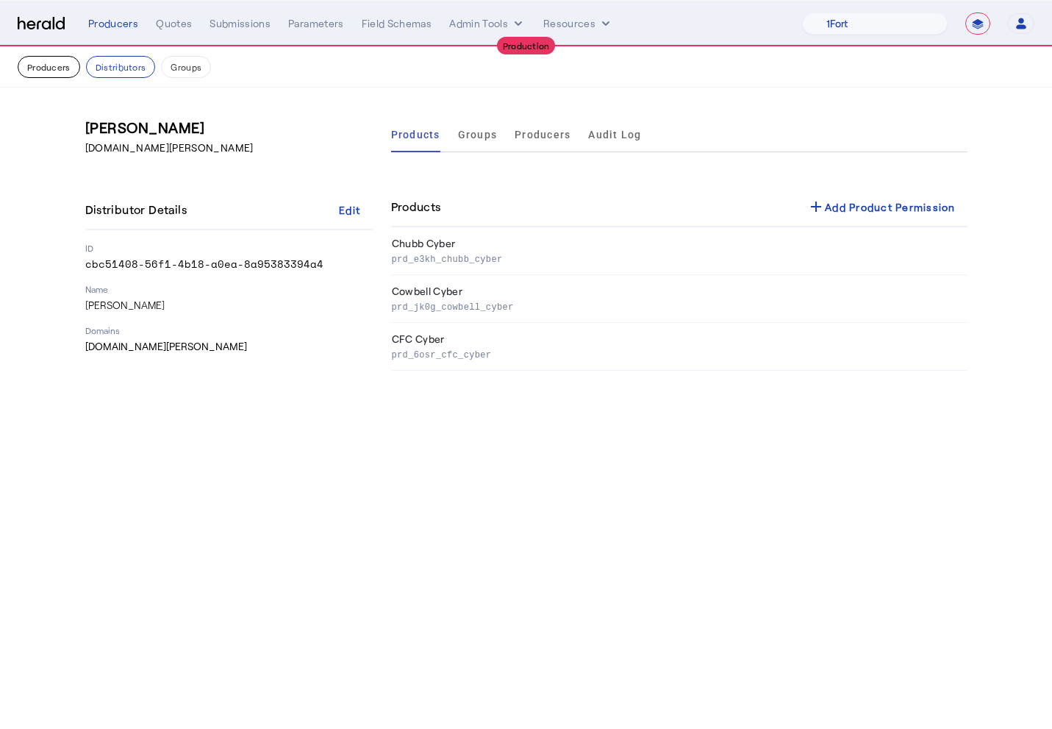
click at [44, 74] on button "Producers" at bounding box center [49, 67] width 62 height 22
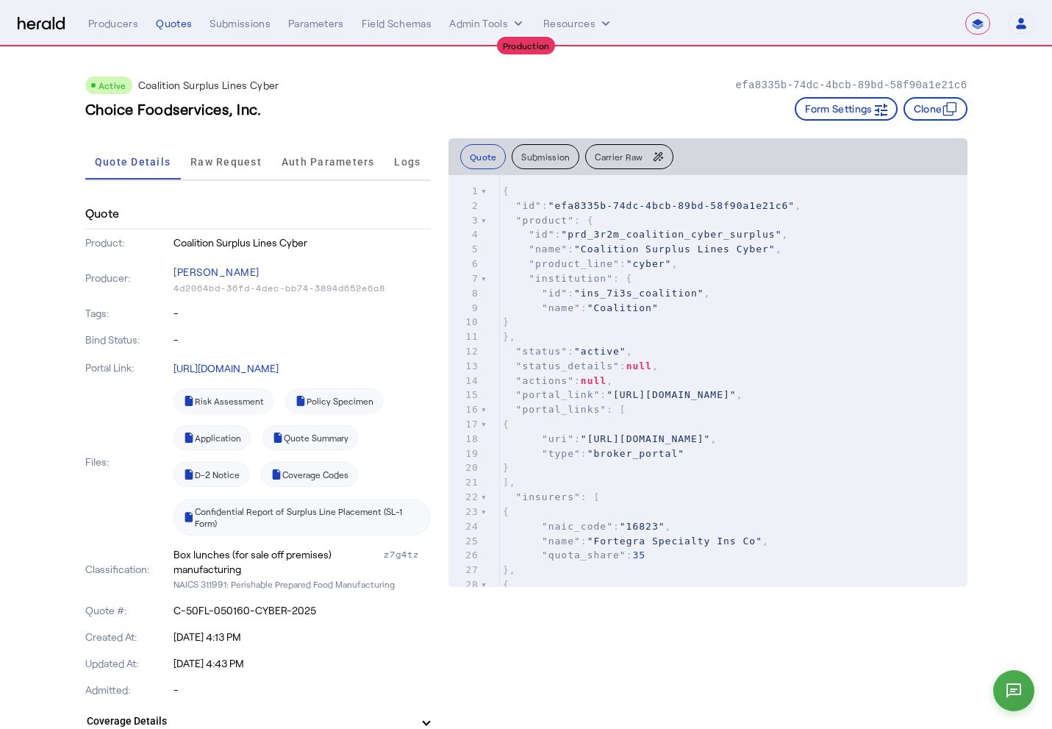
select select "**********"
